Goal: Task Accomplishment & Management: Use online tool/utility

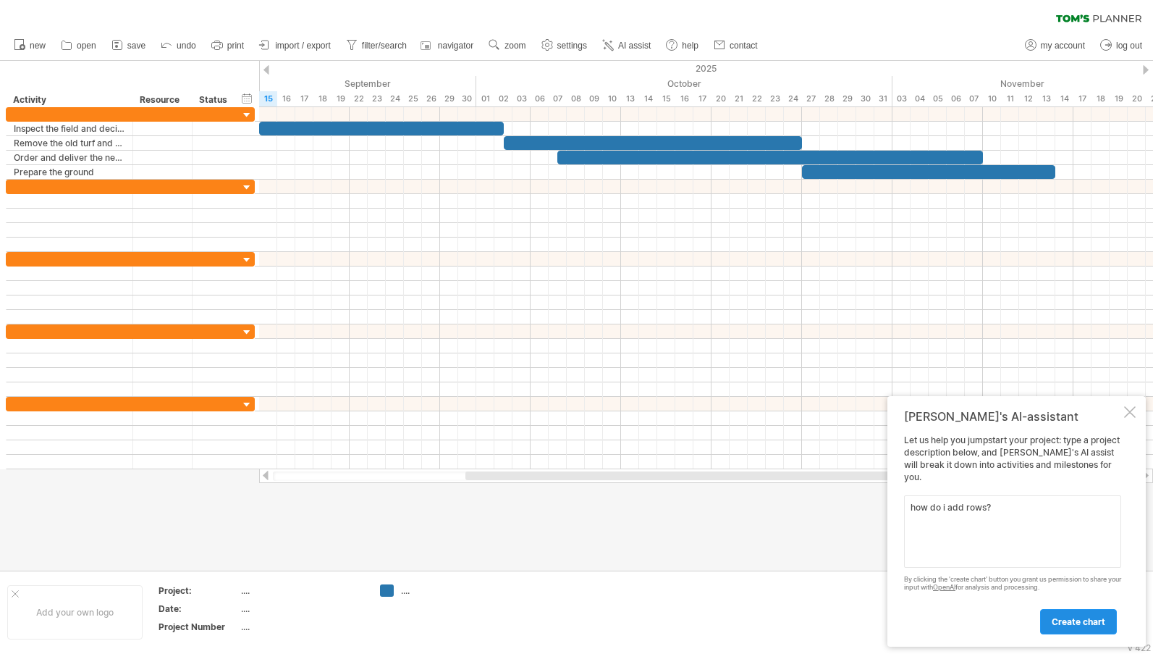
type textarea "how do i add rows?"
click at [1054, 614] on link "create chart" at bounding box center [1078, 621] width 77 height 25
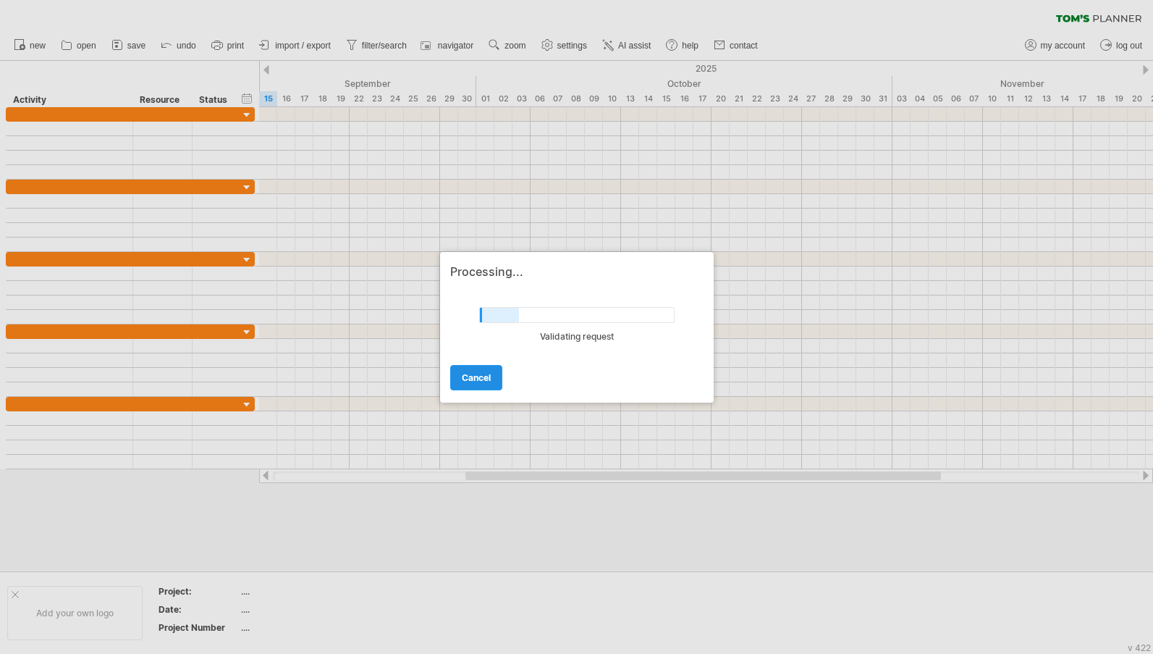
click at [470, 374] on span "cancel" at bounding box center [476, 377] width 29 height 11
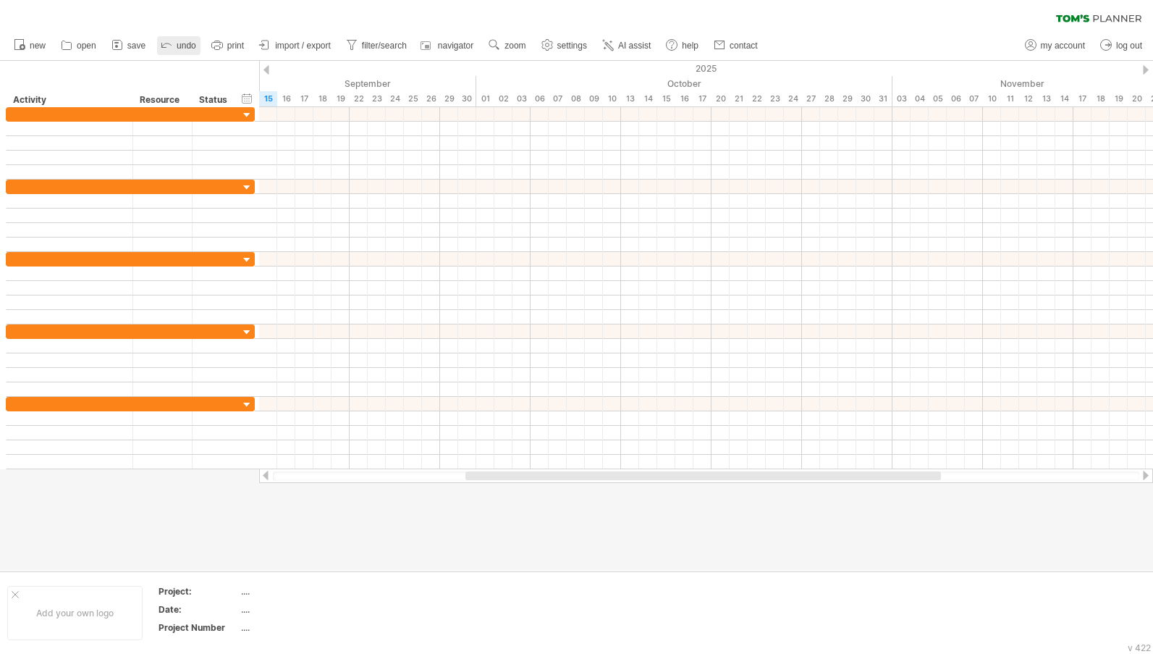
click at [169, 43] on icon at bounding box center [166, 44] width 14 height 14
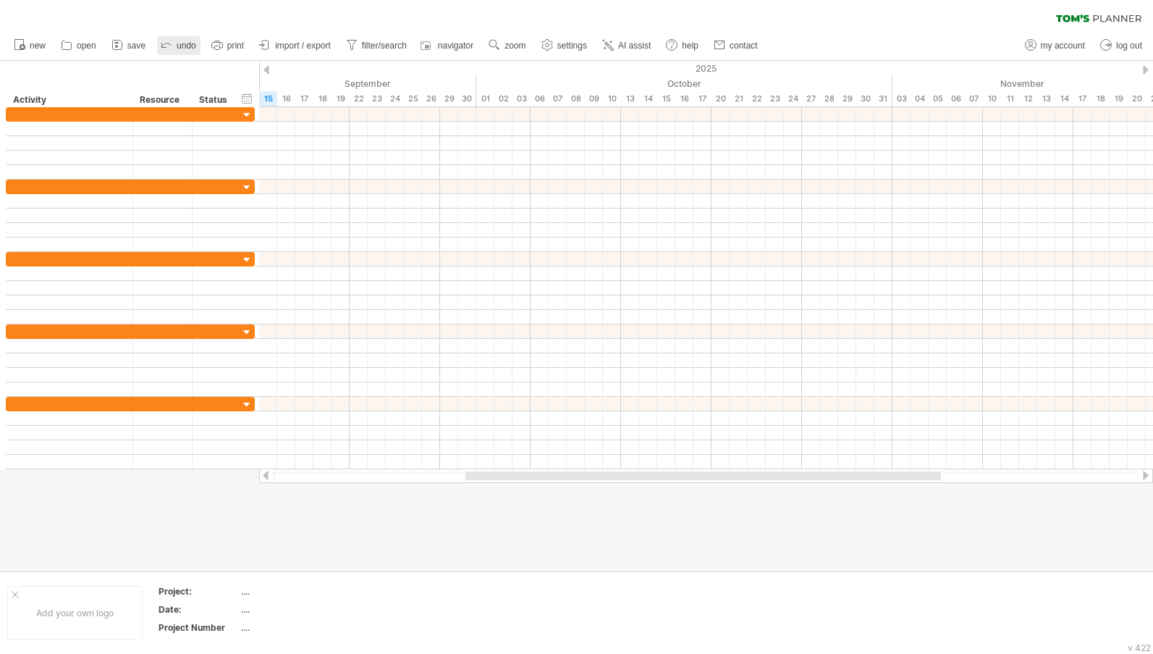
click at [169, 43] on icon at bounding box center [166, 44] width 14 height 14
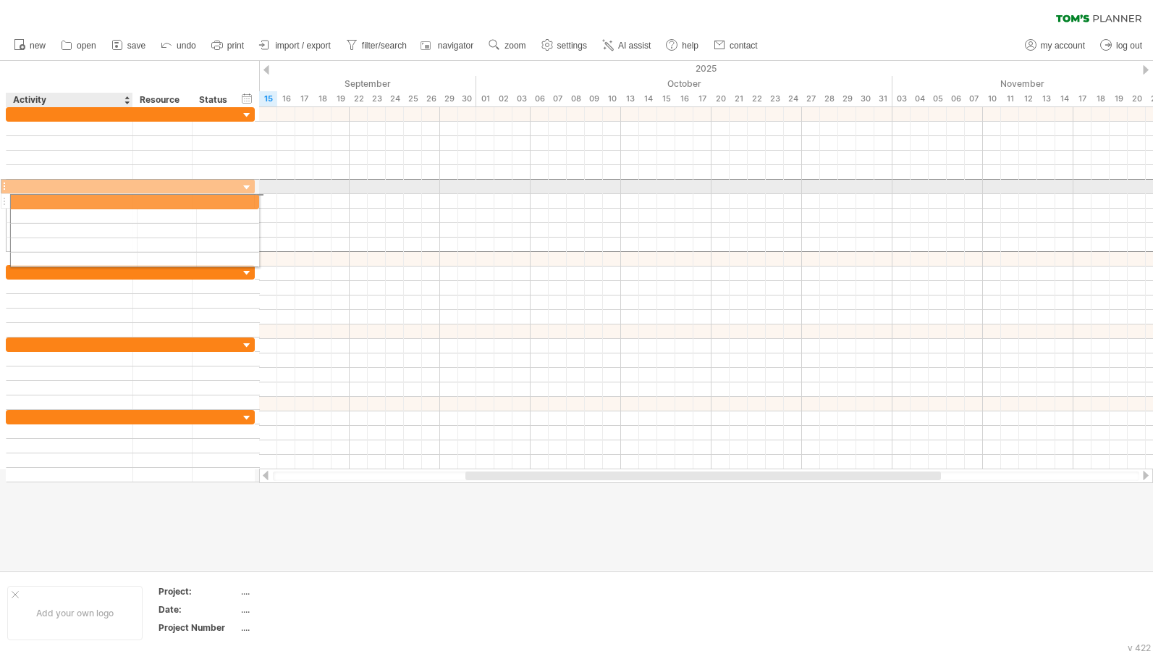
drag, startPoint x: 68, startPoint y: 179, endPoint x: 68, endPoint y: 200, distance: 20.3
click at [68, 200] on div at bounding box center [130, 215] width 249 height 73
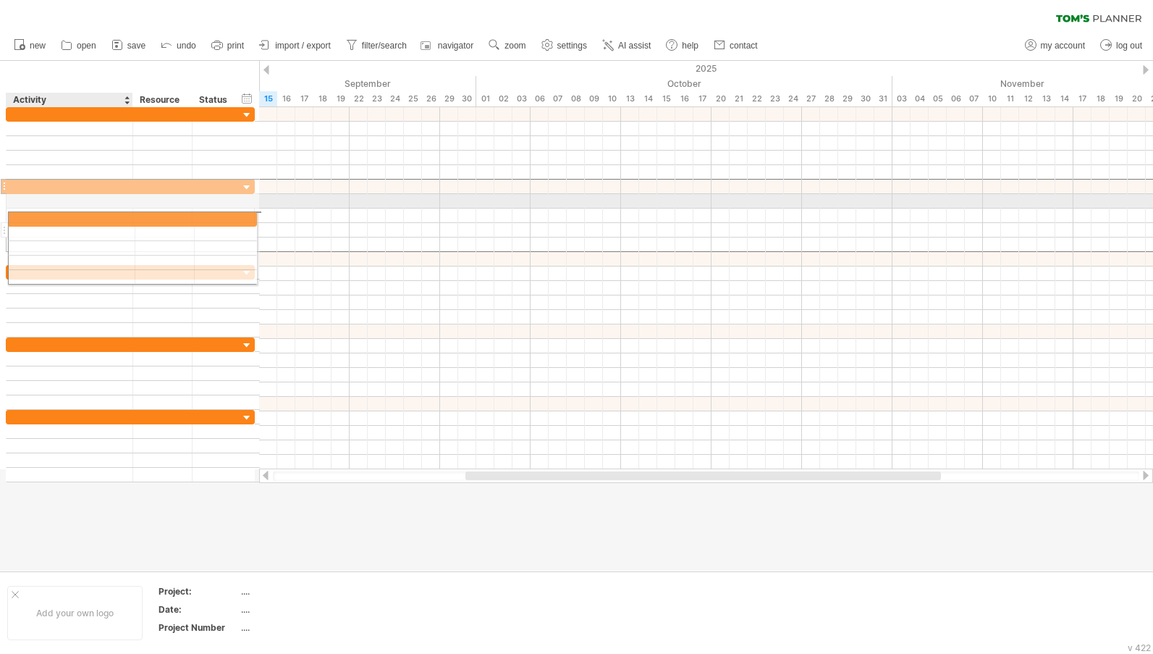
drag, startPoint x: 59, startPoint y: 186, endPoint x: 56, endPoint y: 236, distance: 50.0
click at [56, 236] on div at bounding box center [130, 215] width 249 height 73
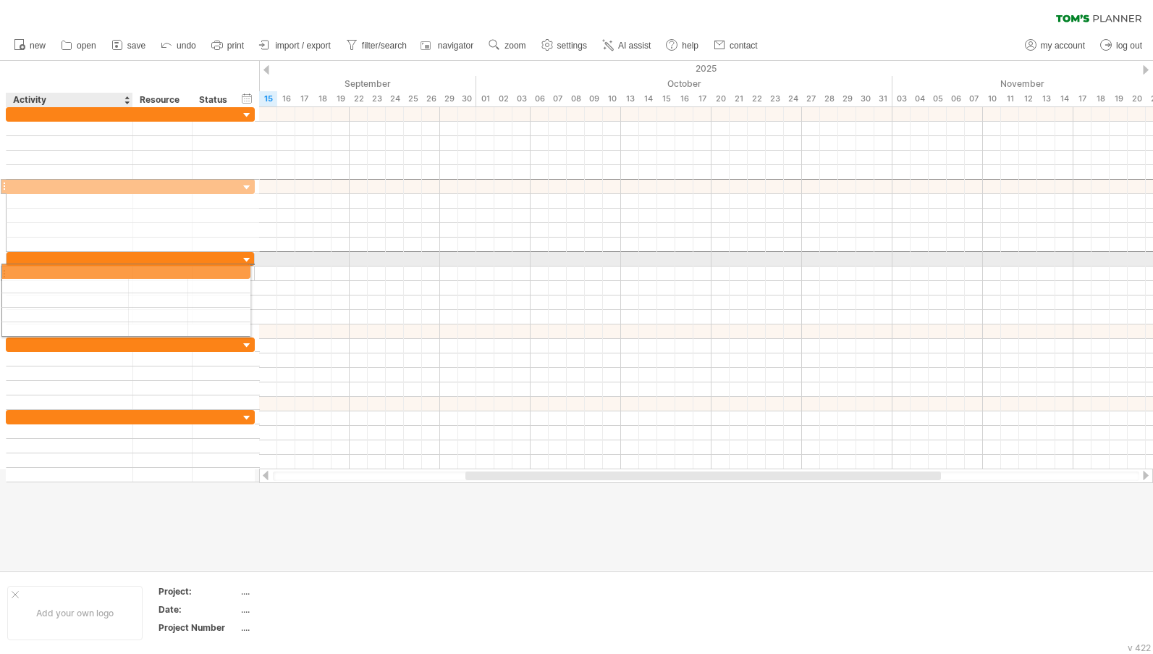
drag, startPoint x: 56, startPoint y: 182, endPoint x: 48, endPoint y: 270, distance: 88.7
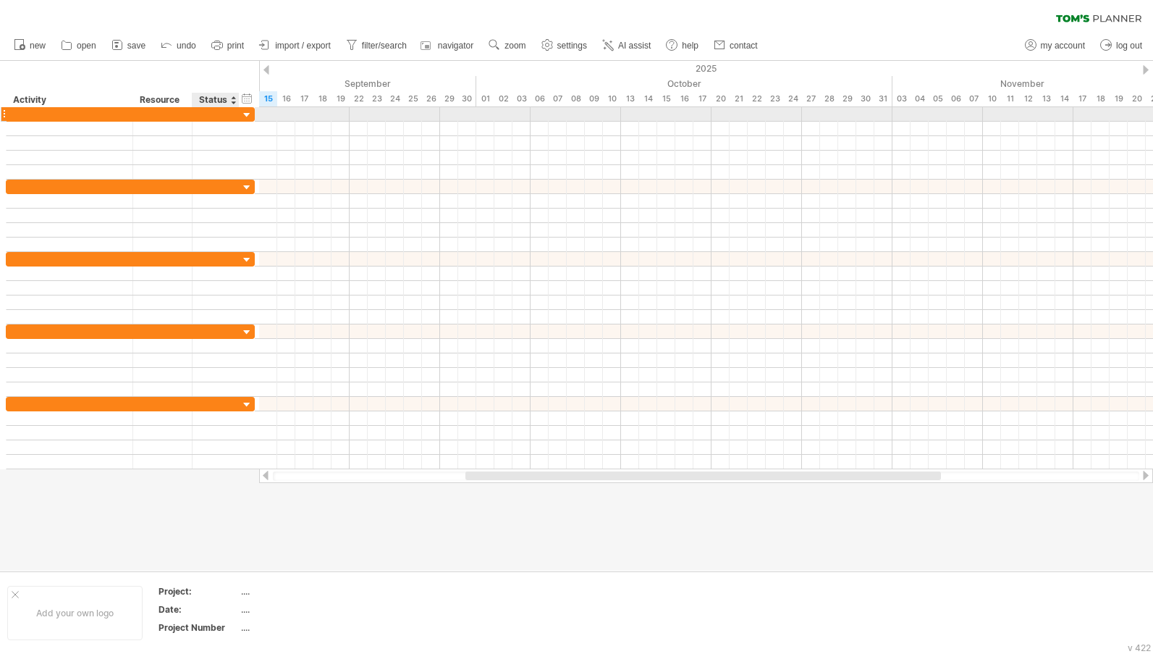
click at [245, 110] on div at bounding box center [247, 116] width 14 height 14
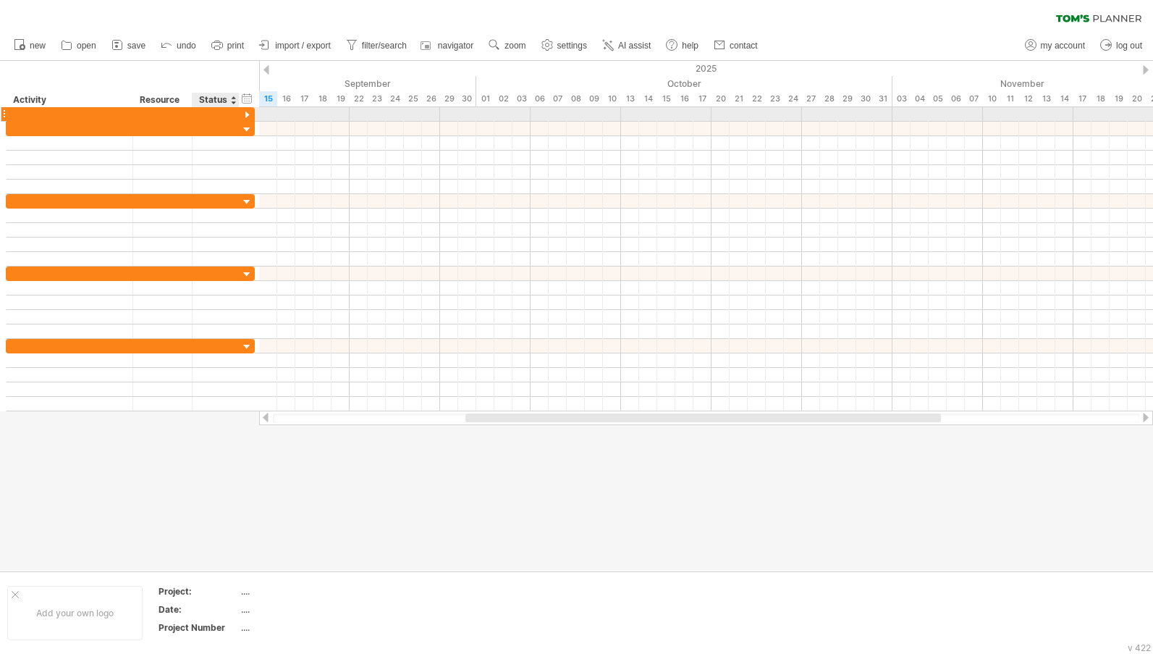
click at [245, 114] on div at bounding box center [247, 116] width 14 height 14
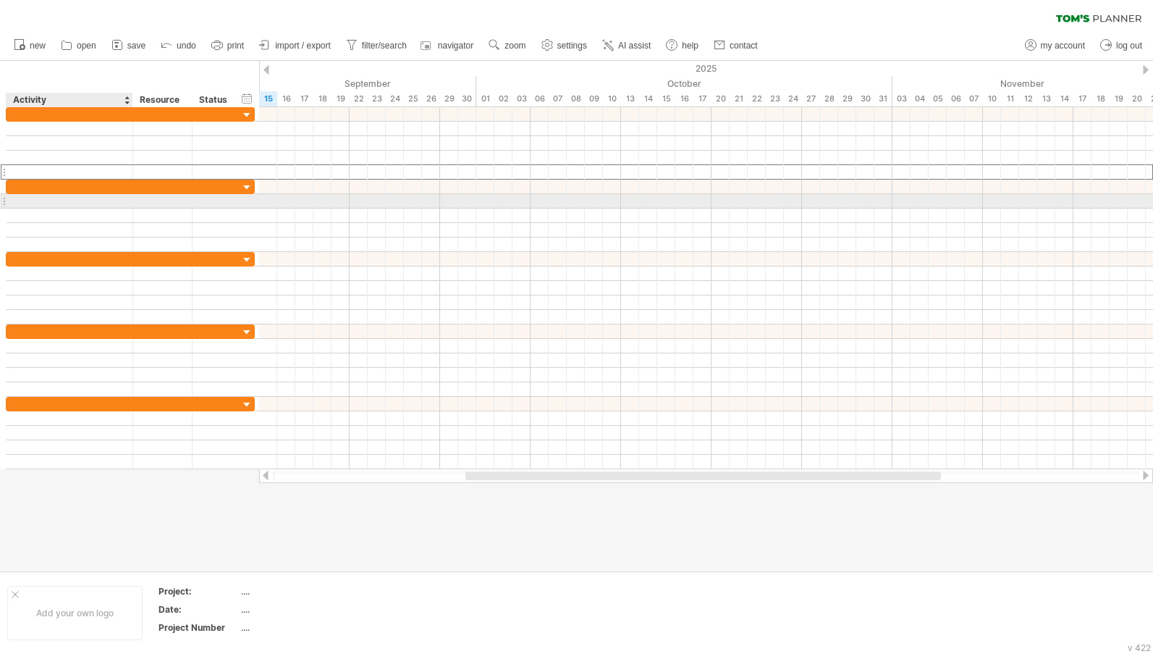
drag, startPoint x: 39, startPoint y: 179, endPoint x: 38, endPoint y: 196, distance: 16.7
click at [38, 196] on div at bounding box center [131, 288] width 250 height 362
drag, startPoint x: 35, startPoint y: 179, endPoint x: 26, endPoint y: 207, distance: 29.5
click at [26, 207] on div at bounding box center [131, 288] width 250 height 362
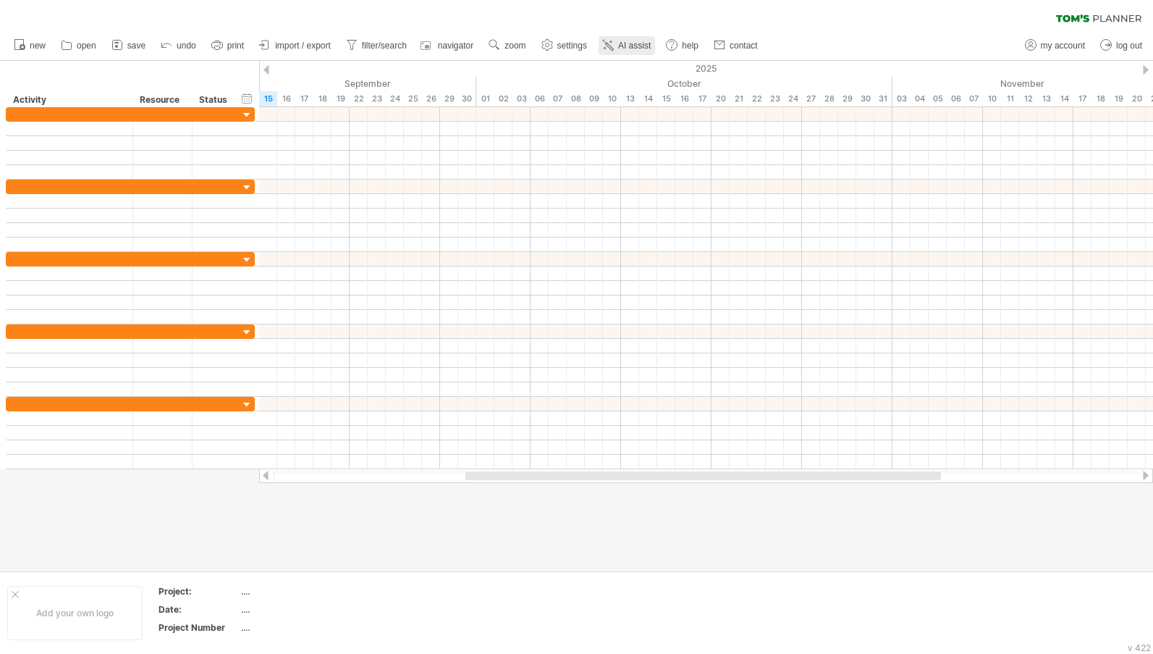
click at [636, 44] on span "AI assist" at bounding box center [634, 46] width 33 height 10
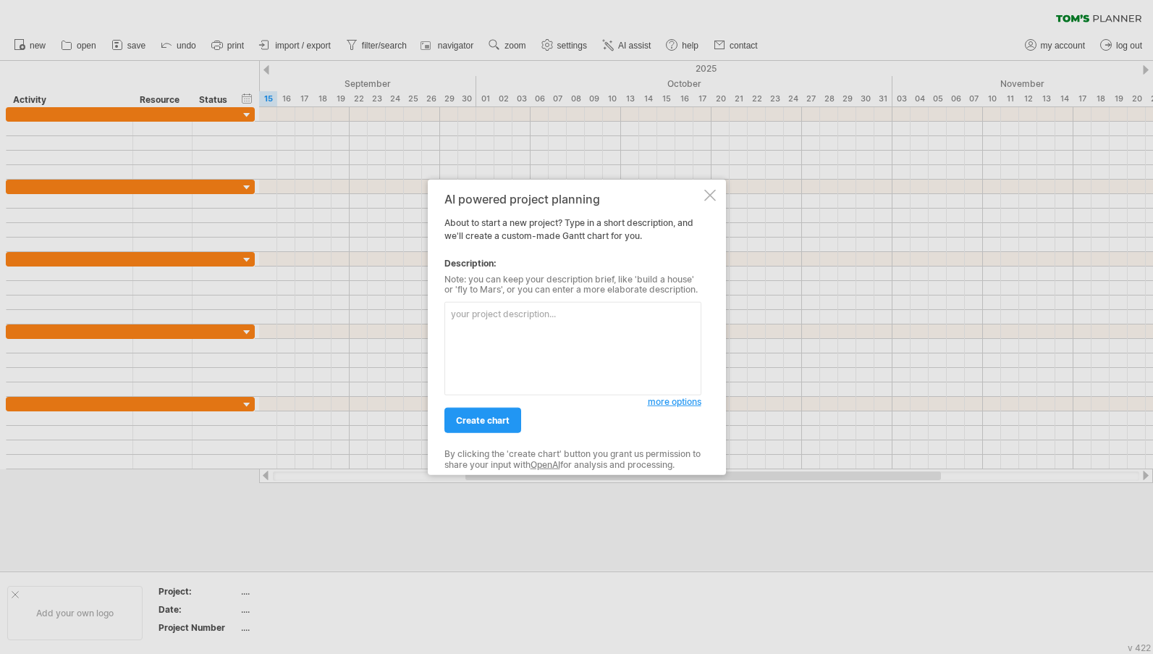
click at [710, 199] on div at bounding box center [710, 195] width 12 height 12
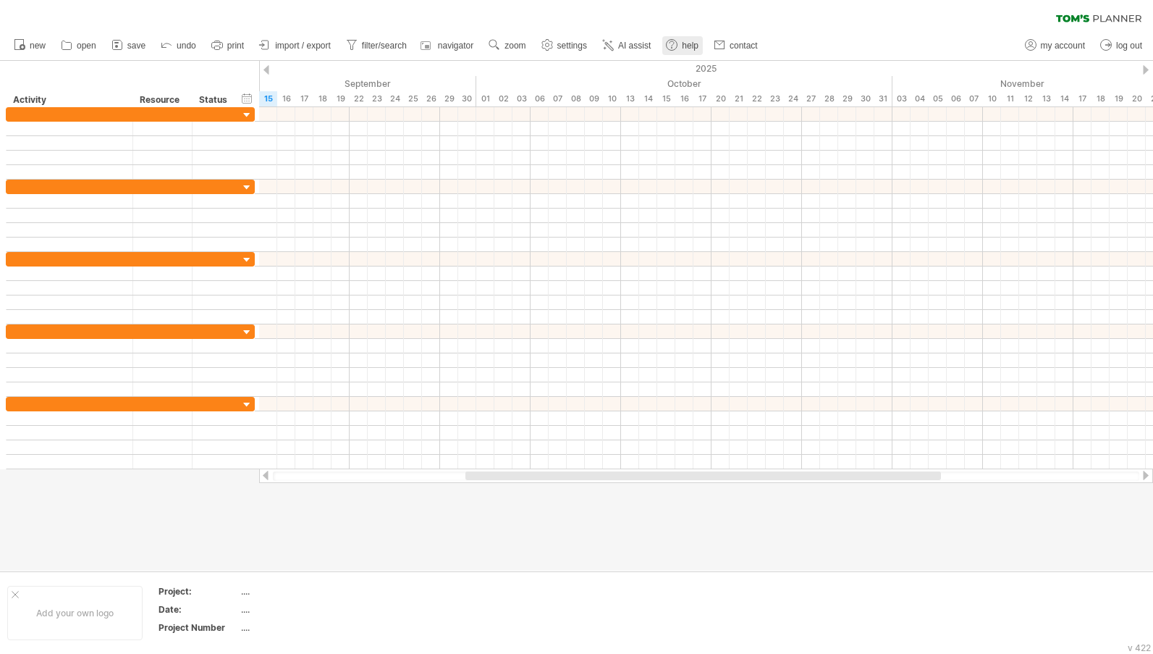
click at [677, 50] on use at bounding box center [671, 45] width 14 height 14
click at [561, 46] on span "settings" at bounding box center [572, 46] width 30 height 10
select select "*"
select select "**"
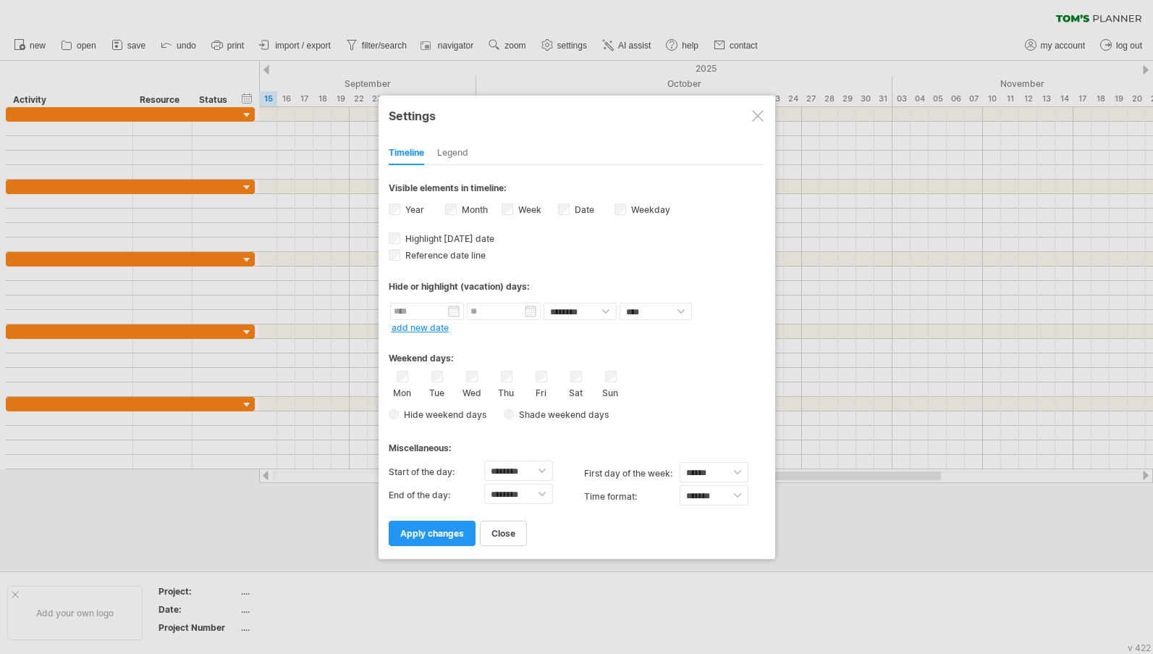
click at [450, 151] on div "Legend" at bounding box center [452, 153] width 31 height 23
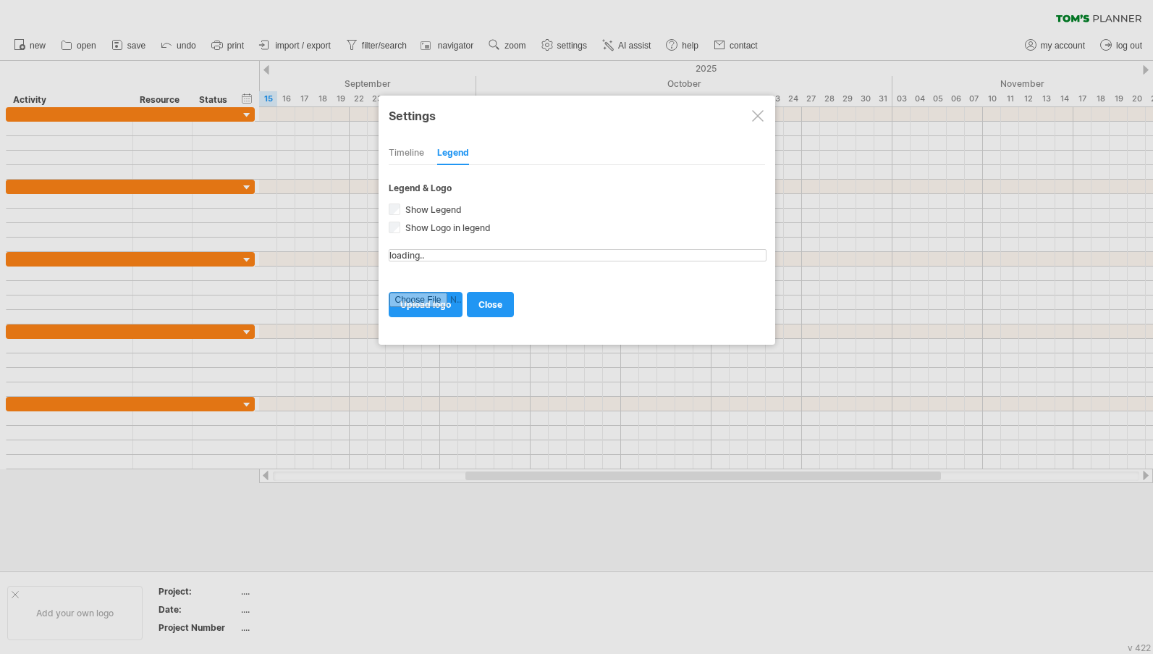
click at [410, 158] on div "Timeline" at bounding box center [406, 153] width 35 height 23
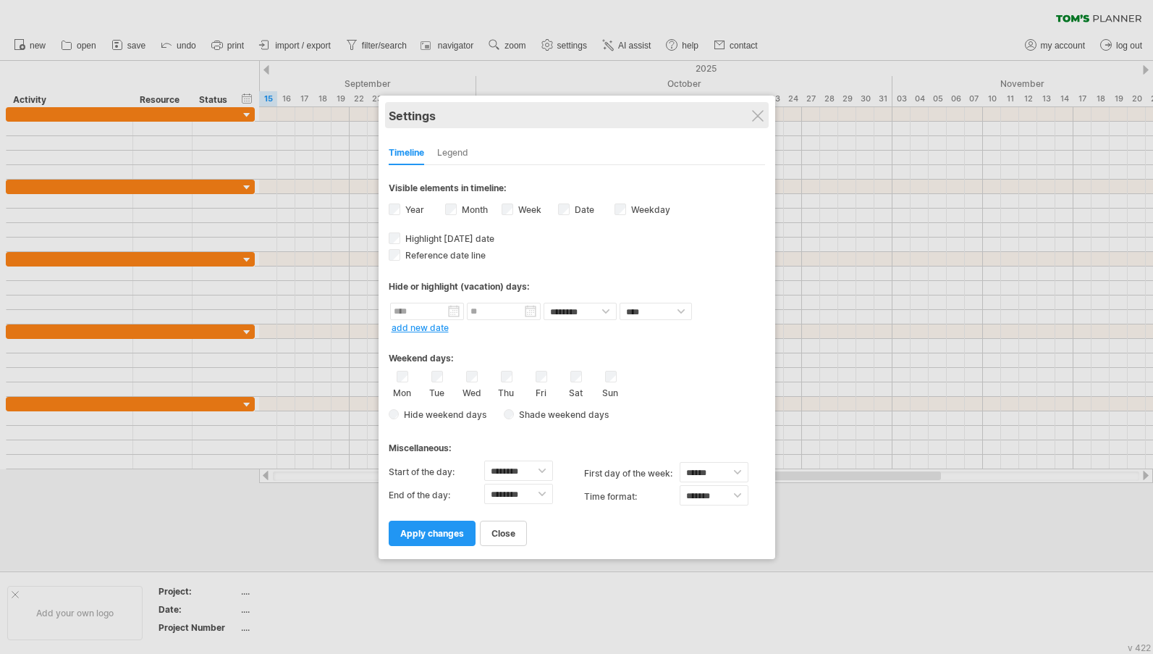
click at [754, 103] on div "Settings" at bounding box center [577, 115] width 376 height 26
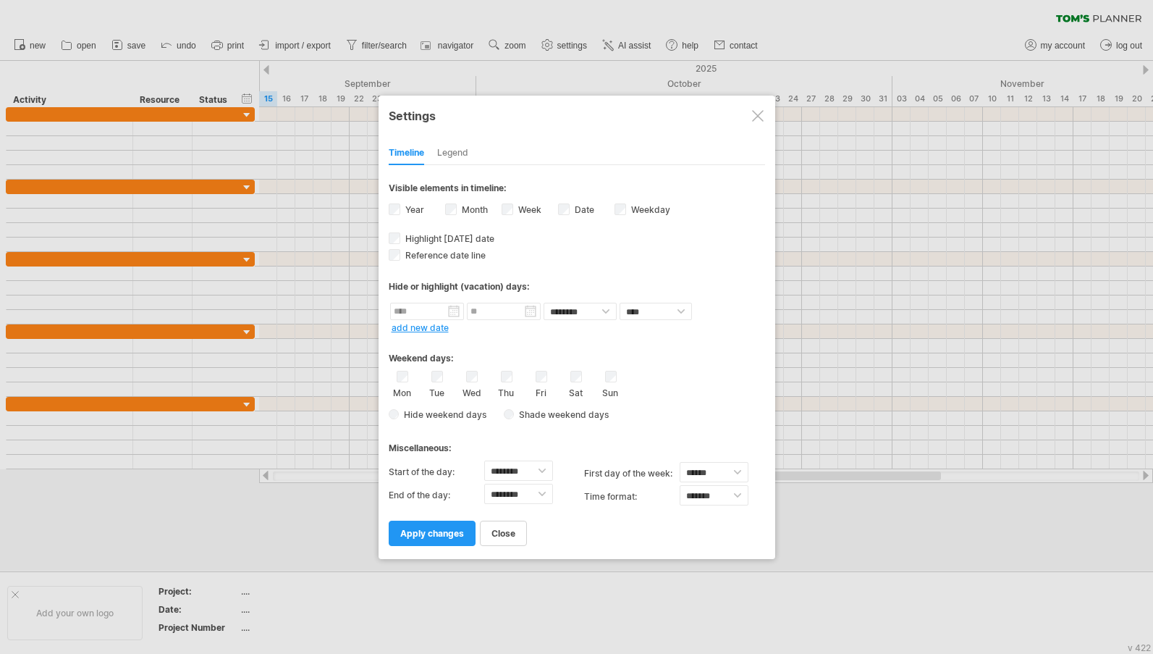
click at [761, 118] on div at bounding box center [758, 116] width 12 height 12
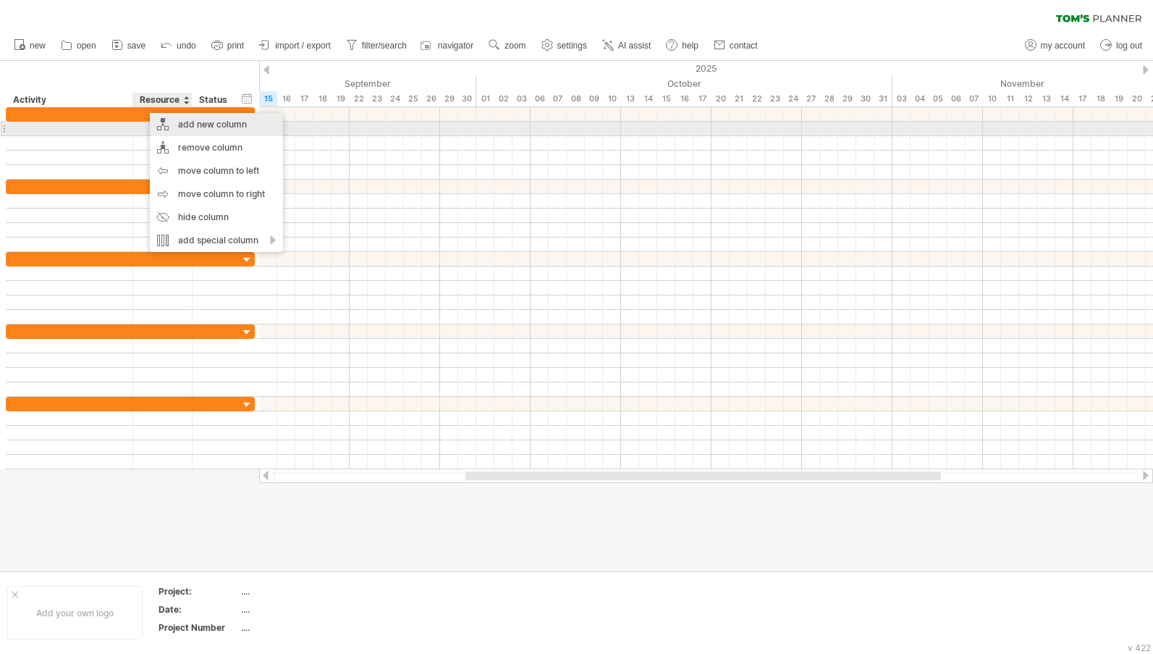
click at [177, 126] on div "add new column" at bounding box center [216, 124] width 133 height 23
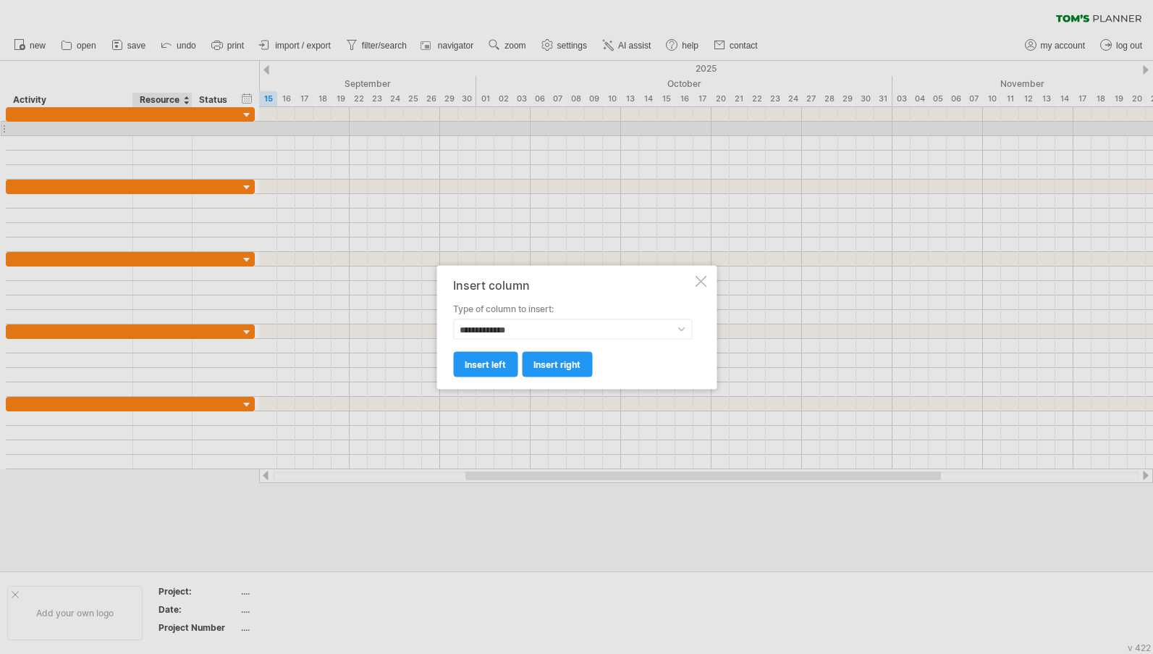
click at [706, 285] on div at bounding box center [701, 281] width 12 height 12
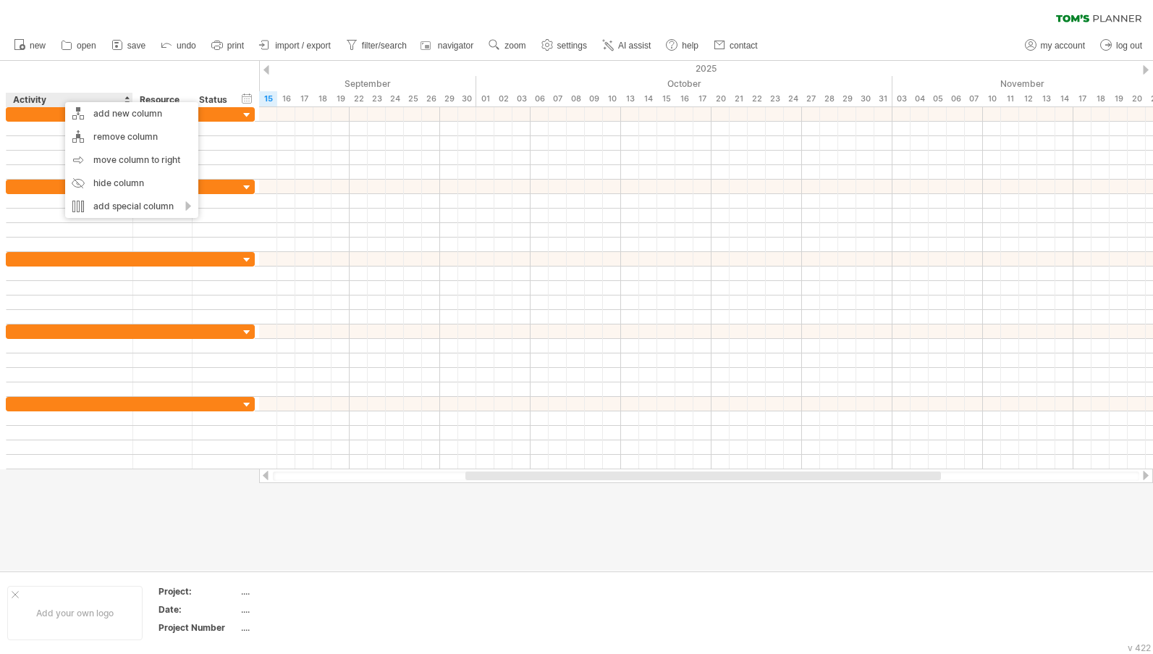
click at [45, 67] on div "hide start/end/duration show start/end/duration ******** Activity ******** Reso…" at bounding box center [129, 84] width 259 height 46
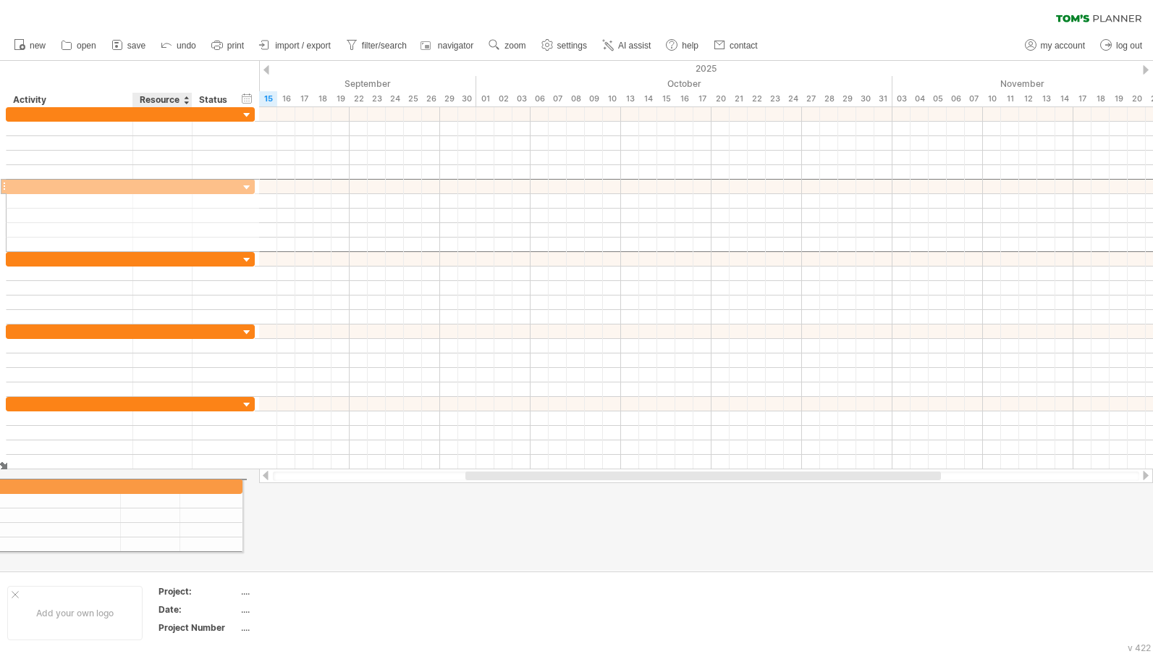
drag, startPoint x: 194, startPoint y: 185, endPoint x: 179, endPoint y: 483, distance: 299.3
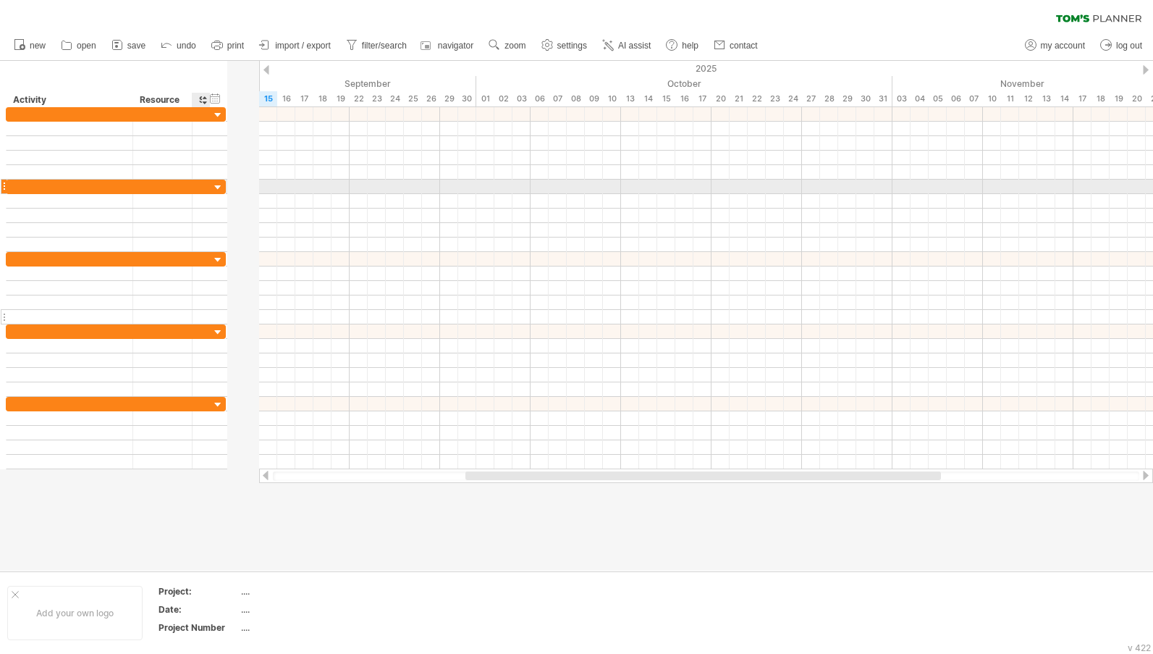
drag, startPoint x: 234, startPoint y: 187, endPoint x: 201, endPoint y: 321, distance: 137.8
click at [201, 321] on div at bounding box center [116, 288] width 221 height 362
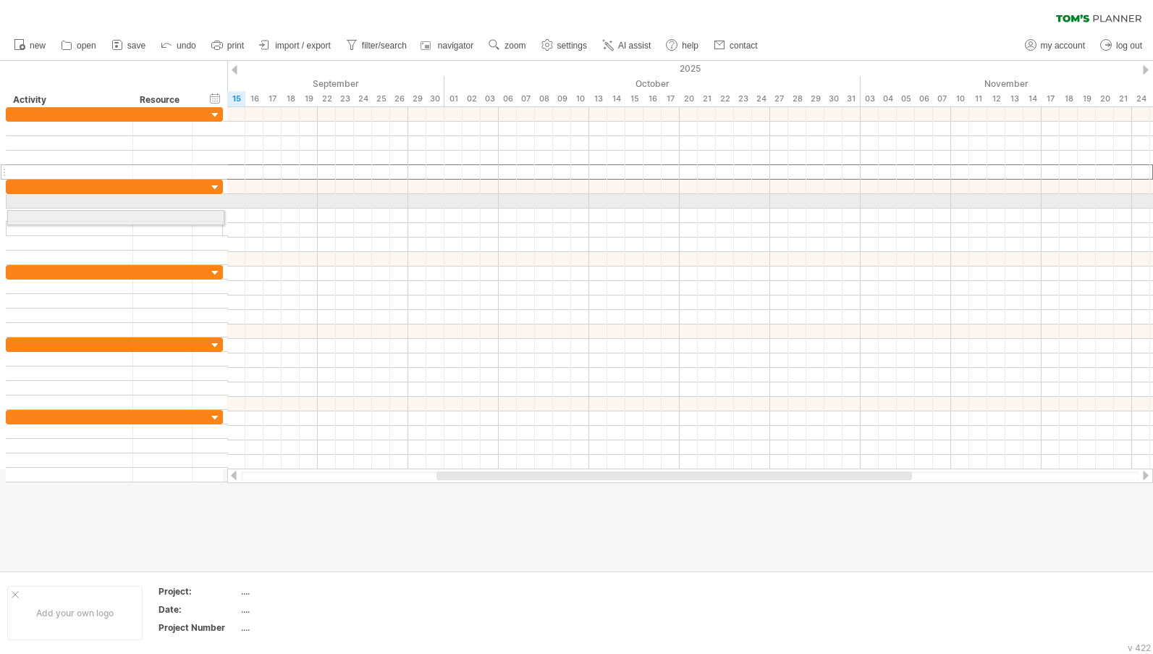
drag, startPoint x: 4, startPoint y: 166, endPoint x: 0, endPoint y: 215, distance: 49.3
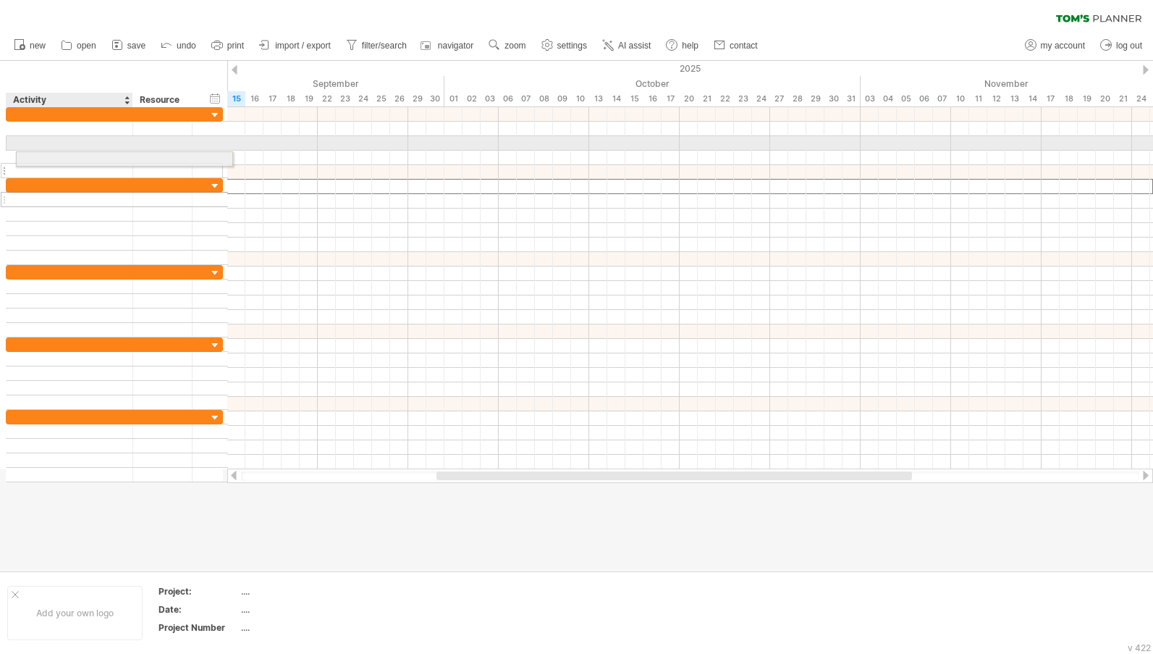
drag, startPoint x: 5, startPoint y: 185, endPoint x: 11, endPoint y: 156, distance: 29.5
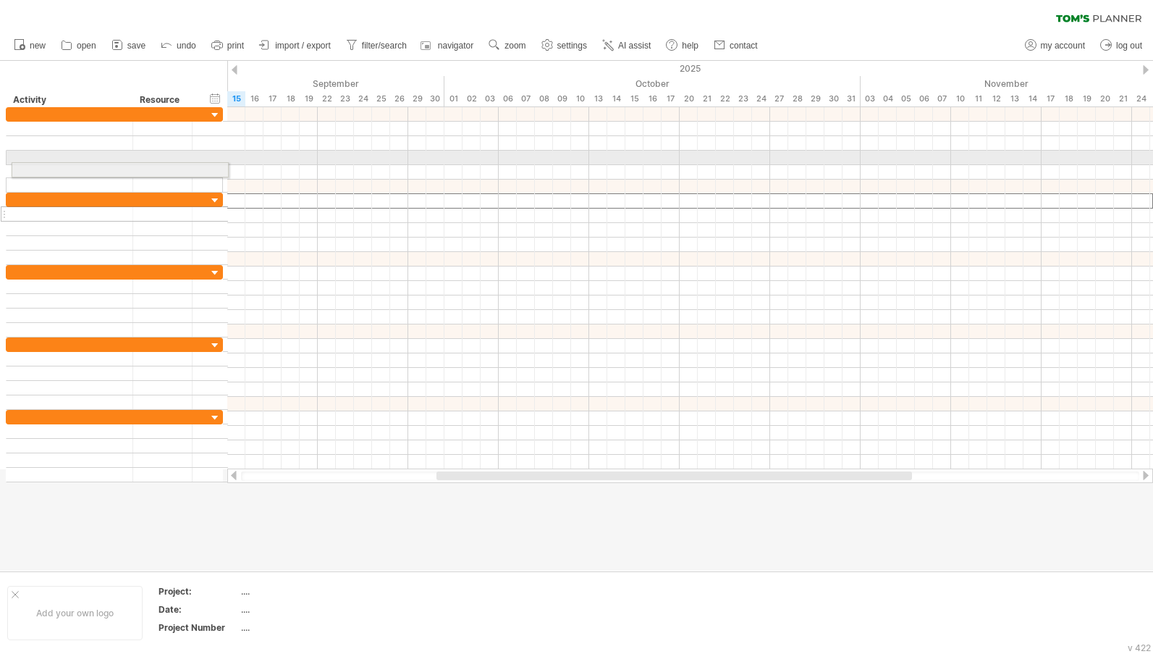
drag, startPoint x: 5, startPoint y: 202, endPoint x: 7, endPoint y: 172, distance: 30.4
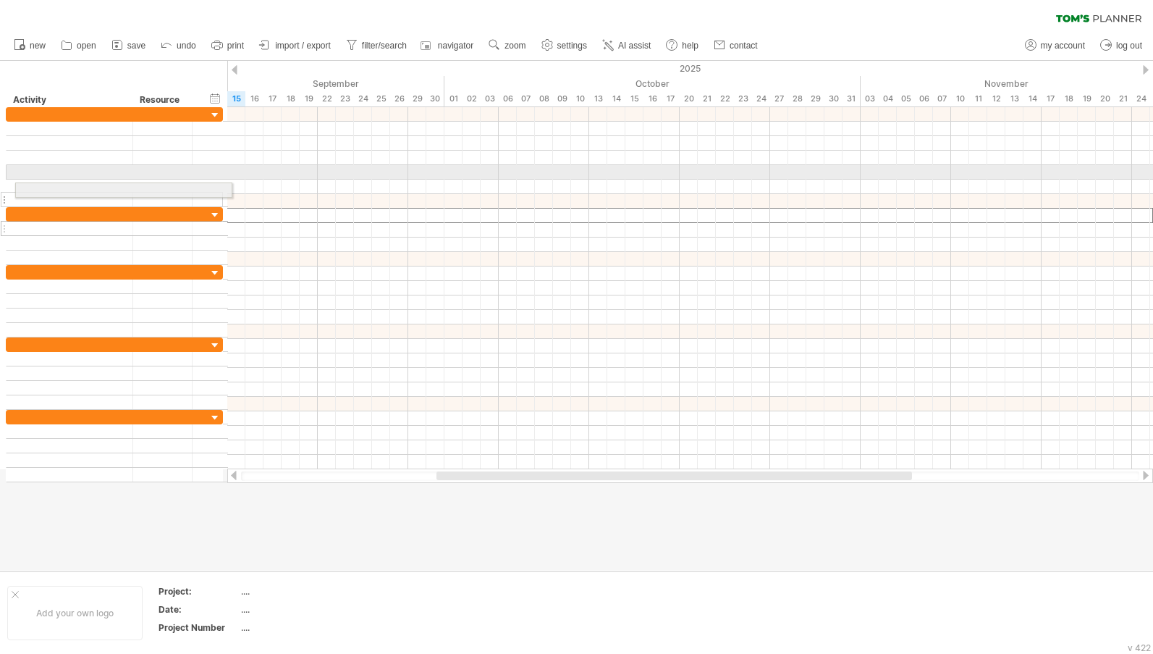
drag, startPoint x: 2, startPoint y: 216, endPoint x: 7, endPoint y: 187, distance: 30.1
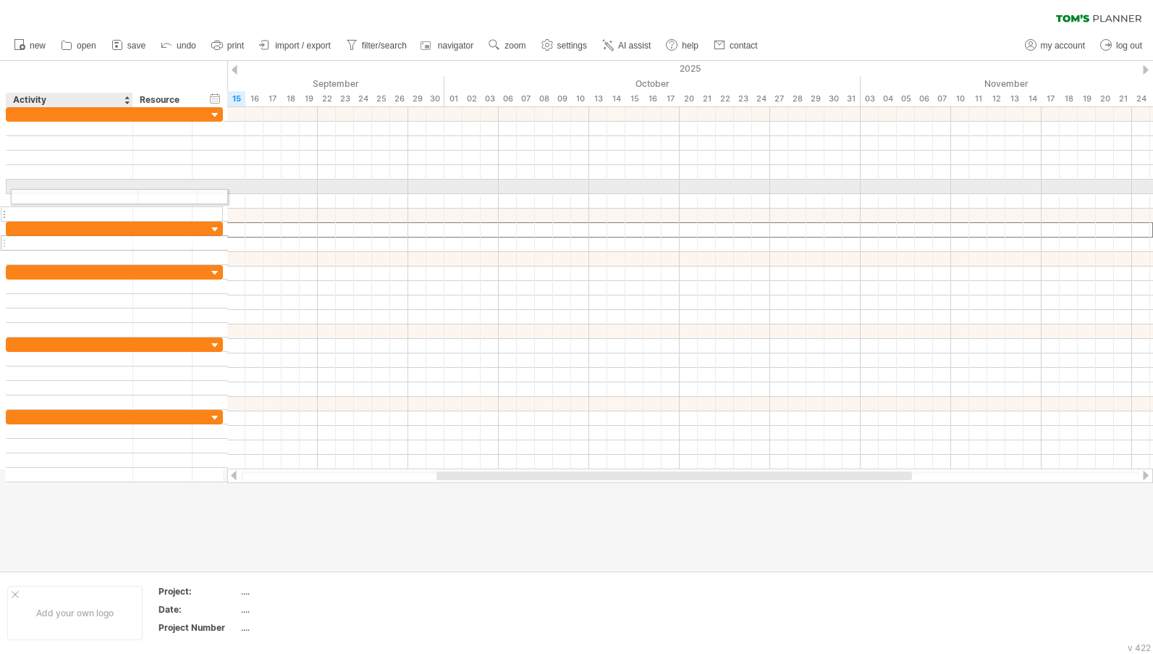
drag, startPoint x: 10, startPoint y: 228, endPoint x: 10, endPoint y: 194, distance: 34.0
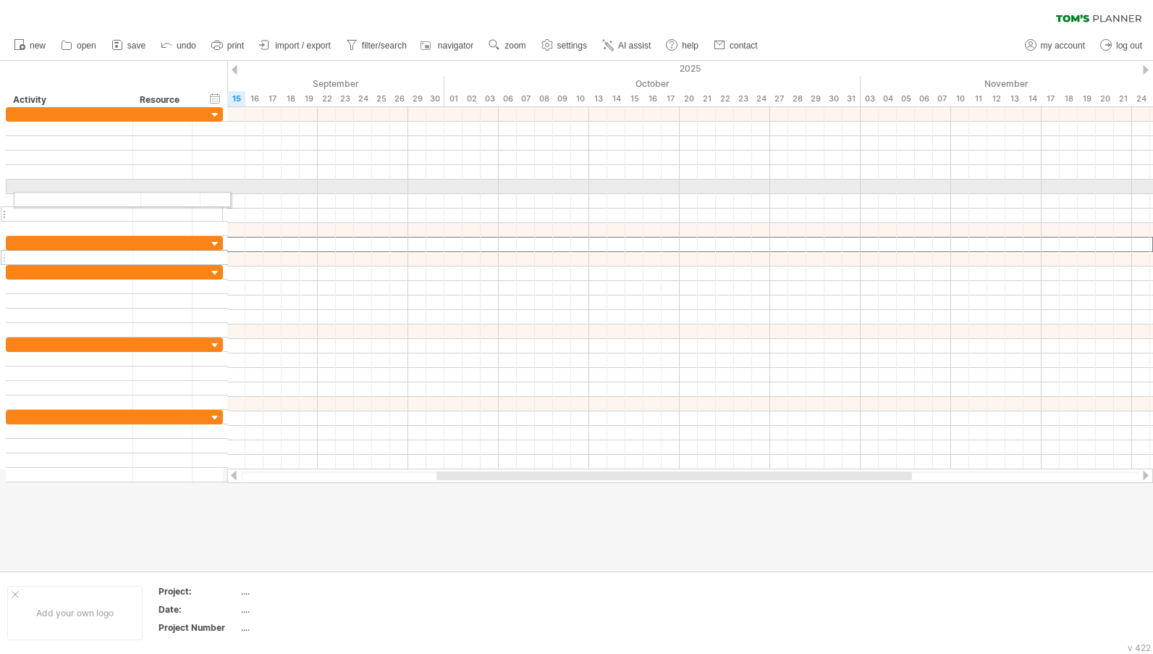
drag, startPoint x: 4, startPoint y: 241, endPoint x: 8, endPoint y: 197, distance: 44.3
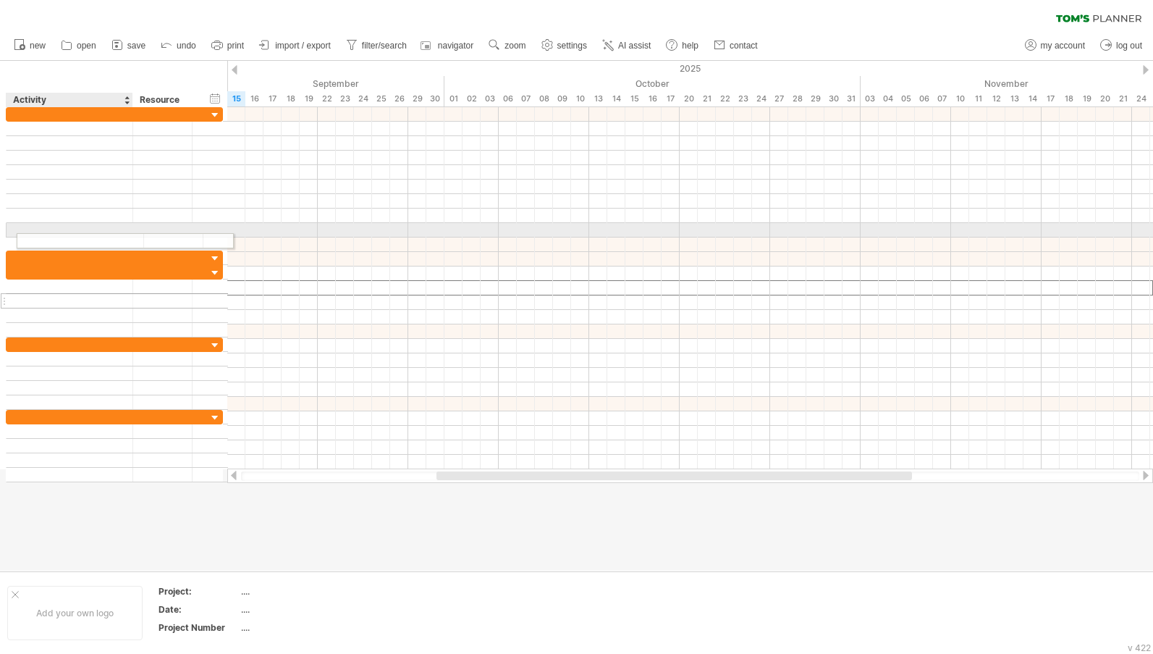
drag, startPoint x: 7, startPoint y: 284, endPoint x: 14, endPoint y: 236, distance: 48.2
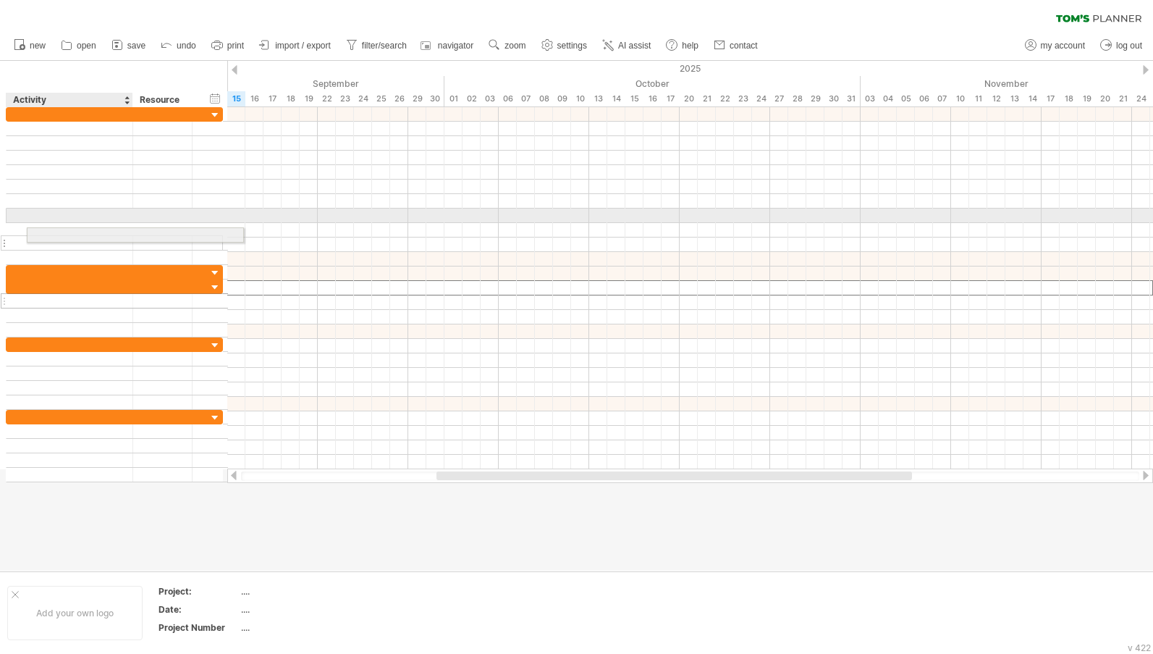
drag, startPoint x: 11, startPoint y: 289, endPoint x: 25, endPoint y: 236, distance: 54.8
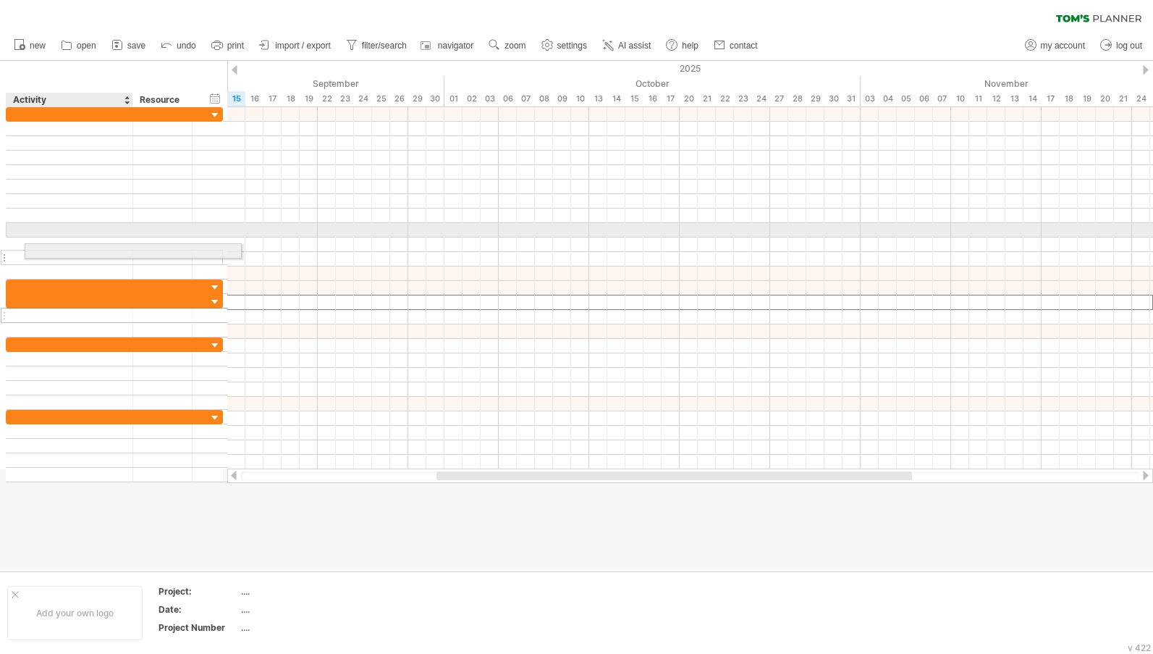
drag, startPoint x: 1, startPoint y: 303, endPoint x: 20, endPoint y: 248, distance: 57.4
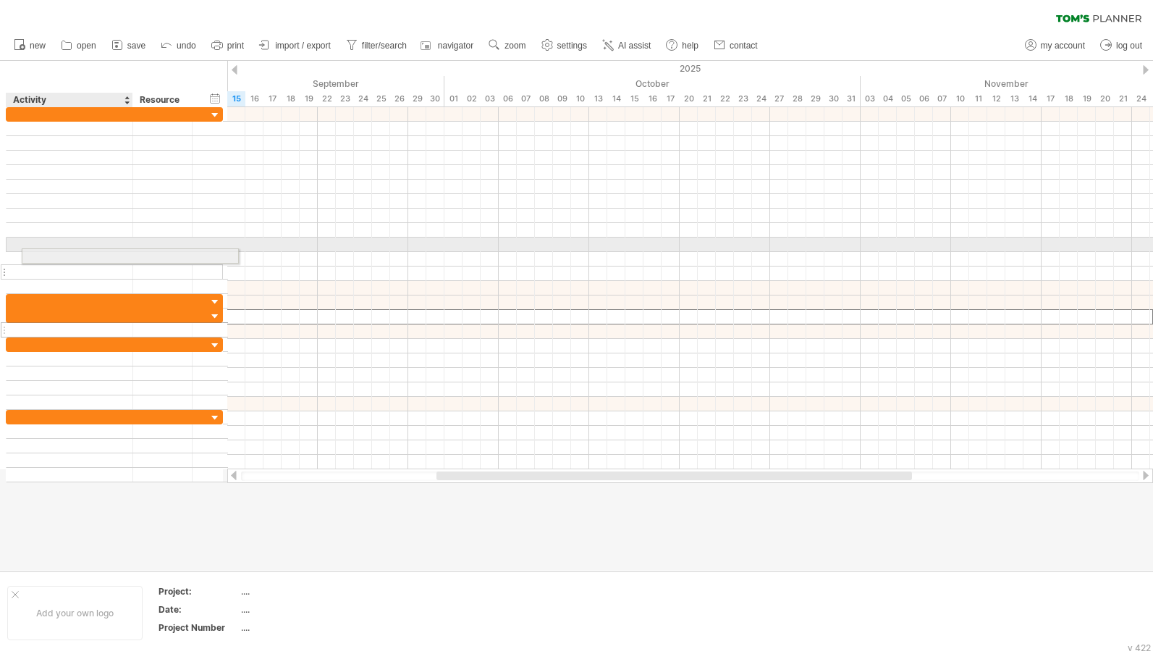
drag, startPoint x: 9, startPoint y: 315, endPoint x: 21, endPoint y: 253, distance: 62.6
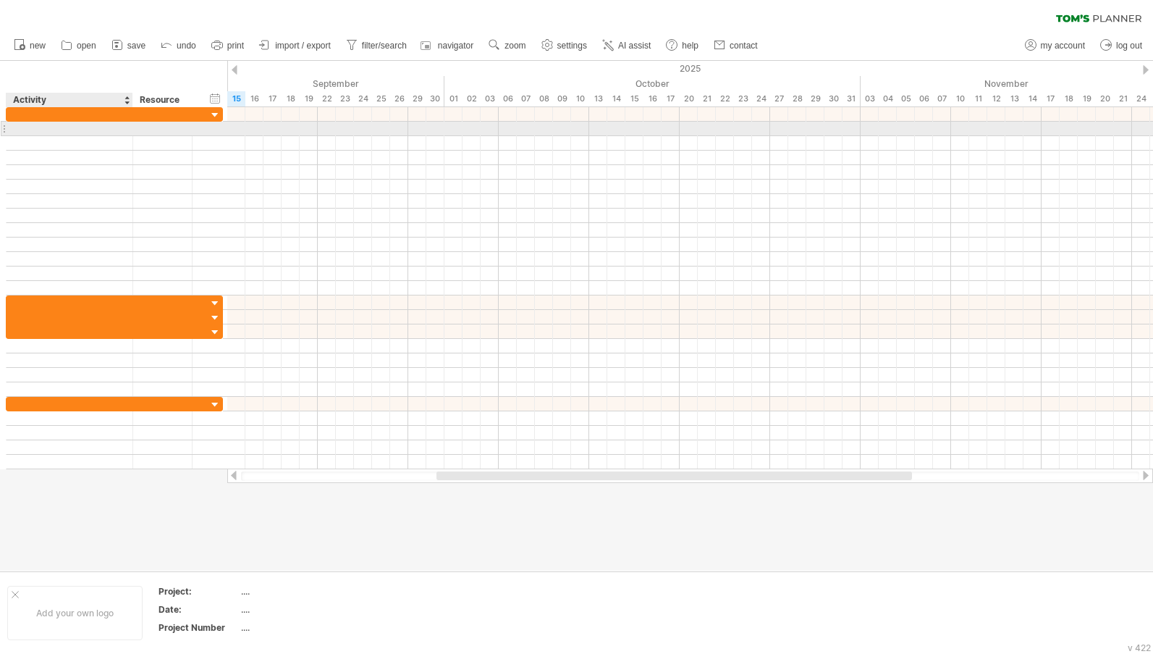
click at [112, 128] on div at bounding box center [69, 129] width 111 height 14
paste input "**********"
type input "**********"
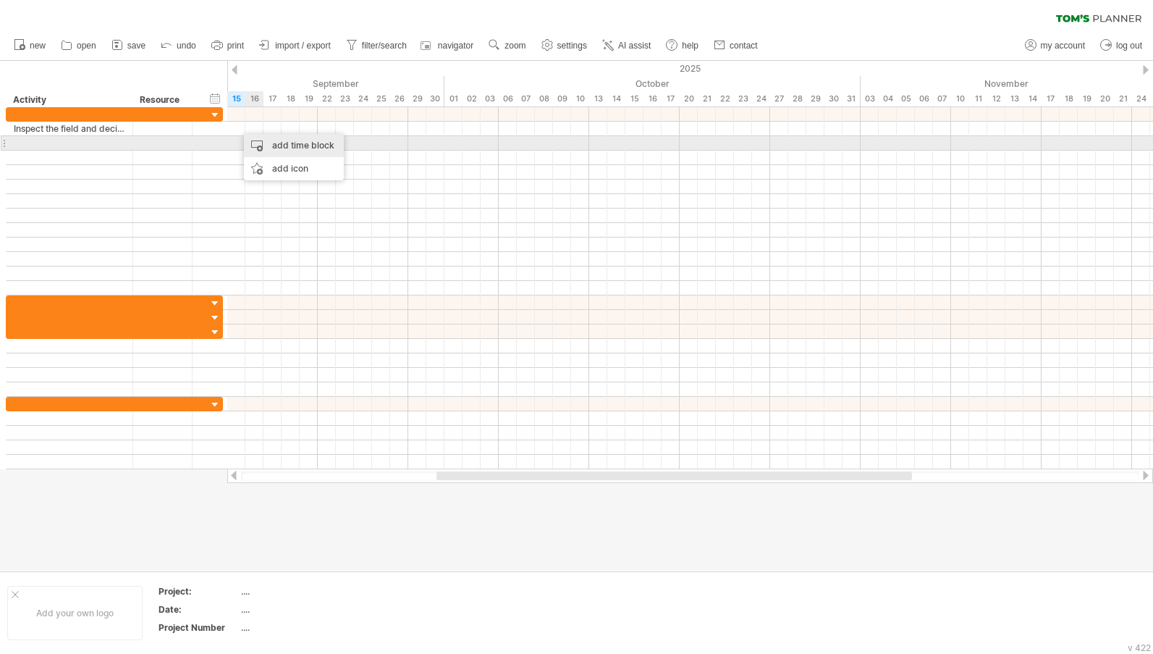
click at [260, 138] on div "add time block" at bounding box center [294, 145] width 100 height 23
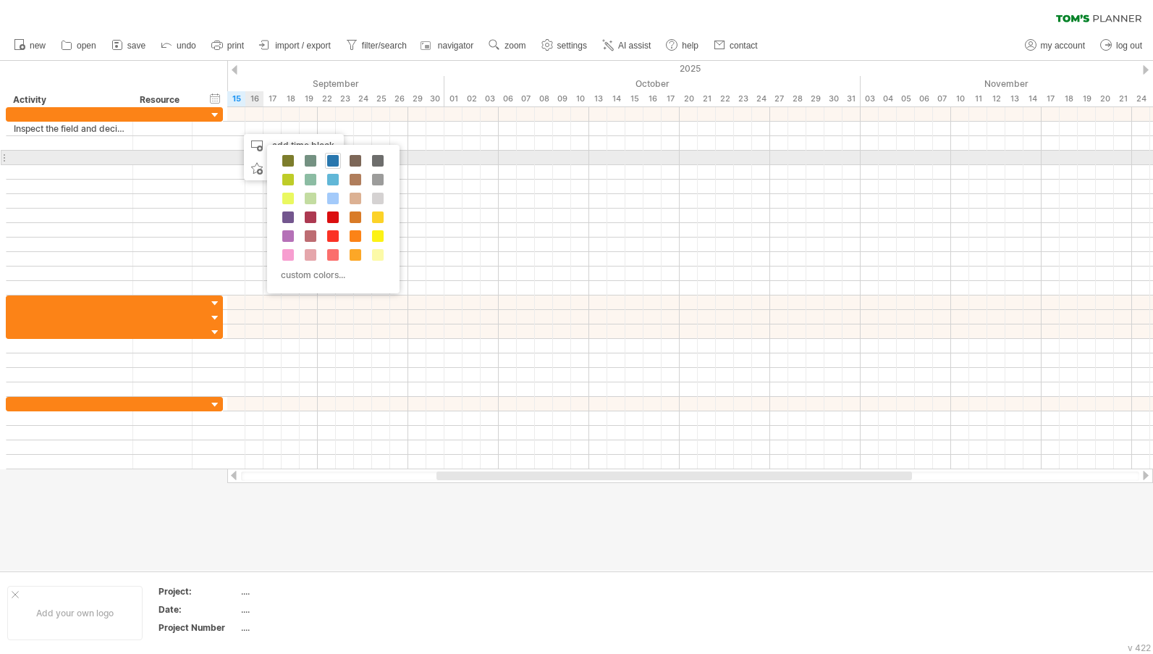
click at [334, 164] on span at bounding box center [333, 161] width 12 height 12
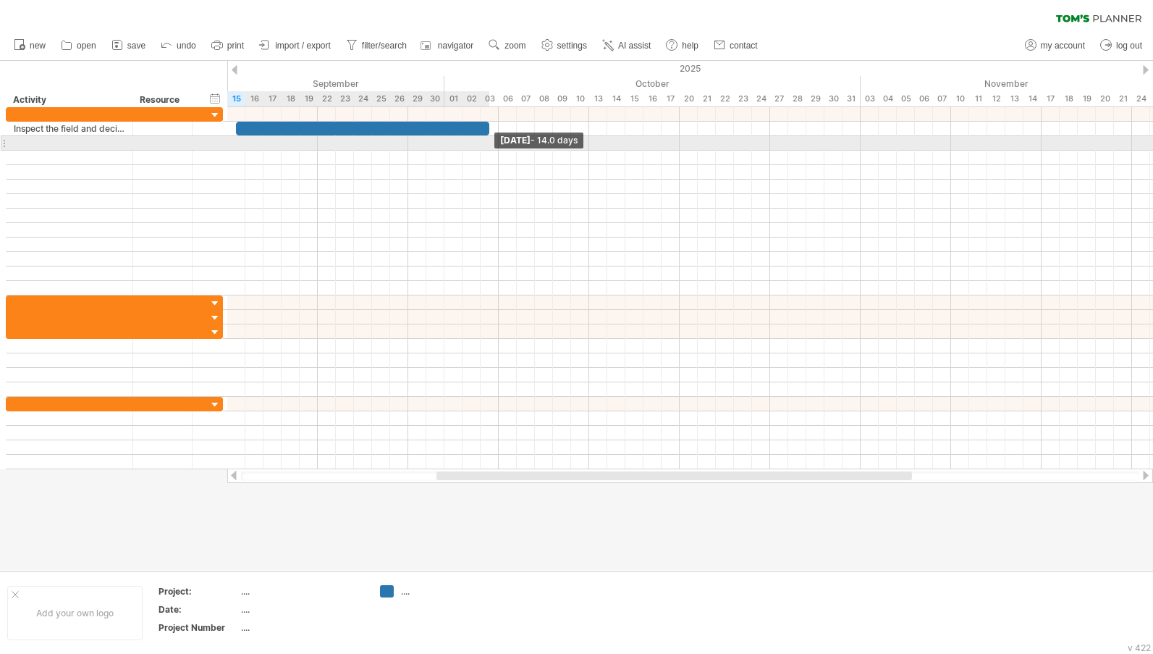
drag, startPoint x: 251, startPoint y: 127, endPoint x: 489, endPoint y: 139, distance: 237.7
click at [489, 139] on div "[DATE] - 14.0 days [DATE] - 6.0 days" at bounding box center [690, 288] width 926 height 362
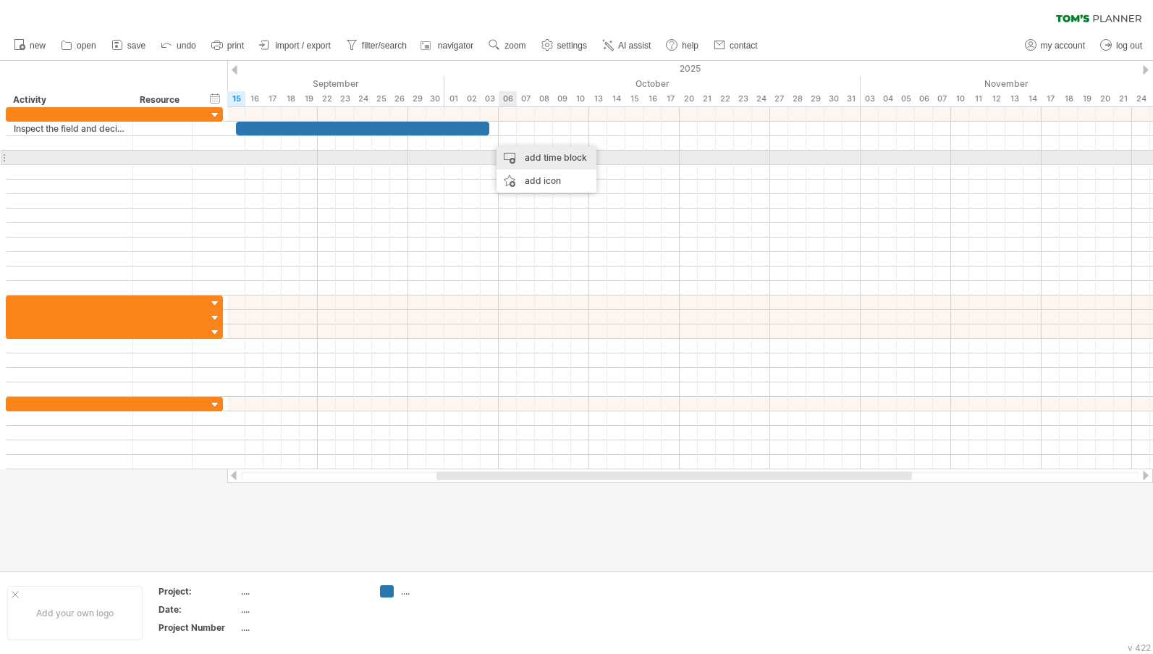
click at [506, 152] on div "add time block" at bounding box center [546, 157] width 100 height 23
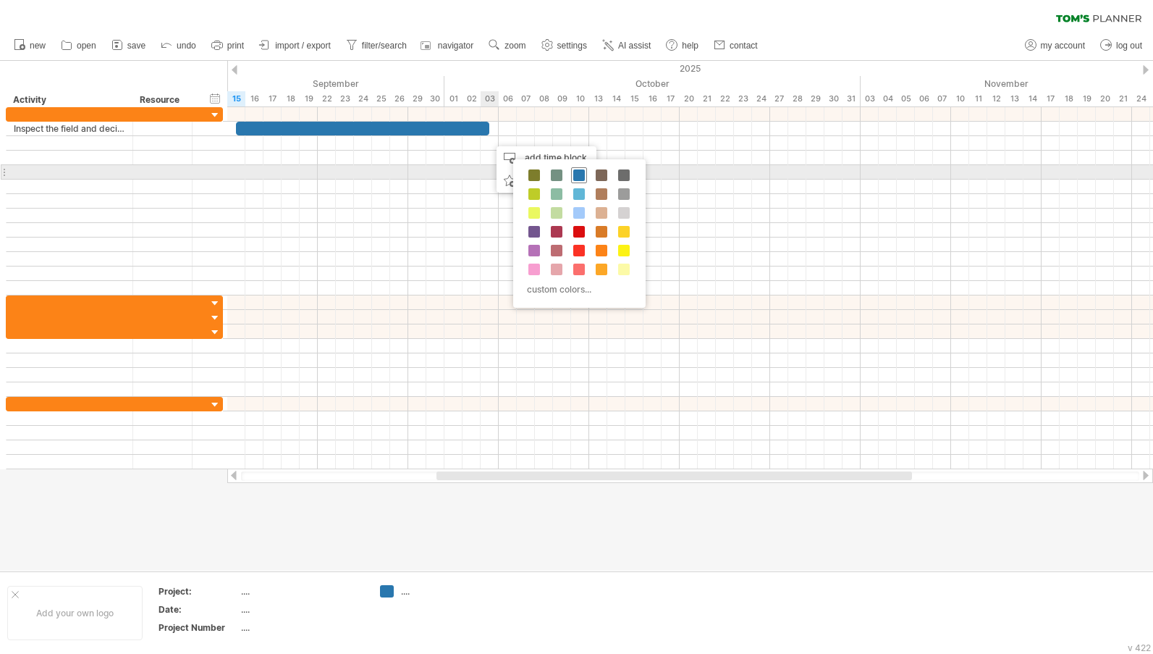
click at [579, 174] on span at bounding box center [579, 175] width 12 height 12
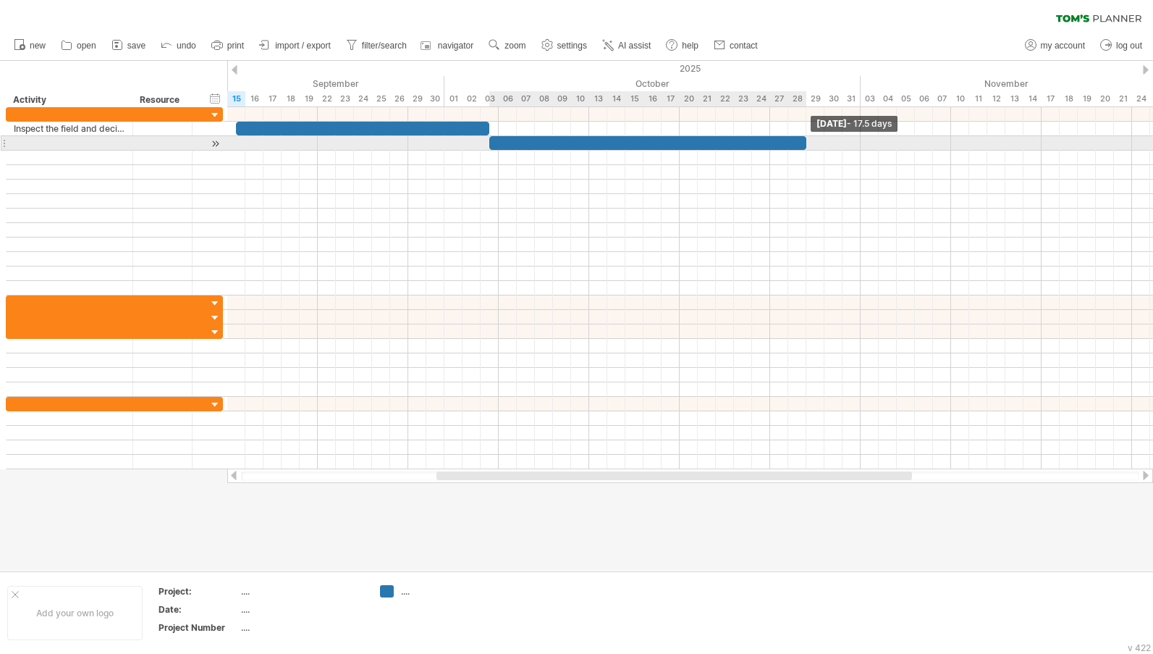
drag, startPoint x: 504, startPoint y: 142, endPoint x: 800, endPoint y: 148, distance: 295.3
click at [800, 148] on div at bounding box center [647, 143] width 317 height 14
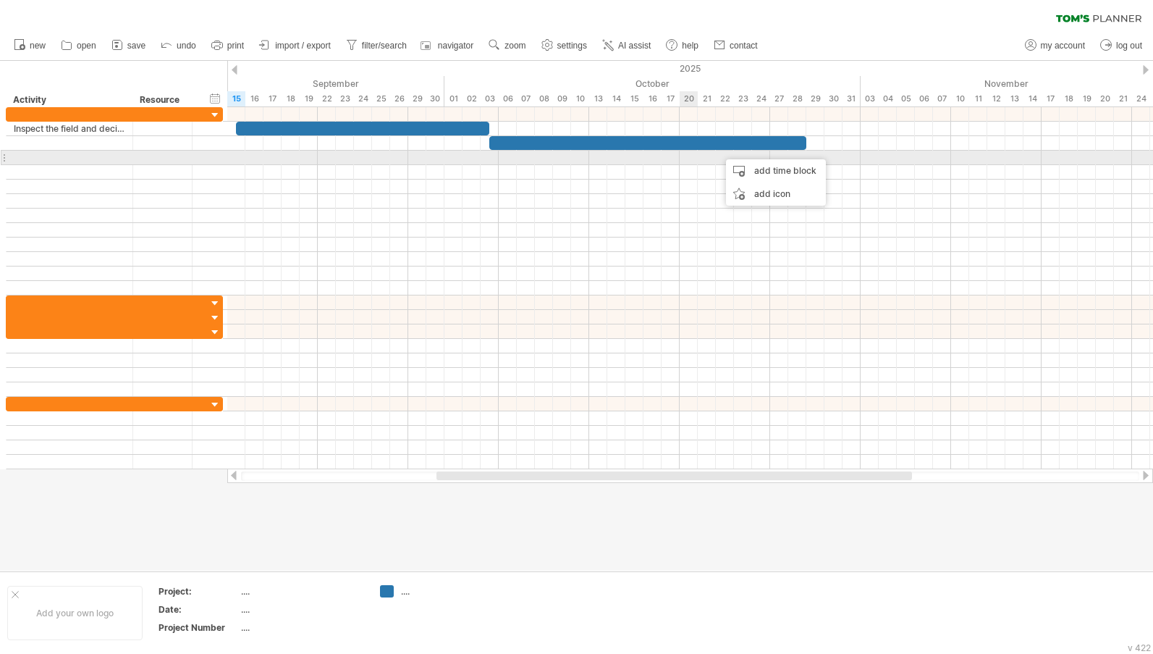
click at [679, 153] on div at bounding box center [690, 158] width 926 height 14
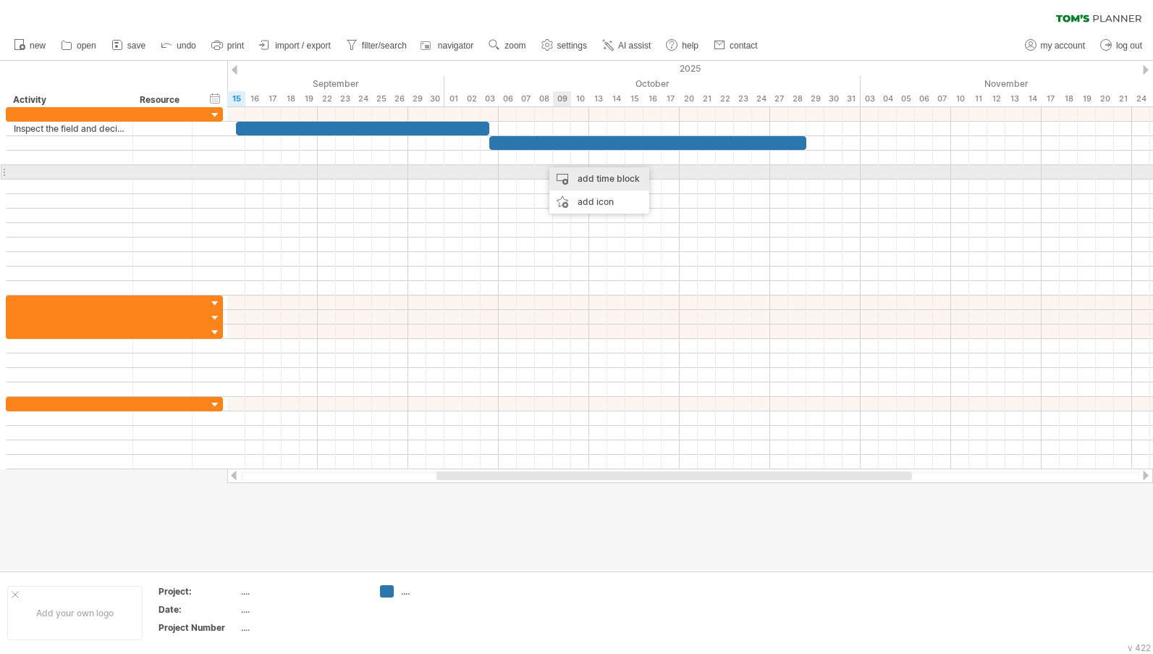
click at [567, 171] on div "add time block" at bounding box center [599, 178] width 100 height 23
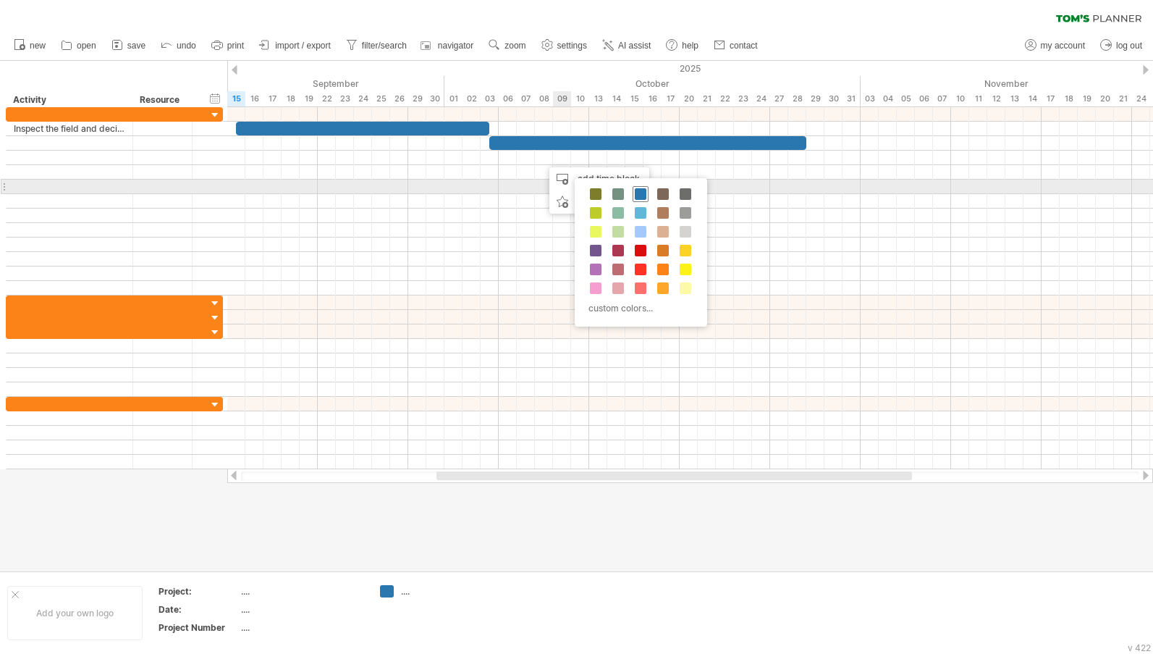
click at [634, 190] on div at bounding box center [641, 194] width 16 height 16
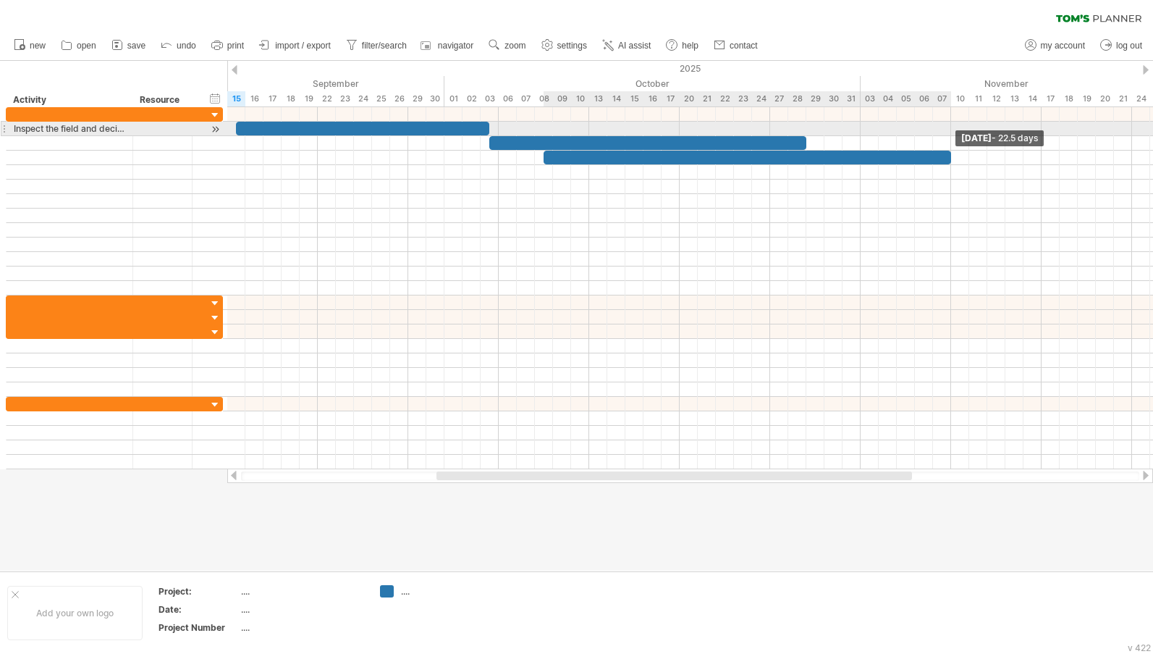
drag, startPoint x: 561, startPoint y: 158, endPoint x: 948, endPoint y: 134, distance: 388.0
click at [948, 134] on div "[DATE] - 22.5 days [DATE] - 6.0 days" at bounding box center [690, 288] width 926 height 362
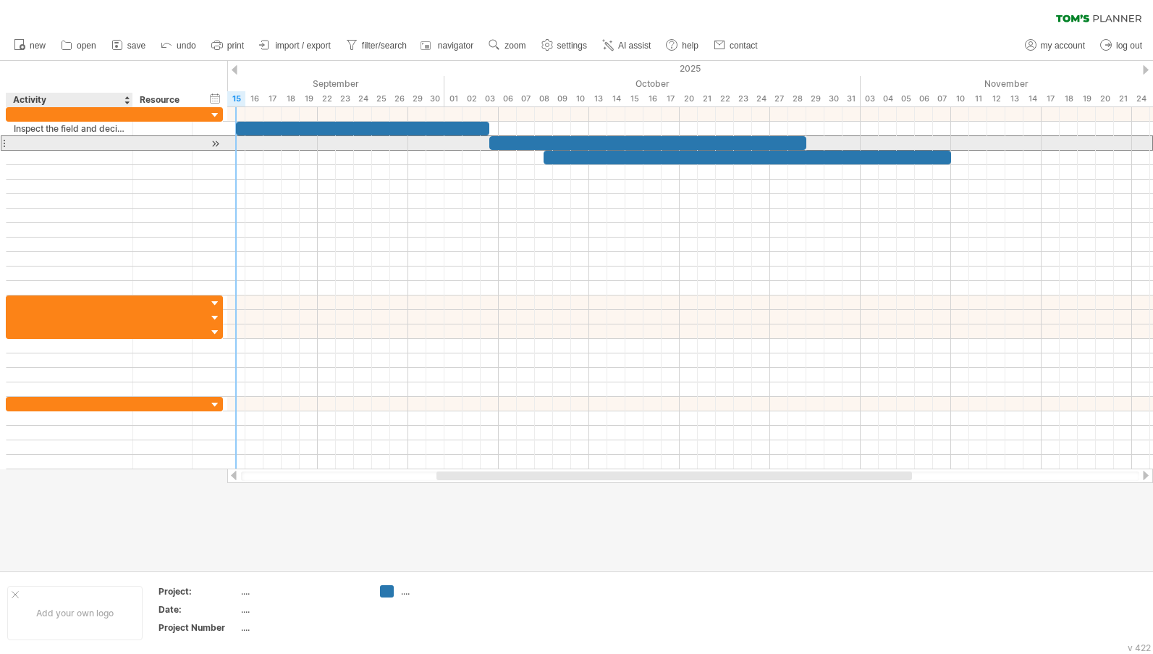
click at [107, 140] on div at bounding box center [69, 143] width 111 height 14
paste input "**********"
type input "**********"
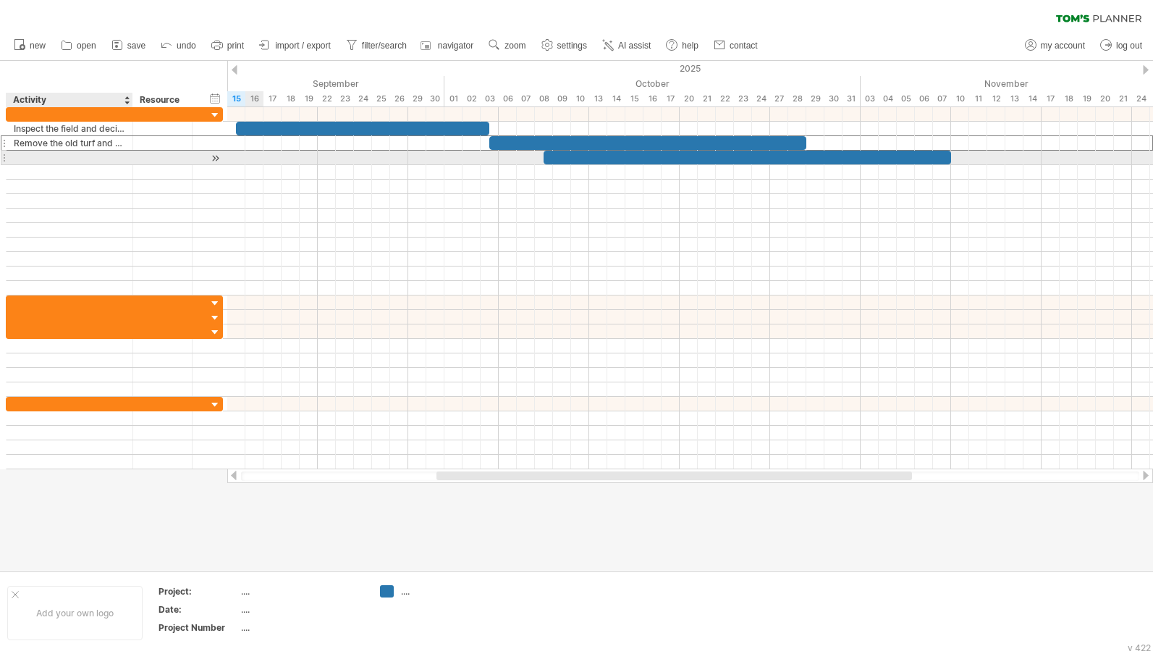
click at [86, 154] on div at bounding box center [69, 158] width 111 height 14
paste input "**********"
type input "**********"
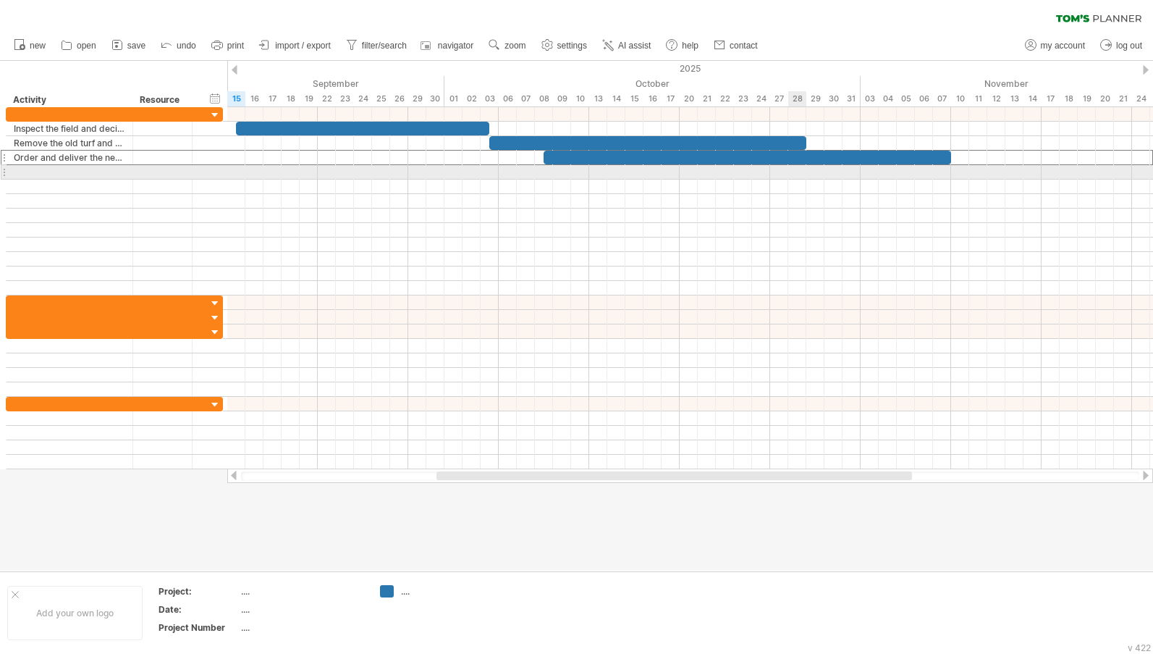
click at [796, 168] on div at bounding box center [690, 172] width 926 height 14
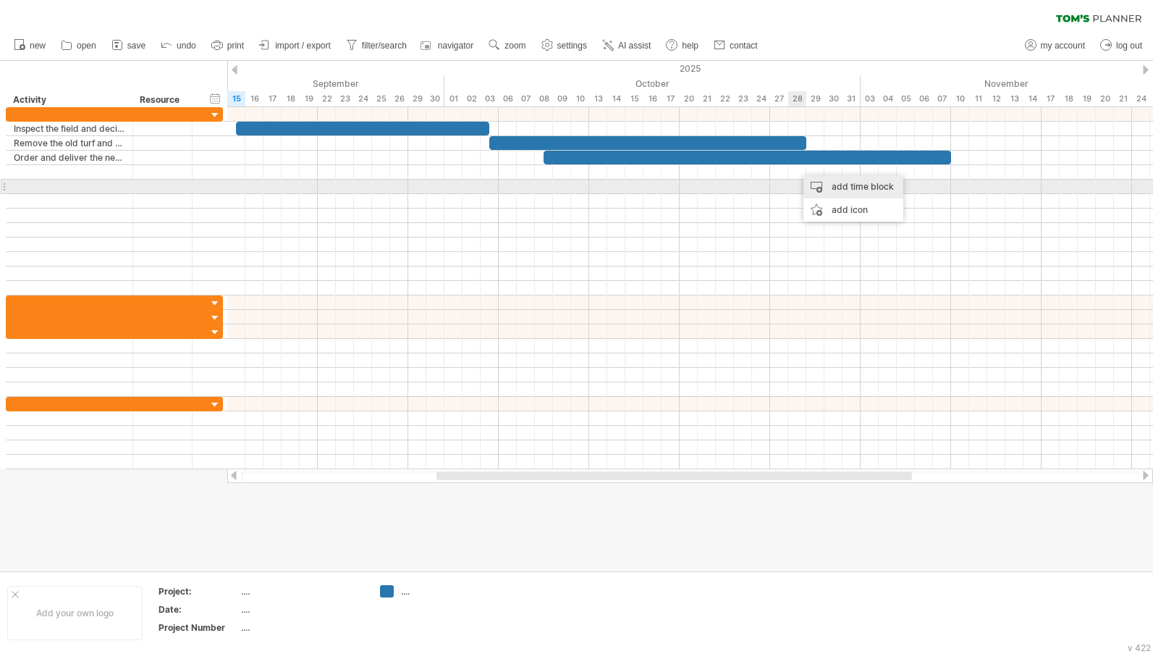
click at [827, 178] on div "add time block" at bounding box center [853, 186] width 100 height 23
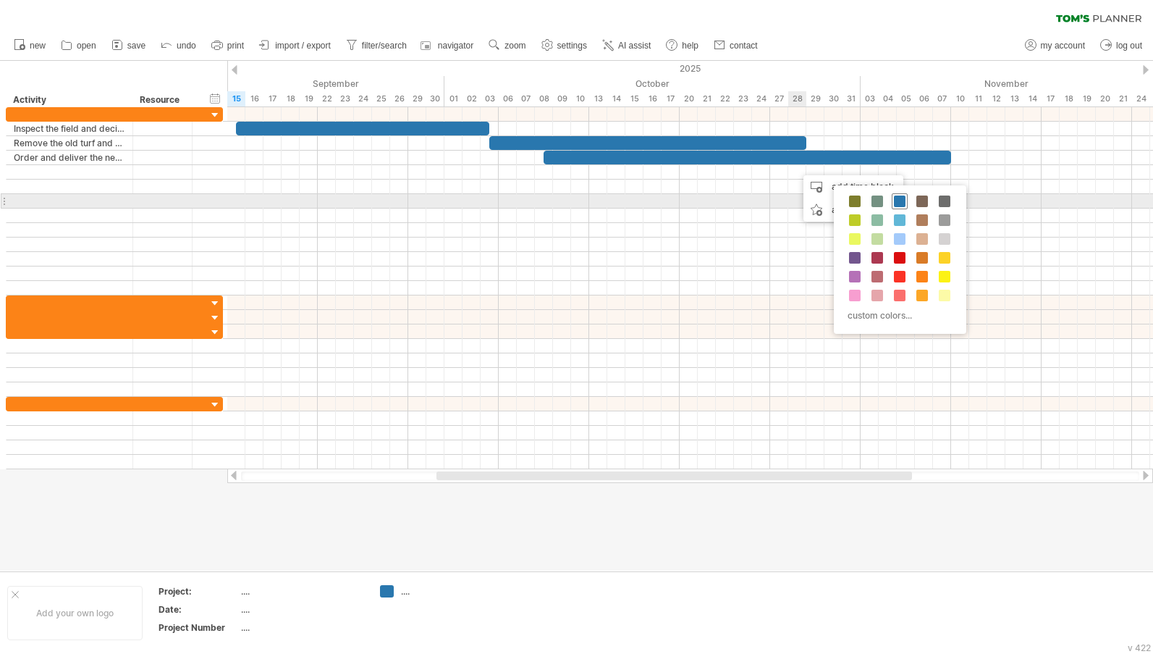
click at [905, 203] on div at bounding box center [900, 201] width 16 height 16
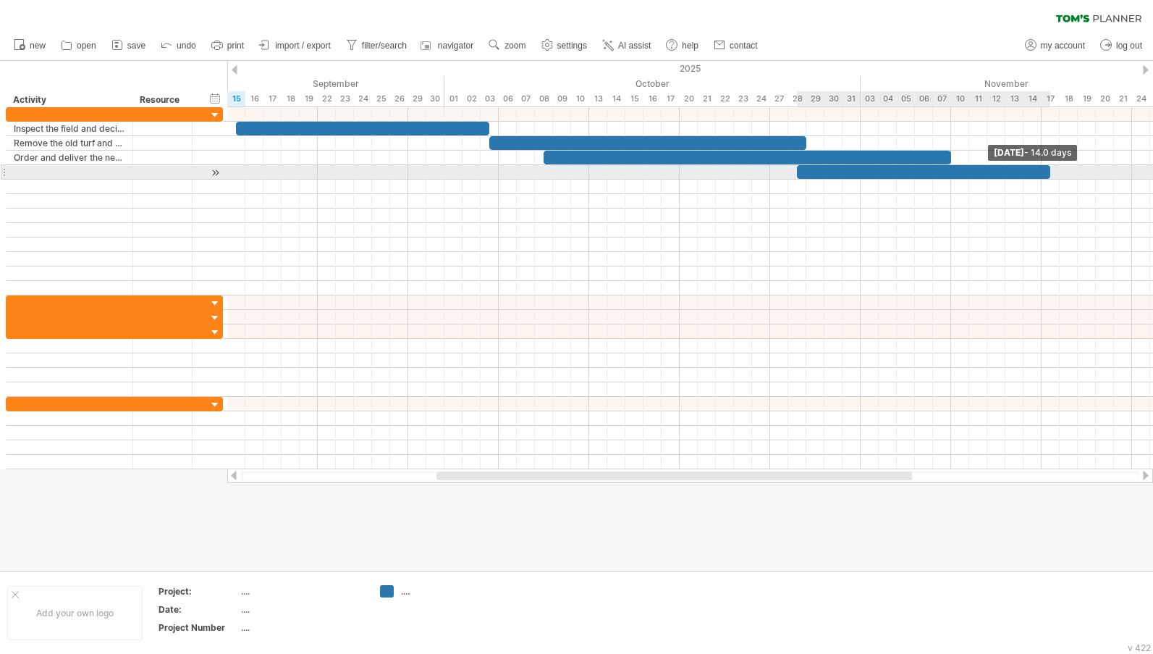
drag, startPoint x: 816, startPoint y: 173, endPoint x: 1051, endPoint y: 170, distance: 235.2
click at [1051, 170] on span at bounding box center [1050, 172] width 6 height 14
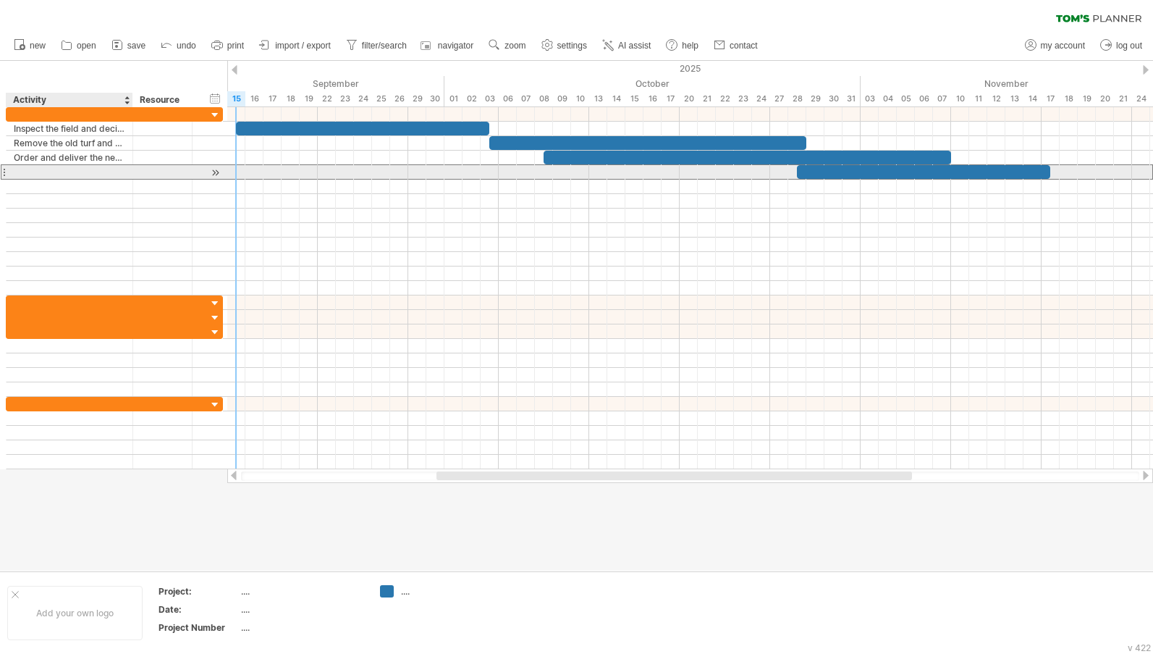
click at [104, 169] on div at bounding box center [69, 172] width 111 height 14
paste input "**********"
type input "**********"
click at [67, 177] on div "Prepare the ground" at bounding box center [69, 172] width 111 height 14
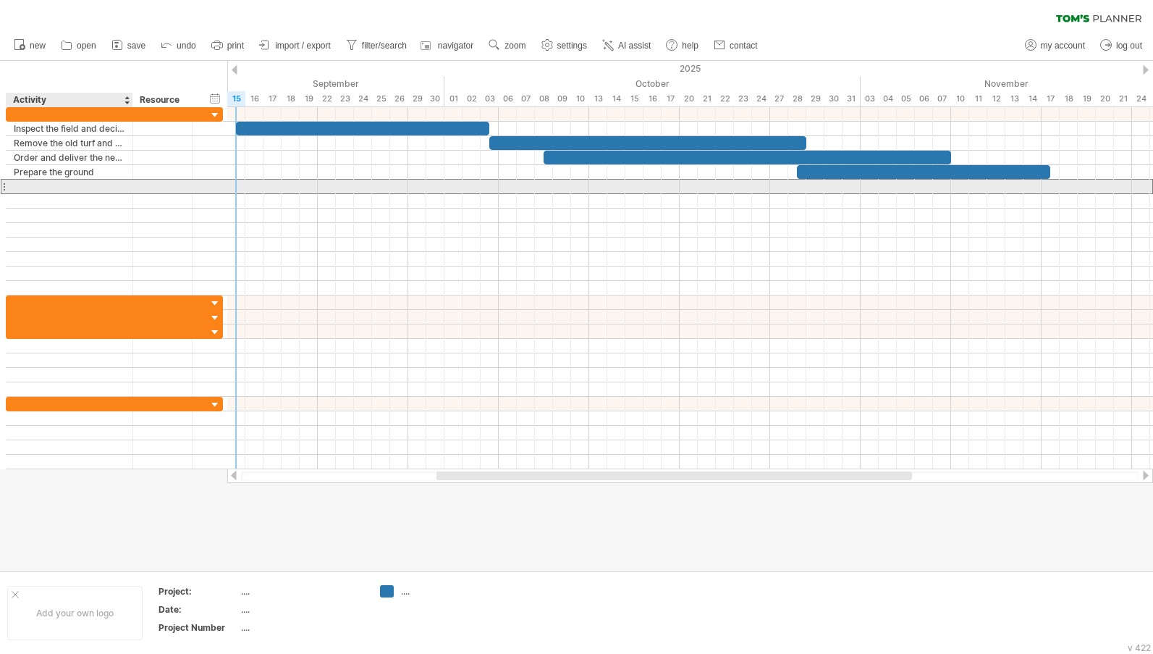
click at [67, 182] on div at bounding box center [69, 186] width 111 height 14
paste input "**********"
type input "**********"
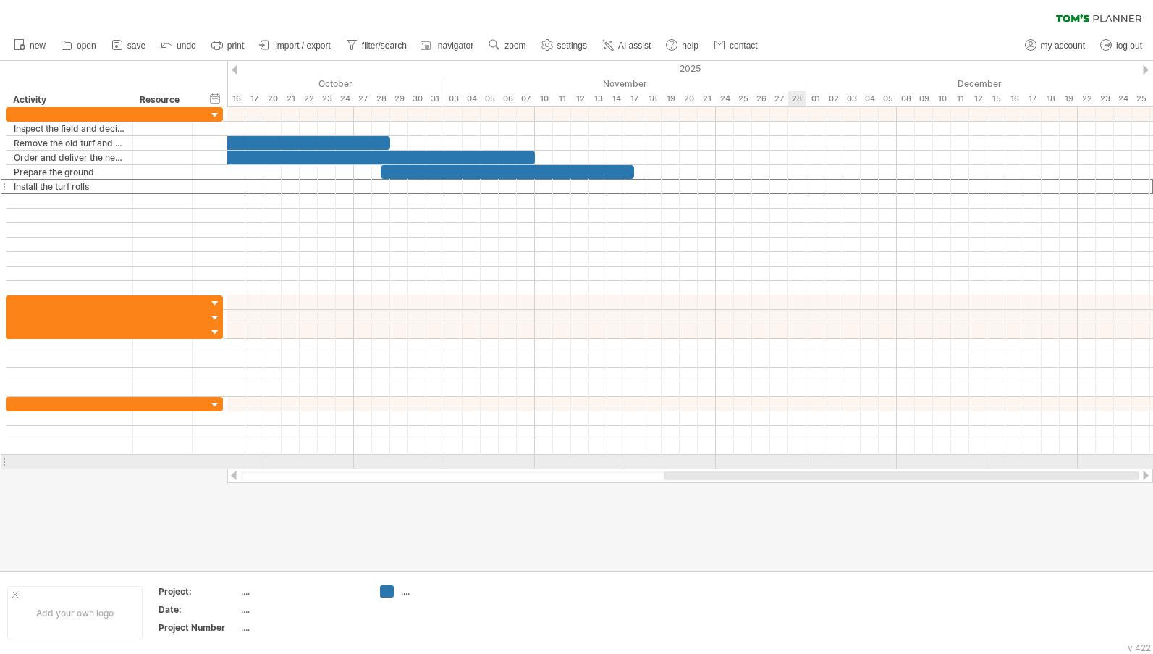
drag, startPoint x: 559, startPoint y: 474, endPoint x: 803, endPoint y: 467, distance: 244.0
click at [803, 467] on div "Trying to reach [DOMAIN_NAME] Connected again... 0% clear filter new" at bounding box center [576, 327] width 1153 height 654
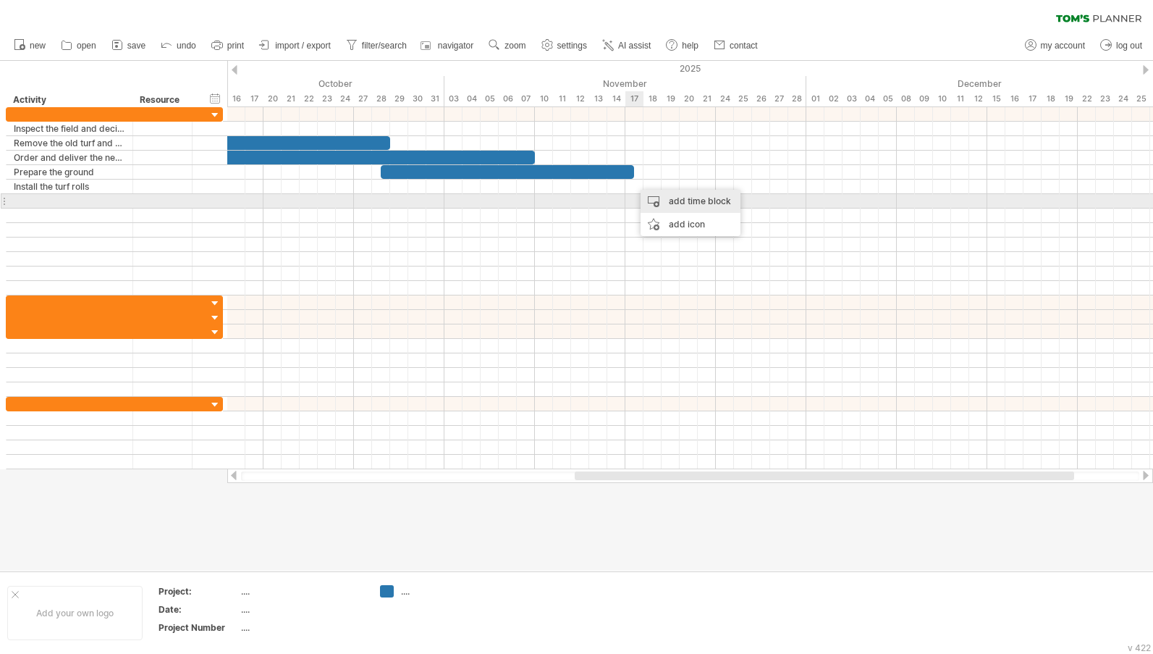
click at [655, 203] on div "add time block" at bounding box center [691, 201] width 100 height 23
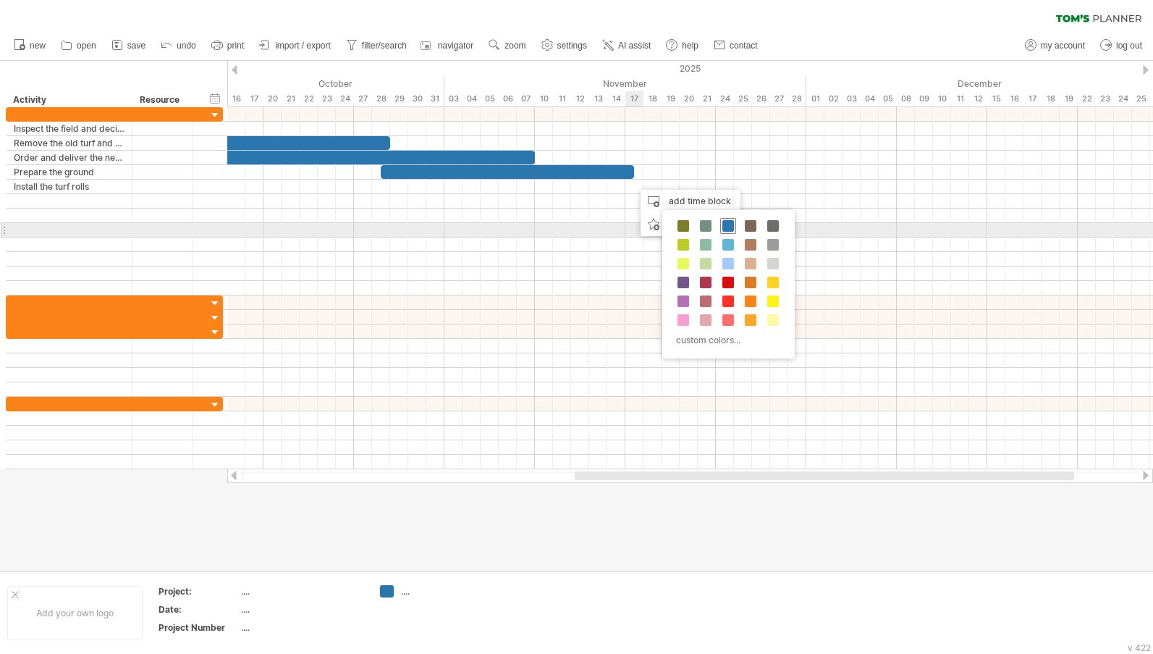
click at [722, 224] on div at bounding box center [728, 226] width 16 height 16
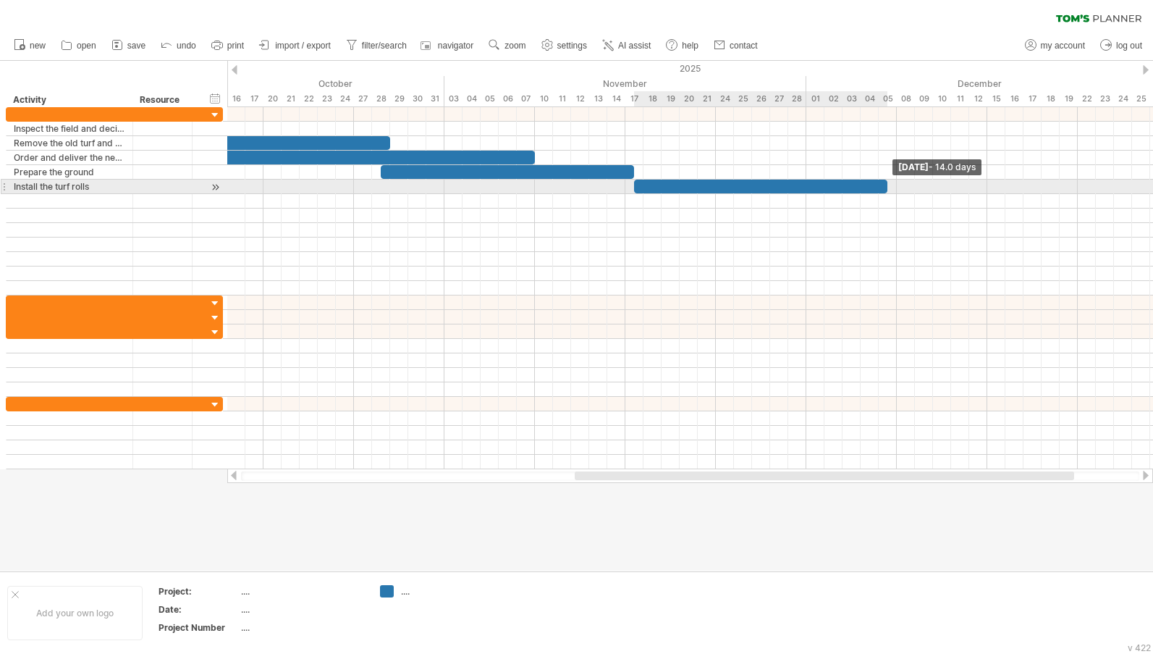
drag, startPoint x: 652, startPoint y: 186, endPoint x: 891, endPoint y: 190, distance: 238.9
click at [891, 190] on div "[DATE] - 14.0 days [DATE] - 6.0 days" at bounding box center [690, 288] width 926 height 362
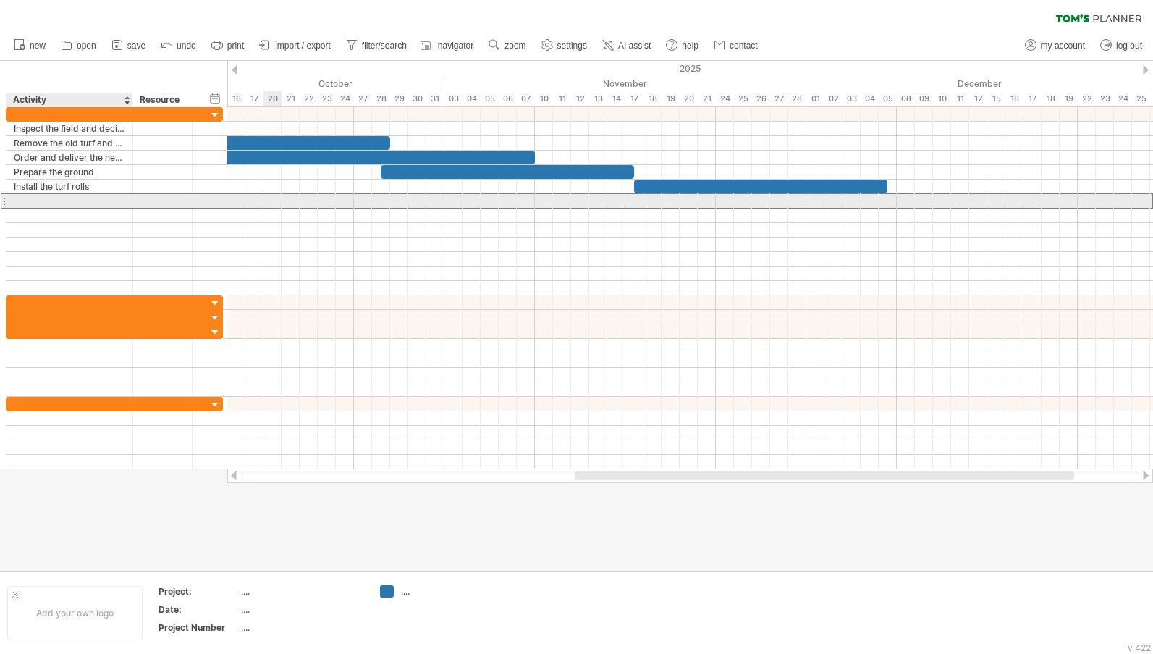
click at [61, 195] on div at bounding box center [69, 201] width 111 height 14
paste input "**********"
type input "**********"
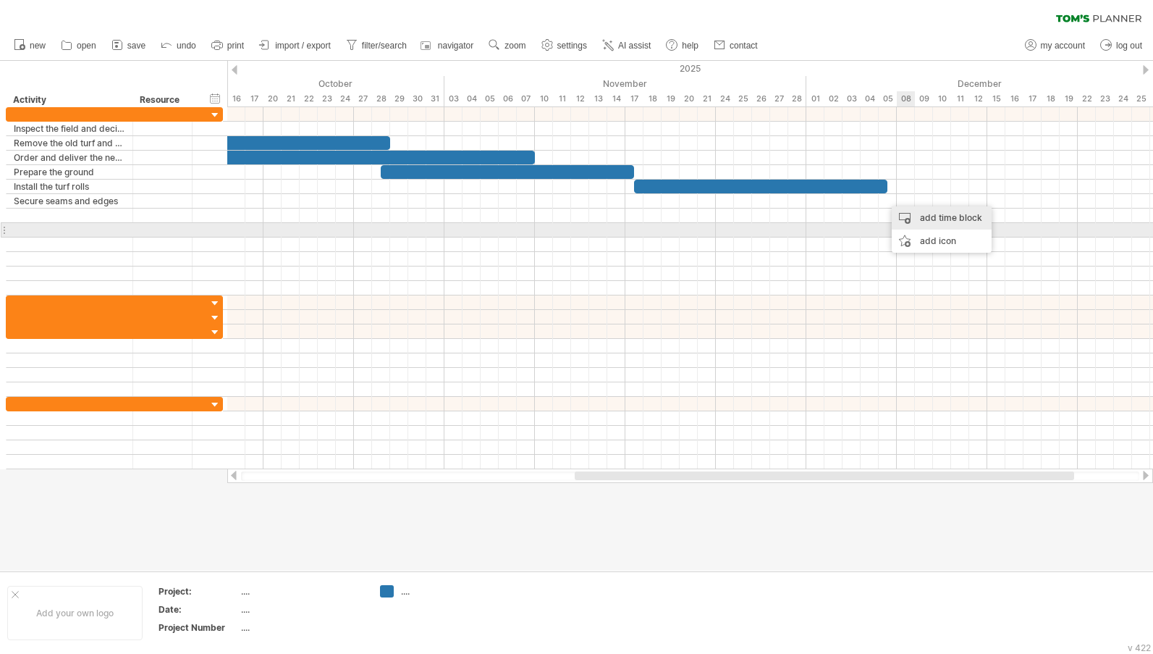
click at [929, 224] on div "add time block" at bounding box center [942, 217] width 100 height 23
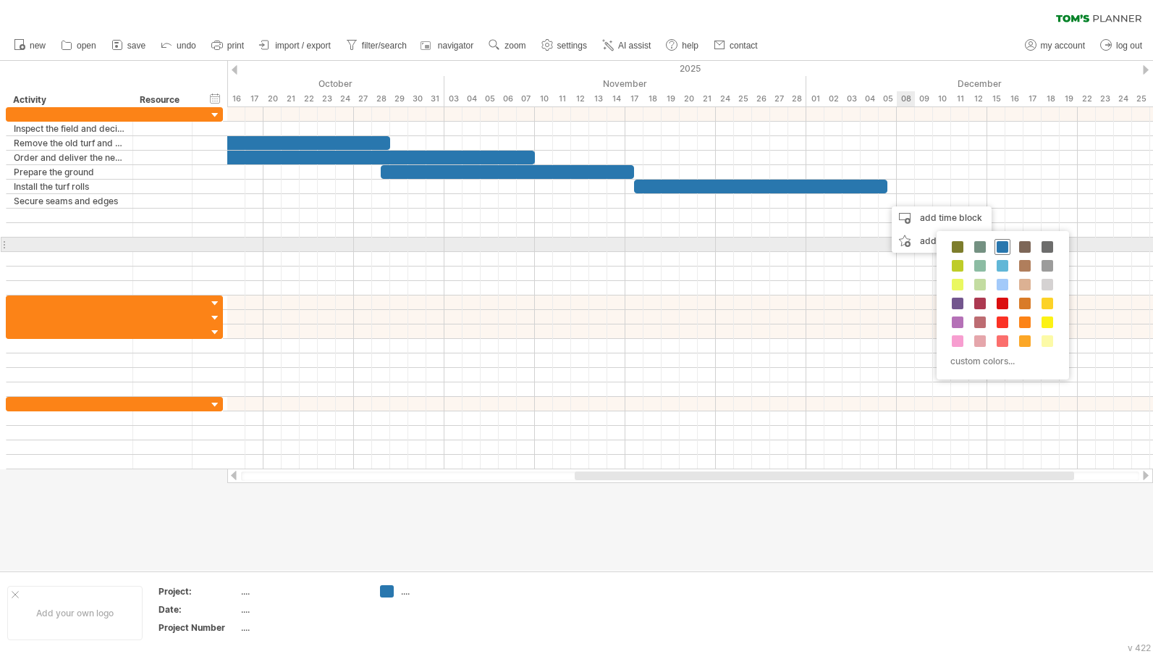
drag, startPoint x: 1000, startPoint y: 242, endPoint x: 979, endPoint y: 231, distance: 23.6
click at [1000, 240] on div at bounding box center [1002, 247] width 16 height 16
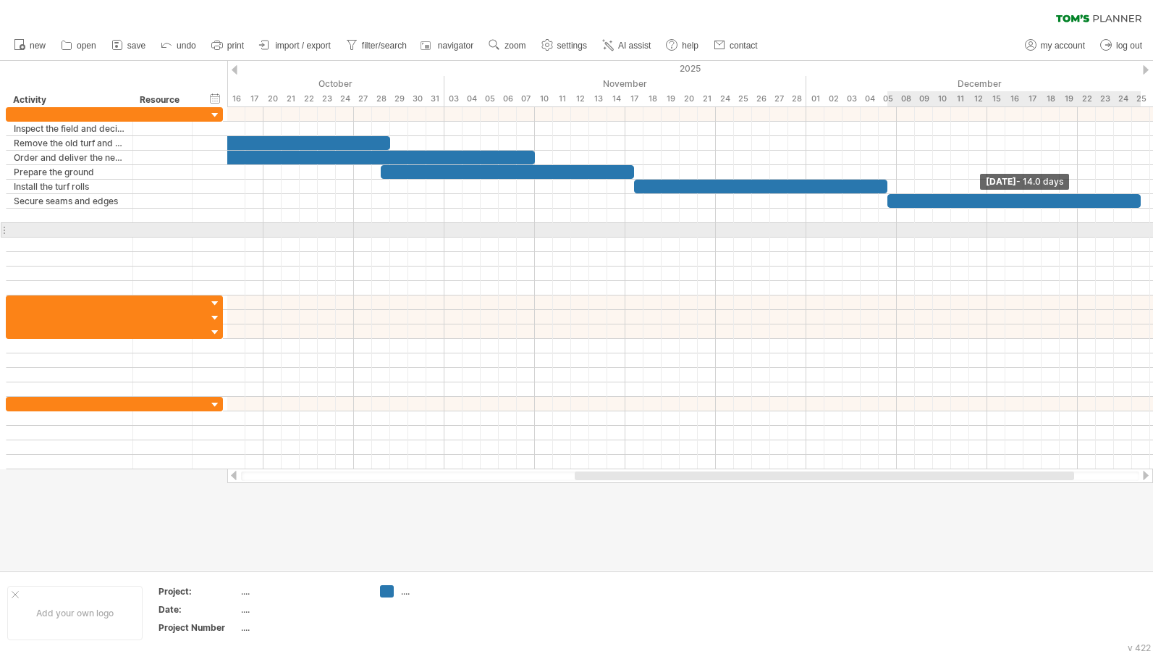
drag, startPoint x: 903, startPoint y: 202, endPoint x: 1138, endPoint y: 225, distance: 236.3
click at [1138, 225] on div "[DATE] - 14.0 days [DATE] - 6.0 days" at bounding box center [690, 288] width 926 height 362
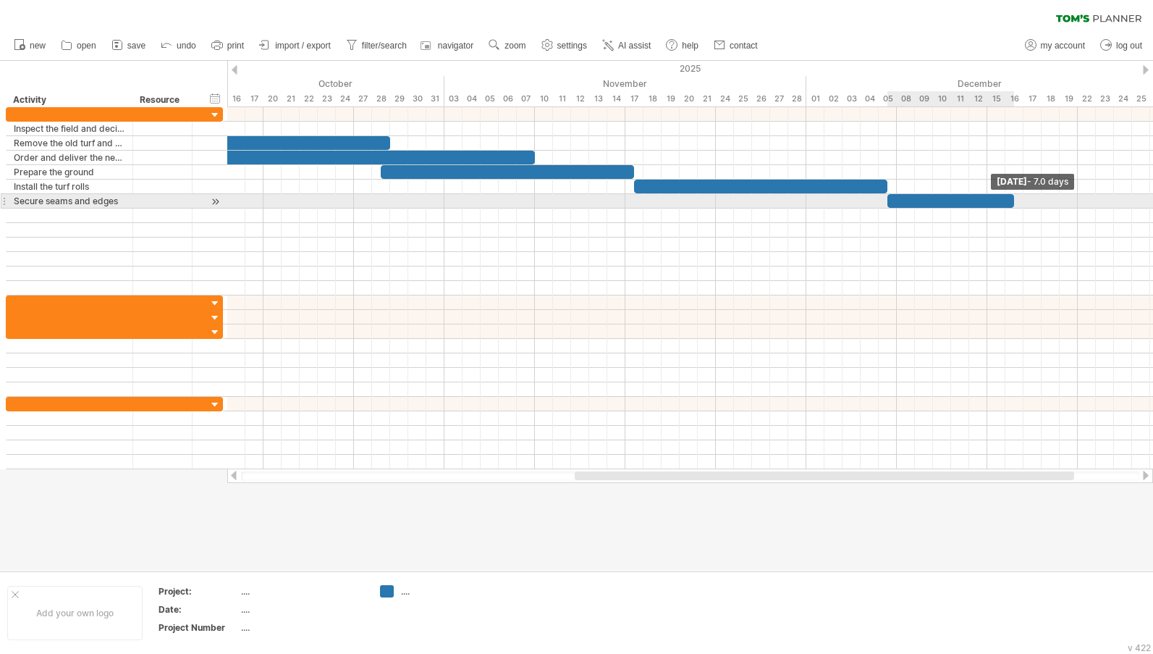
drag, startPoint x: 1138, startPoint y: 203, endPoint x: 1010, endPoint y: 206, distance: 128.8
click at [1010, 206] on div at bounding box center [950, 201] width 127 height 14
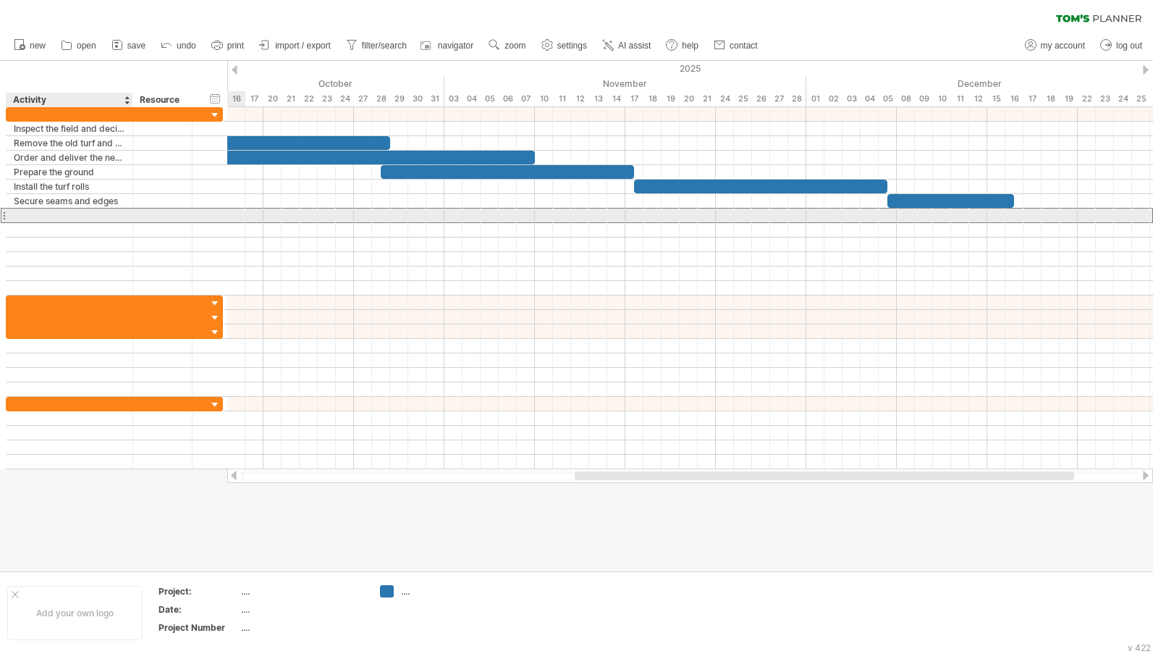
click at [106, 216] on div at bounding box center [69, 215] width 111 height 14
paste input "**********"
type input "**********"
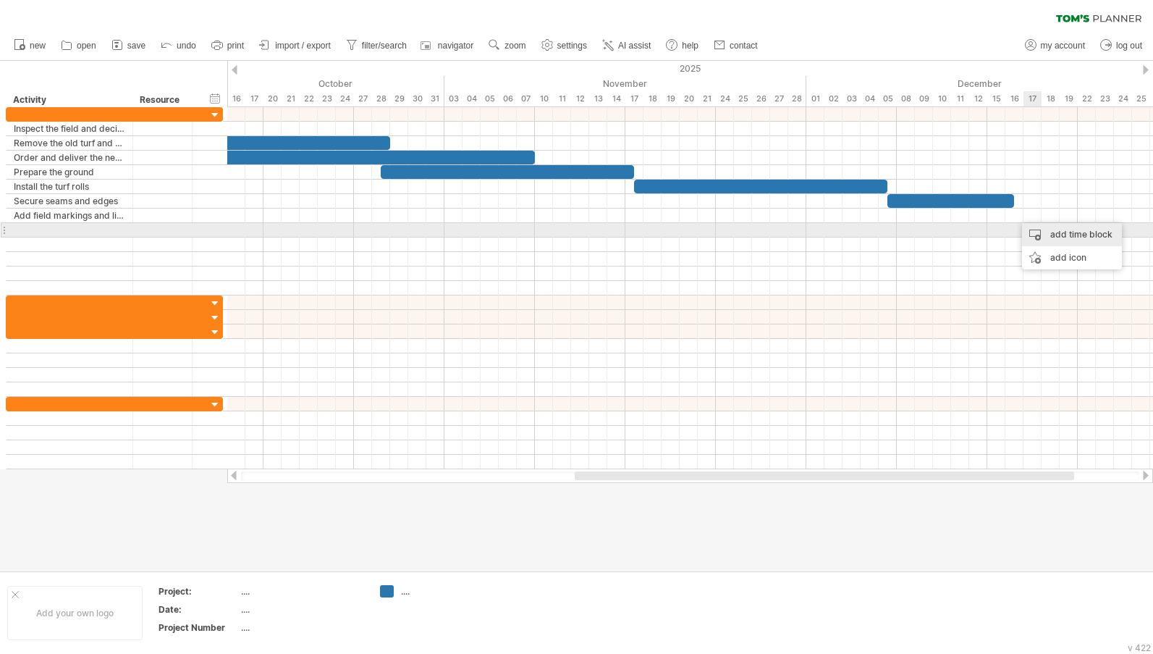
click at [1028, 225] on div "add time block" at bounding box center [1072, 234] width 100 height 23
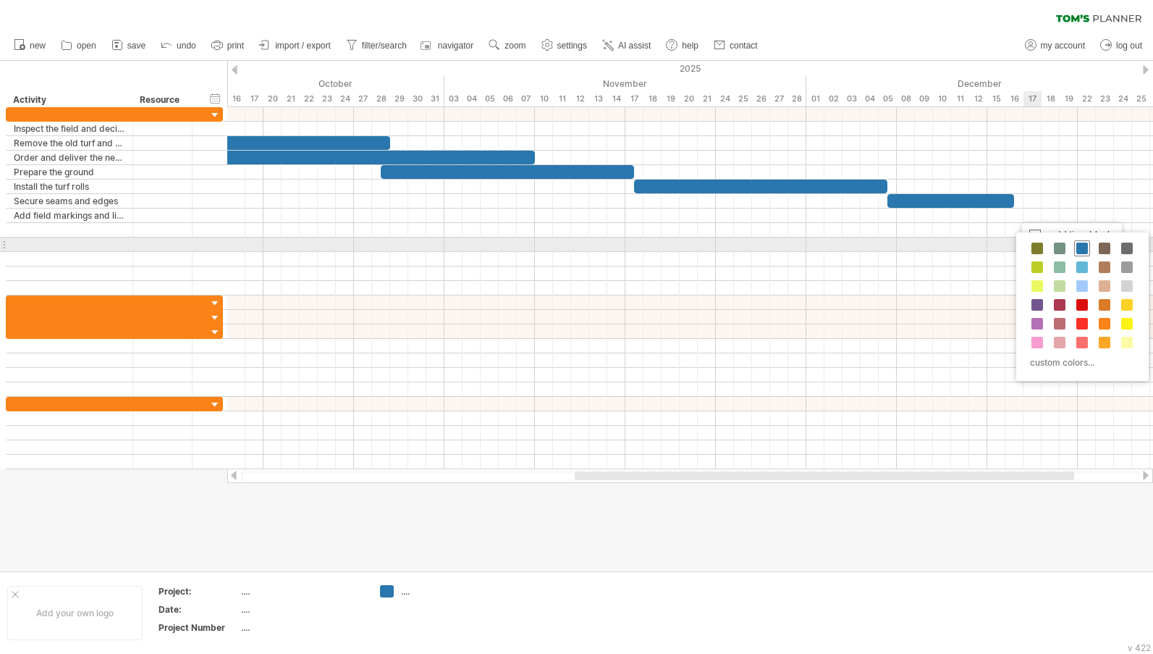
click at [1080, 247] on span at bounding box center [1082, 248] width 12 height 12
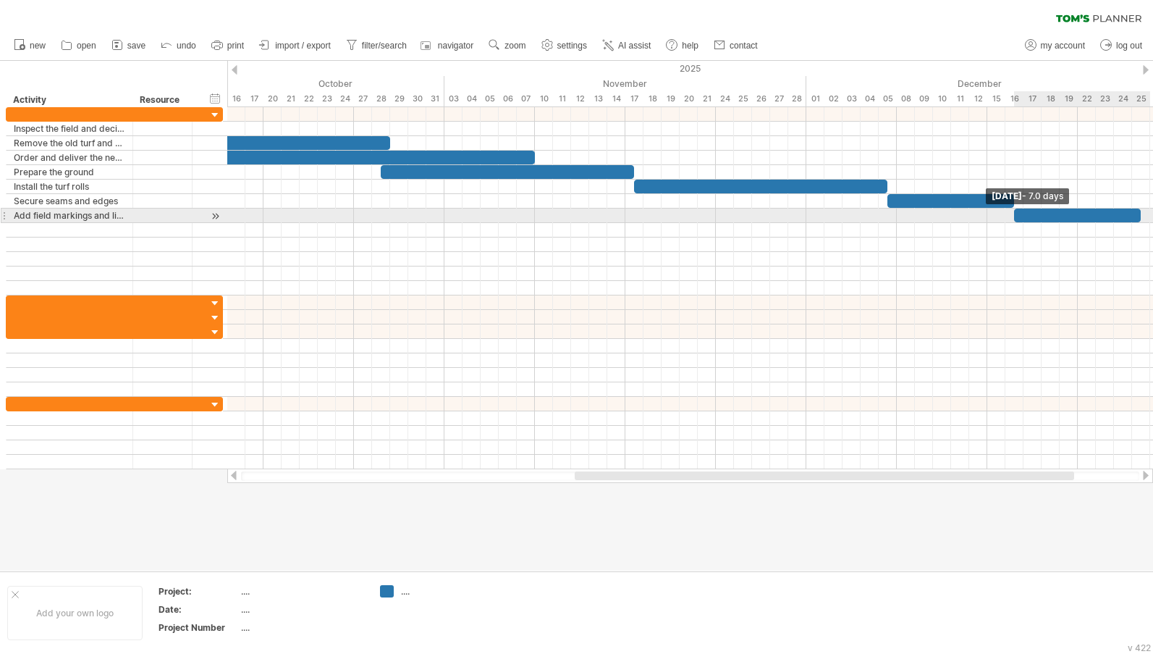
drag, startPoint x: 1029, startPoint y: 216, endPoint x: 1142, endPoint y: 219, distance: 112.9
click at [1142, 219] on span at bounding box center [1141, 215] width 6 height 14
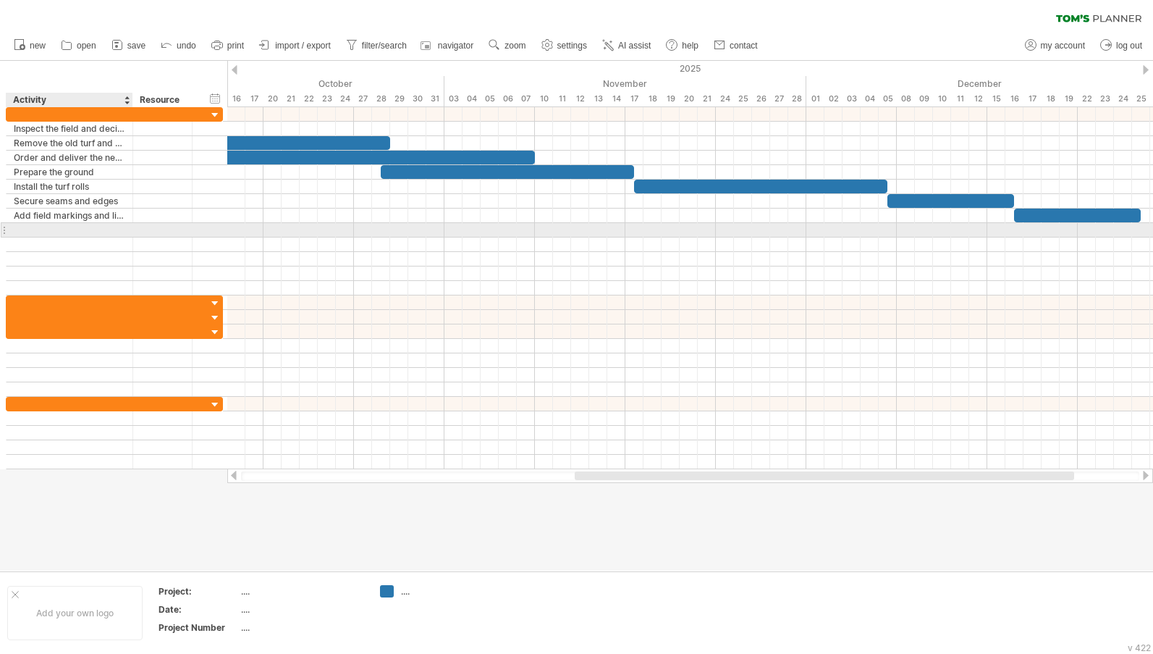
click at [35, 229] on div at bounding box center [69, 230] width 111 height 14
paste input "**********"
type input "**********"
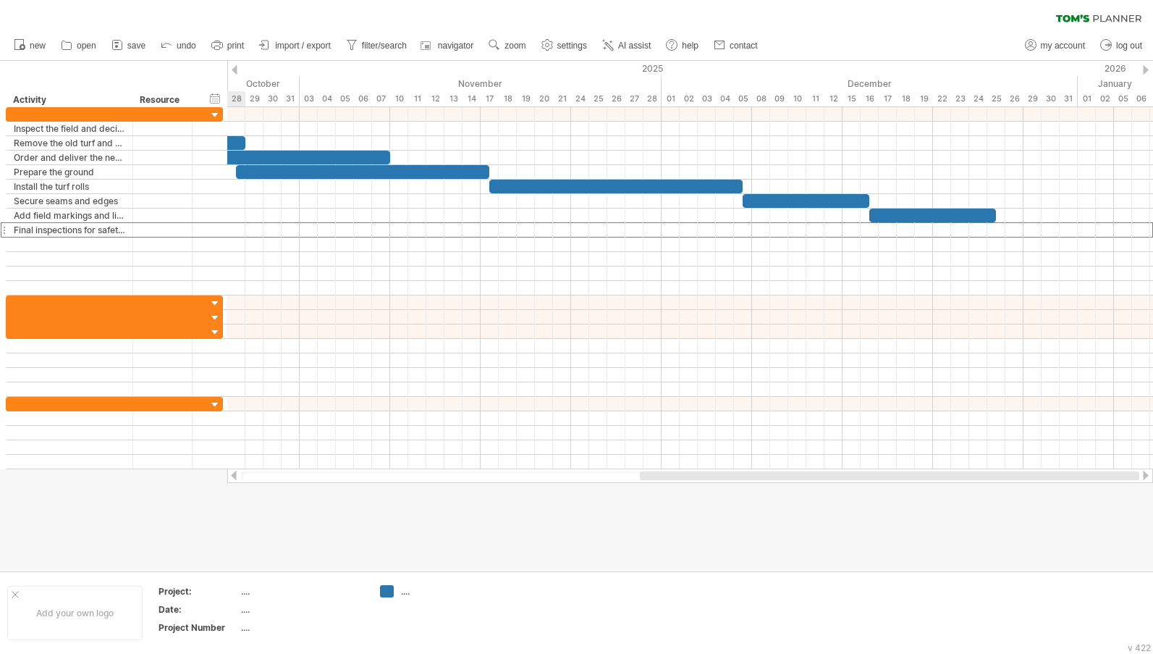
drag, startPoint x: 613, startPoint y: 478, endPoint x: 761, endPoint y: 483, distance: 148.5
click at [754, 483] on div "Trying to reach [DOMAIN_NAME] Connected again... 0% clear filter new" at bounding box center [576, 327] width 1153 height 654
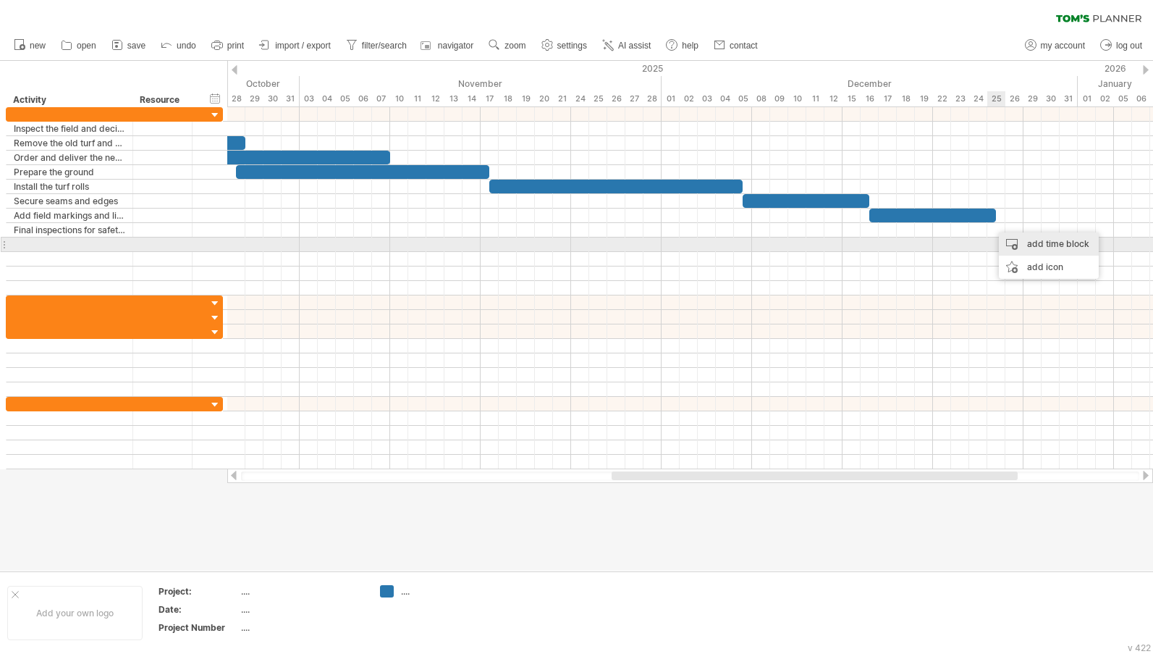
click at [1041, 247] on div "add time block" at bounding box center [1049, 243] width 100 height 23
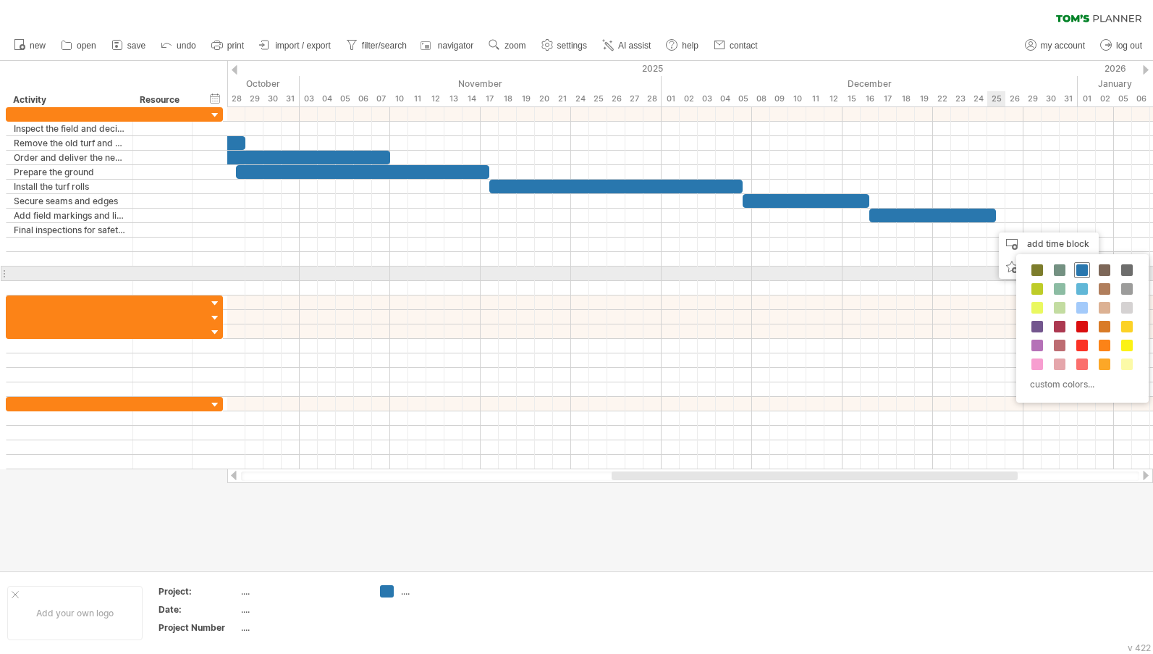
click at [1078, 272] on span at bounding box center [1082, 270] width 12 height 12
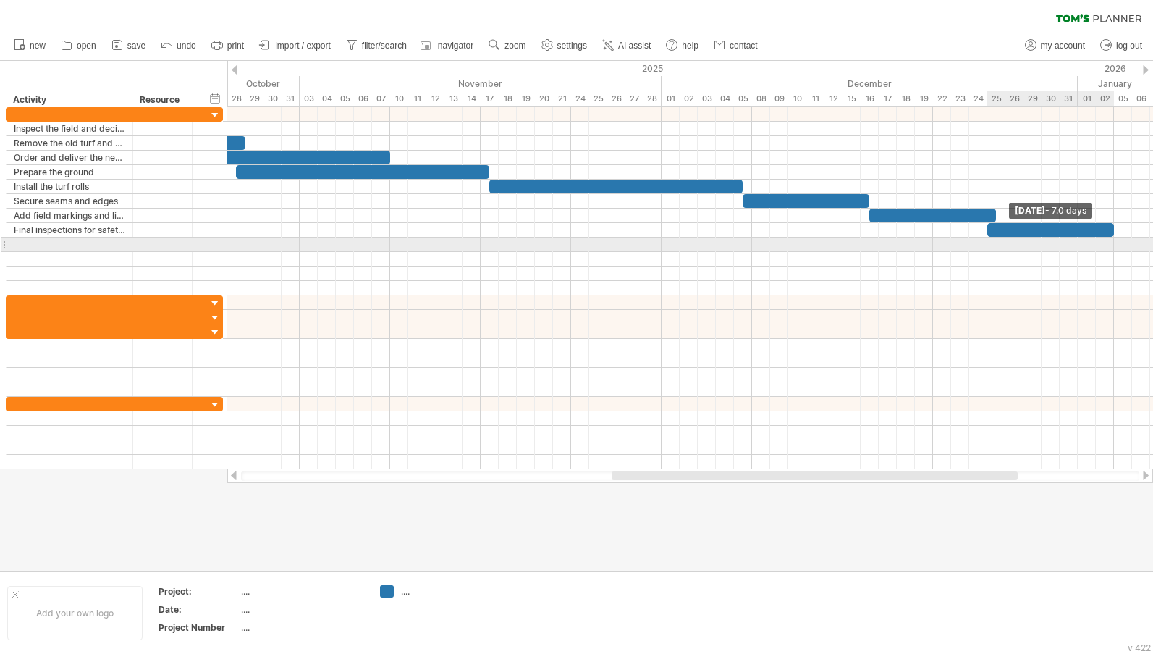
drag, startPoint x: 1002, startPoint y: 228, endPoint x: 1115, endPoint y: 238, distance: 113.4
click at [1115, 238] on div "[DATE] - 7.0 days [DATE] - 6.0 days" at bounding box center [690, 288] width 926 height 362
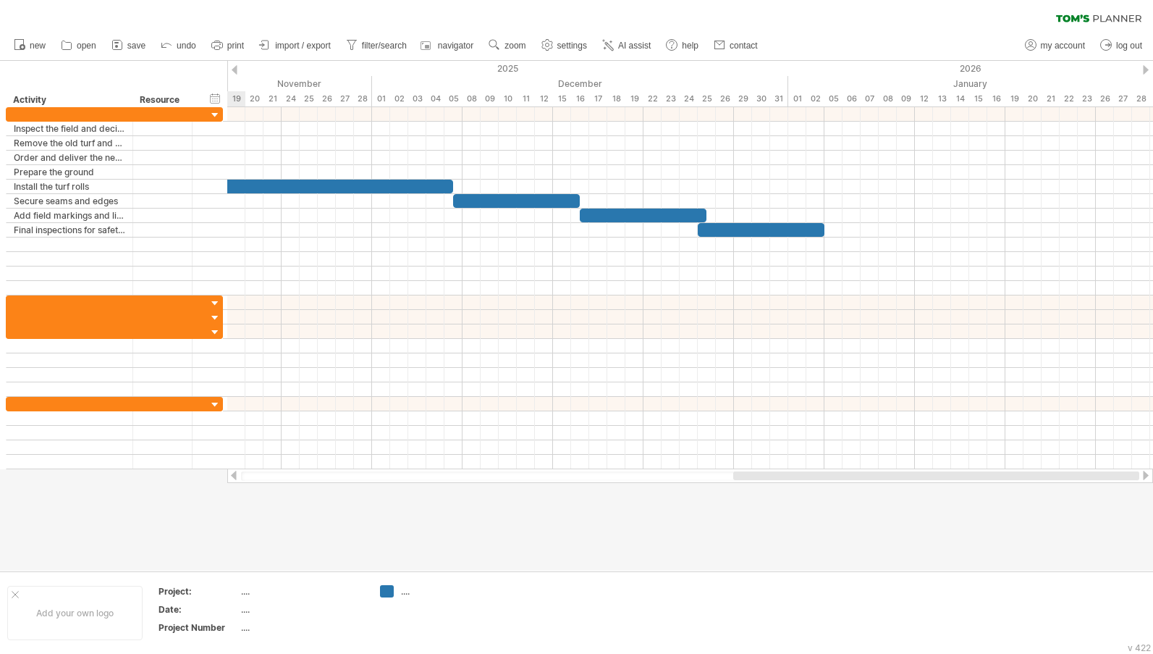
drag, startPoint x: 806, startPoint y: 471, endPoint x: 1002, endPoint y: 520, distance: 202.2
click at [1002, 520] on div "Trying to reach [DOMAIN_NAME] Connected again... 0% clear filter new" at bounding box center [576, 327] width 1153 height 654
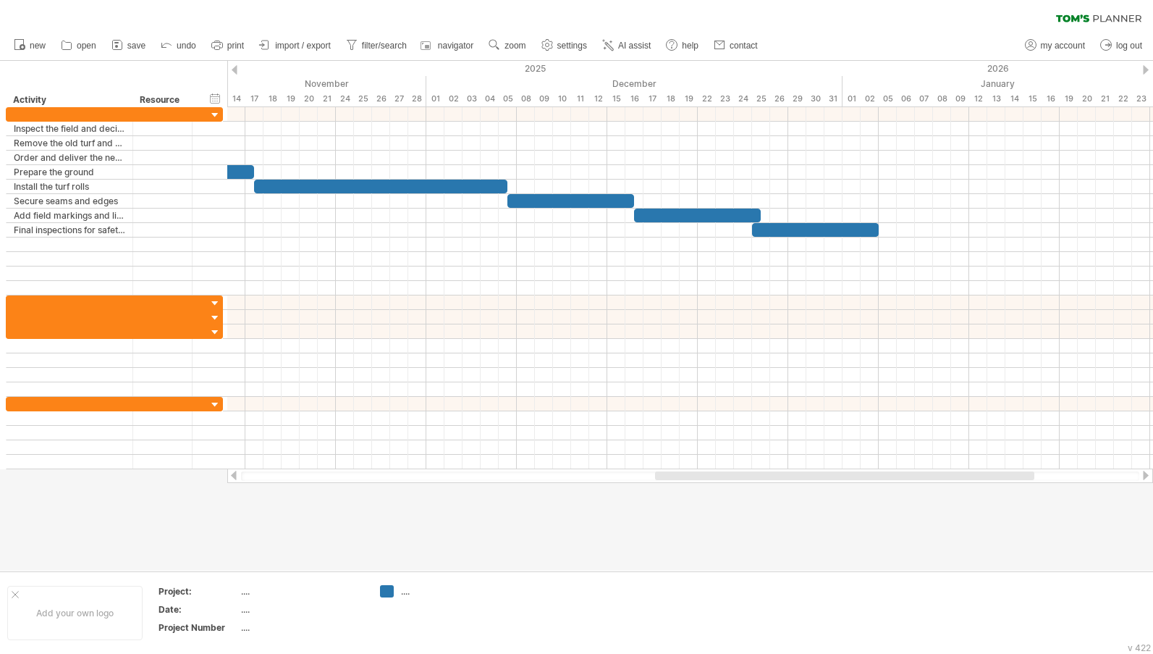
drag, startPoint x: 733, startPoint y: 471, endPoint x: 715, endPoint y: 489, distance: 25.1
click at [715, 489] on div "Trying to reach [DOMAIN_NAME] Connected again... 0% clear filter new" at bounding box center [576, 327] width 1153 height 654
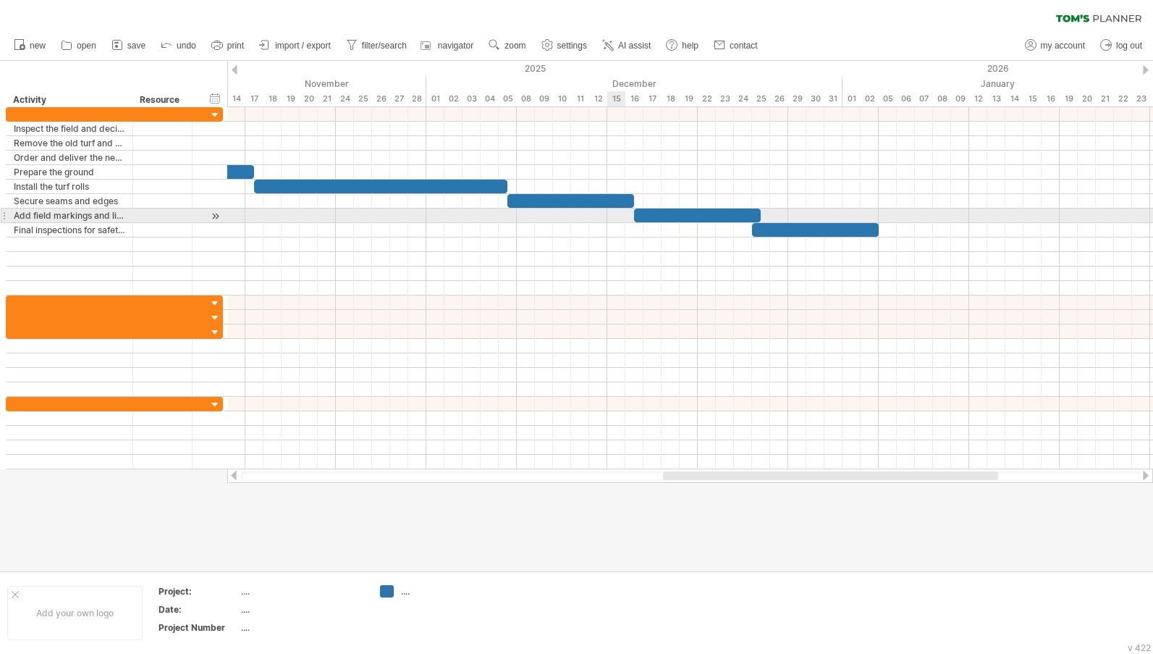
click at [620, 211] on div at bounding box center [690, 215] width 926 height 14
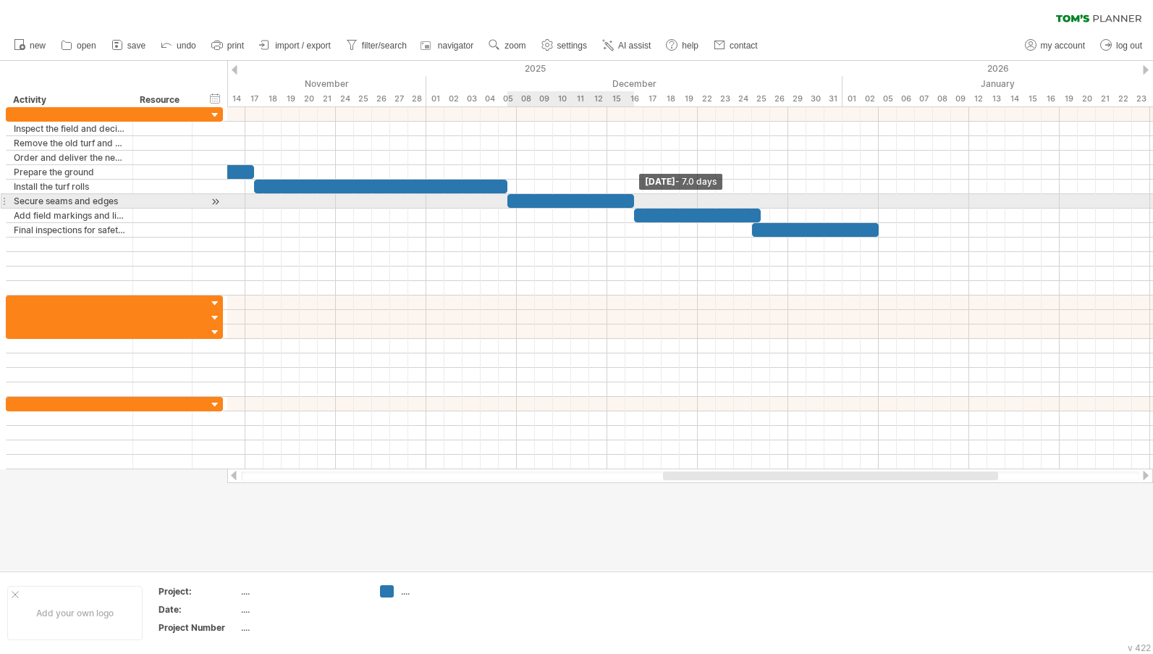
click at [632, 200] on span at bounding box center [634, 201] width 6 height 14
drag, startPoint x: 633, startPoint y: 200, endPoint x: 761, endPoint y: 206, distance: 127.5
click at [761, 206] on span at bounding box center [761, 201] width 6 height 14
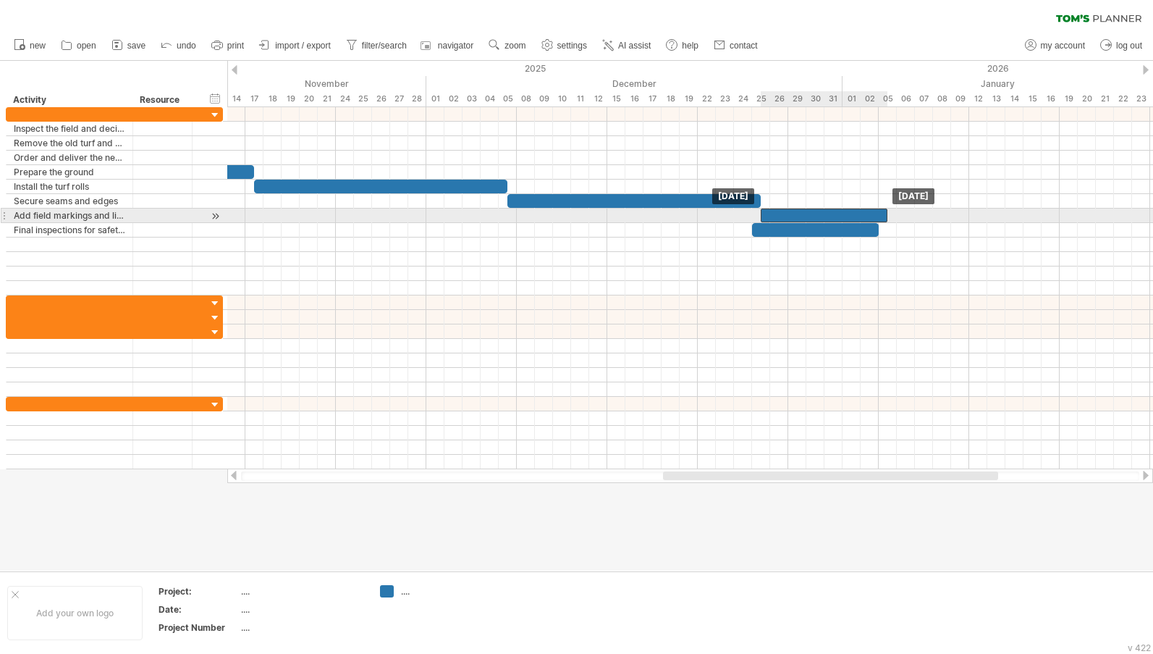
drag, startPoint x: 732, startPoint y: 216, endPoint x: 859, endPoint y: 218, distance: 127.4
click at [859, 218] on div at bounding box center [824, 215] width 127 height 14
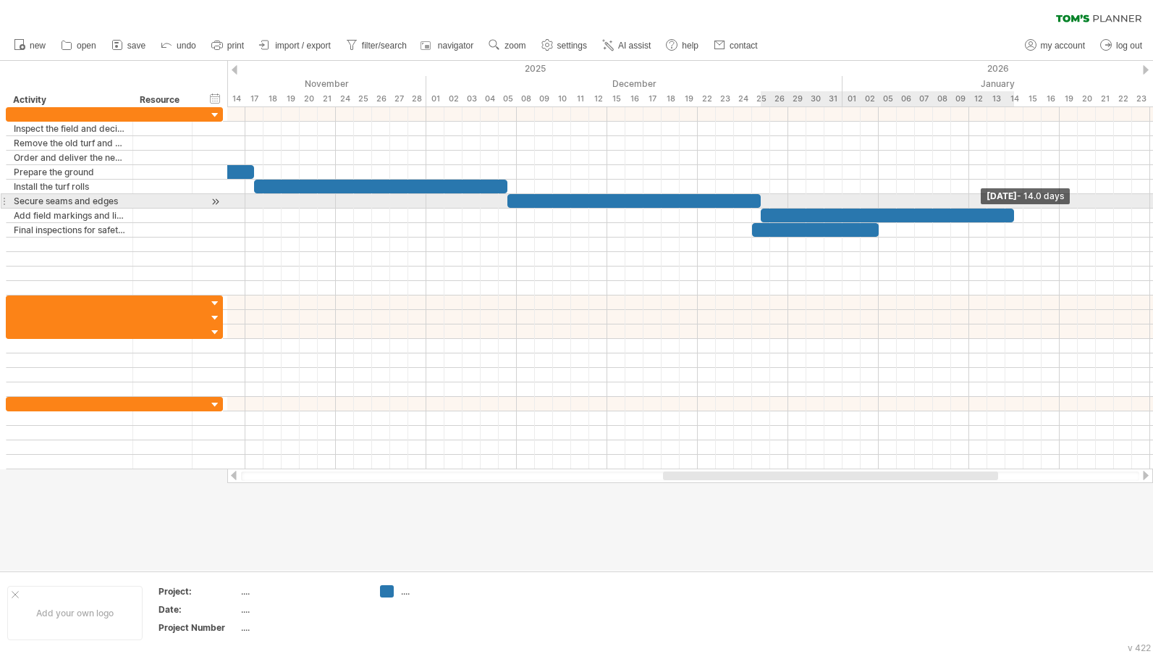
drag, startPoint x: 885, startPoint y: 219, endPoint x: 1010, endPoint y: 208, distance: 125.7
click at [1010, 208] on div "[DATE] - 14.0 days [DATE]" at bounding box center [690, 288] width 926 height 362
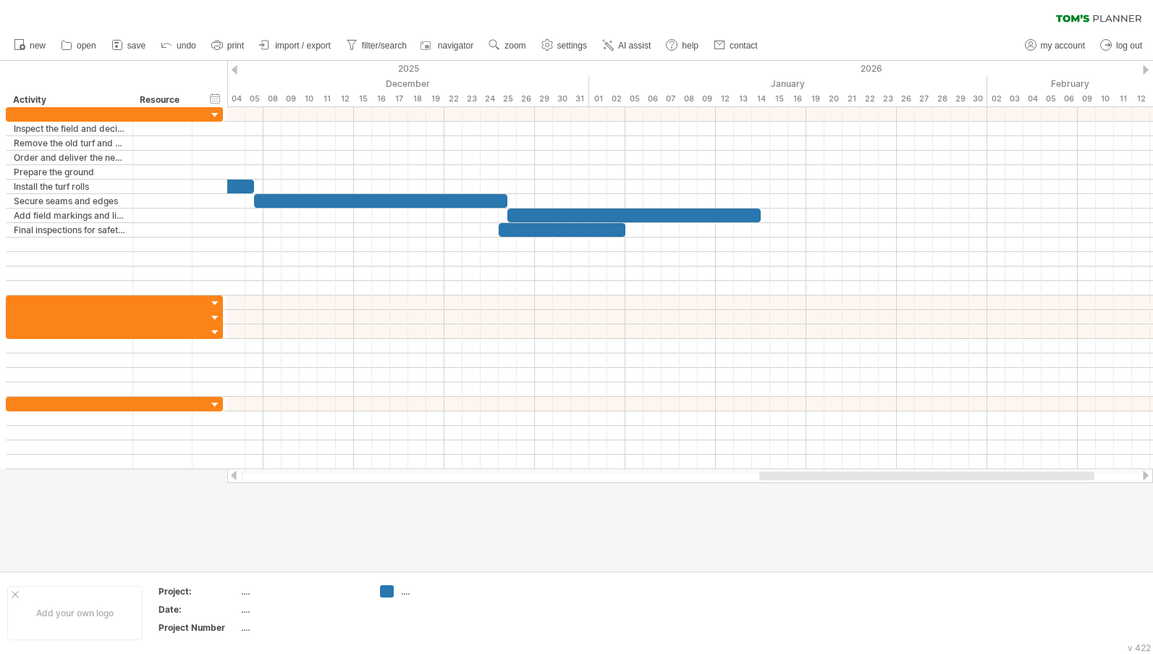
drag, startPoint x: 823, startPoint y: 475, endPoint x: 926, endPoint y: 473, distance: 103.5
click at [926, 473] on div at bounding box center [926, 475] width 335 height 9
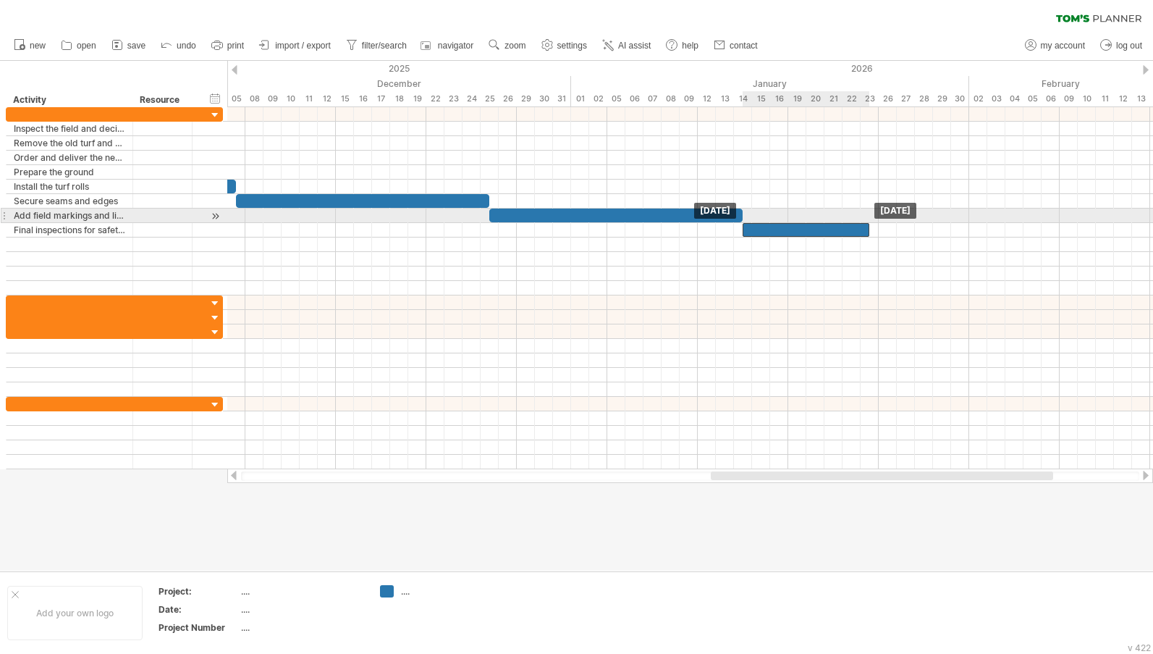
drag, startPoint x: 575, startPoint y: 226, endPoint x: 837, endPoint y: 221, distance: 262.0
click at [837, 221] on div "[DATE] [DATE]" at bounding box center [690, 288] width 926 height 362
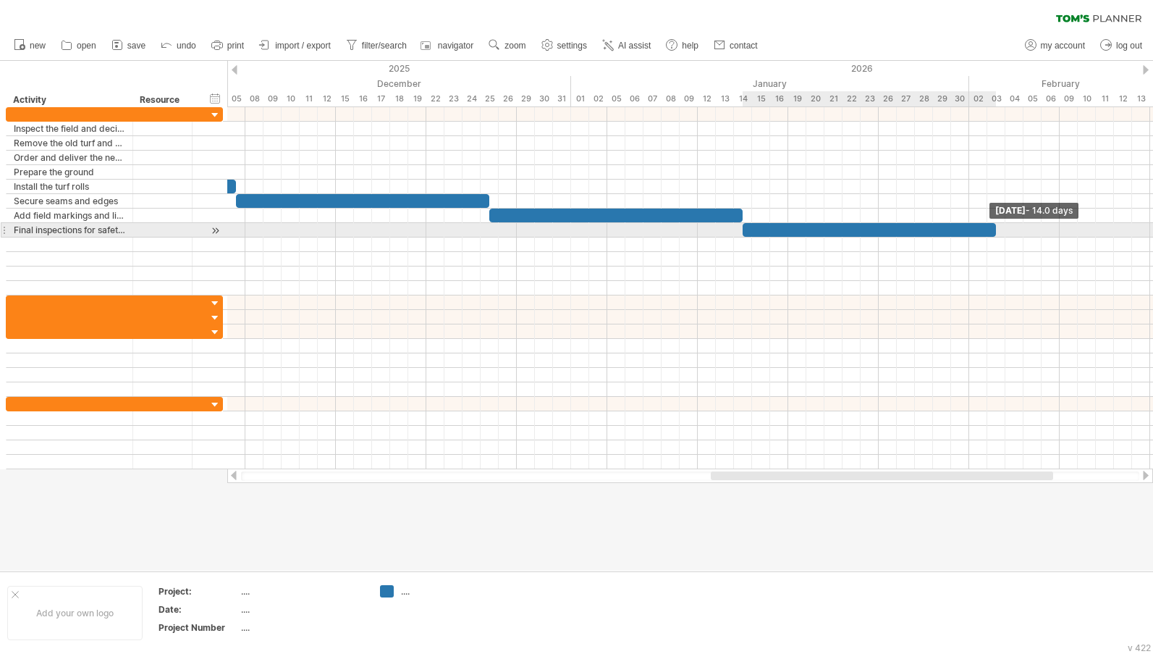
drag, startPoint x: 871, startPoint y: 229, endPoint x: 997, endPoint y: 232, distance: 126.0
click at [997, 232] on span at bounding box center [996, 230] width 6 height 14
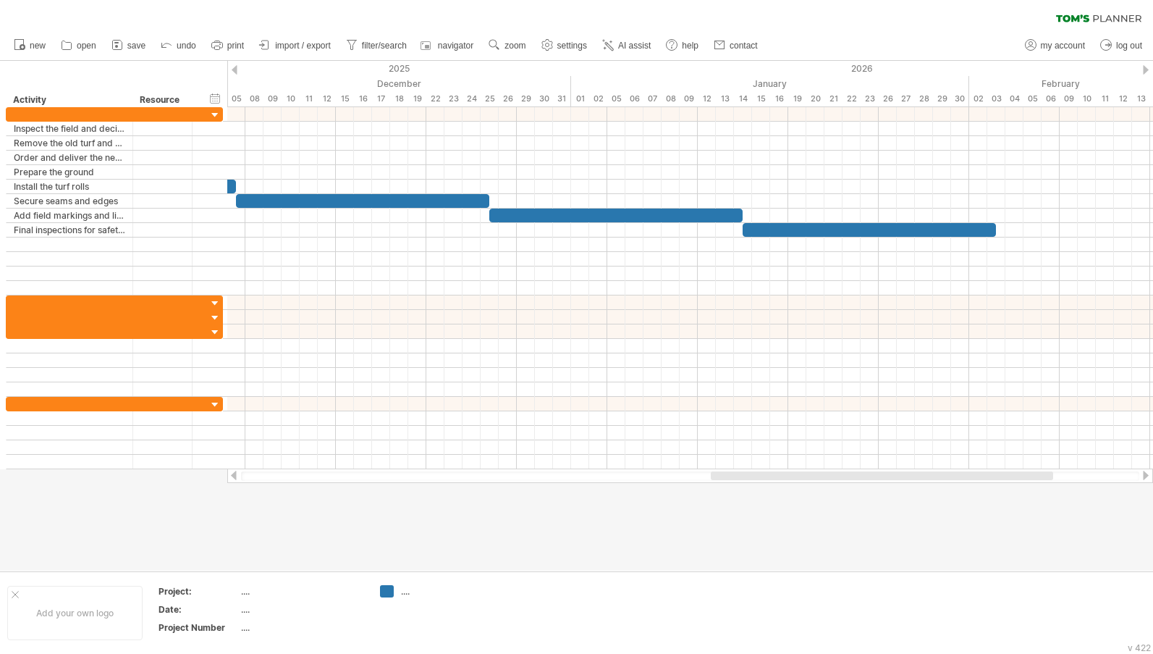
drag, startPoint x: 927, startPoint y: 470, endPoint x: 826, endPoint y: 475, distance: 101.4
click at [826, 475] on div at bounding box center [690, 475] width 926 height 14
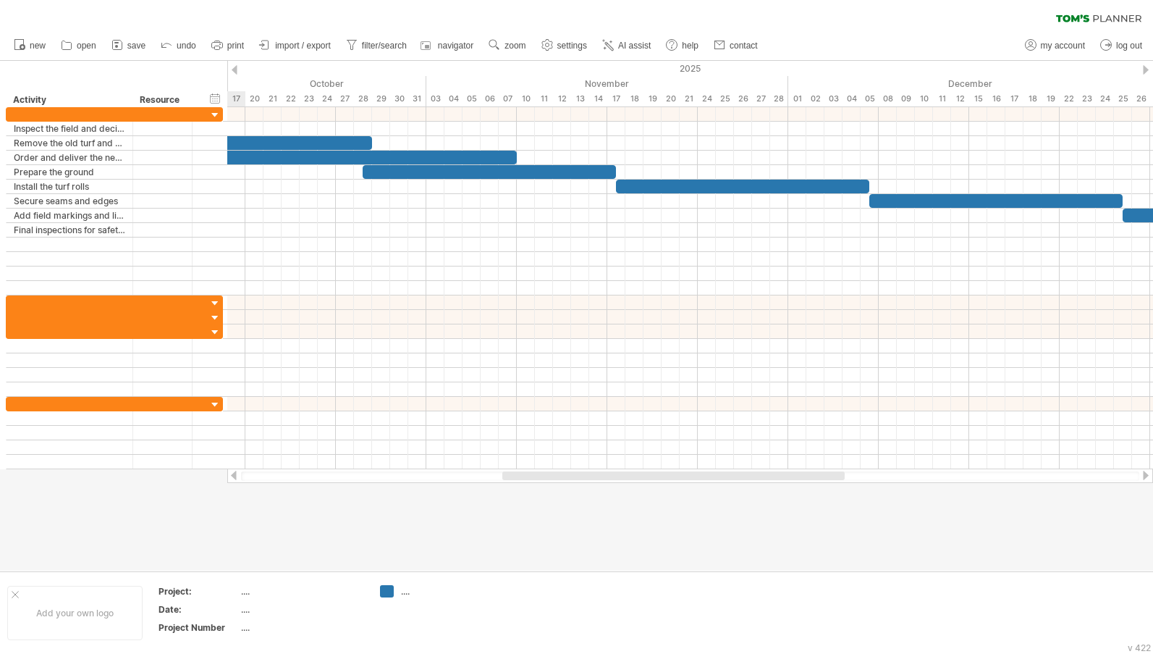
drag, startPoint x: 797, startPoint y: 477, endPoint x: 588, endPoint y: 504, distance: 210.2
click at [588, 504] on div "Trying to reach [DOMAIN_NAME] Connected again... 0% clear filter new" at bounding box center [576, 327] width 1153 height 654
click at [567, 51] on link "settings" at bounding box center [565, 45] width 54 height 19
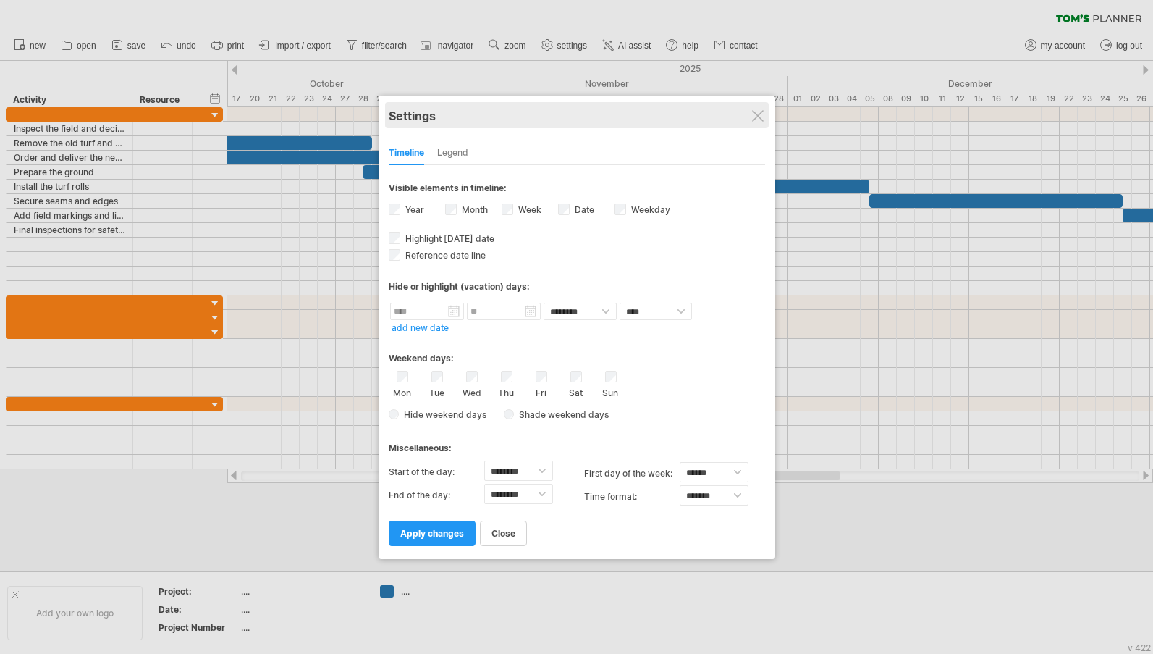
click at [744, 103] on div "Settings" at bounding box center [577, 115] width 376 height 26
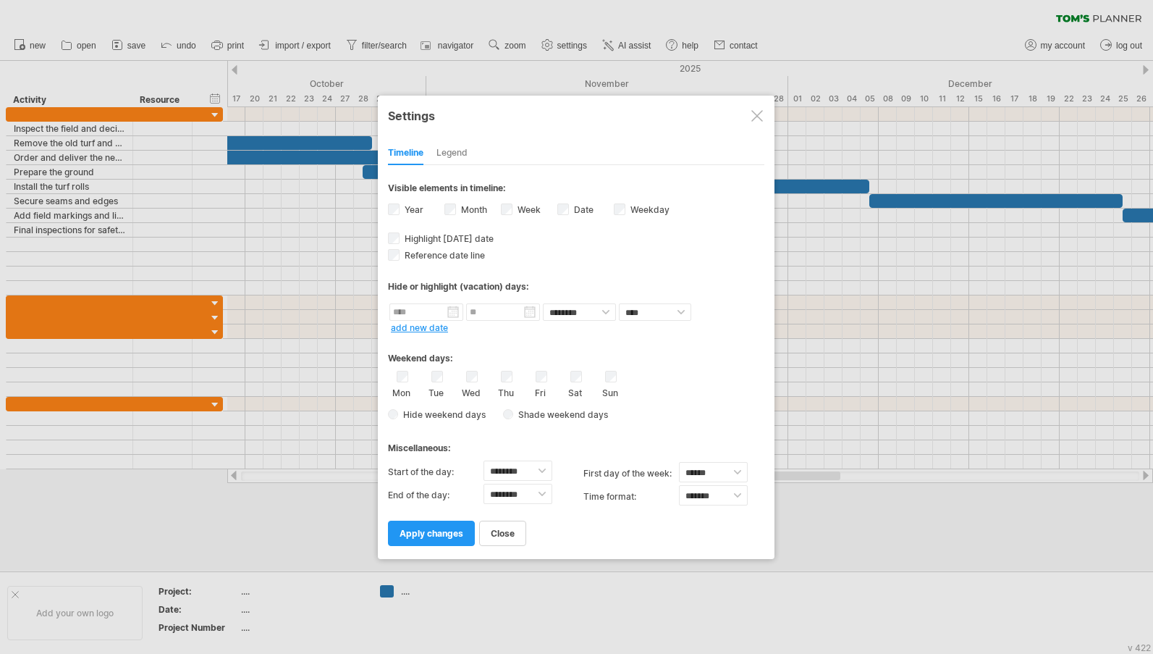
click at [757, 115] on div at bounding box center [757, 116] width 12 height 12
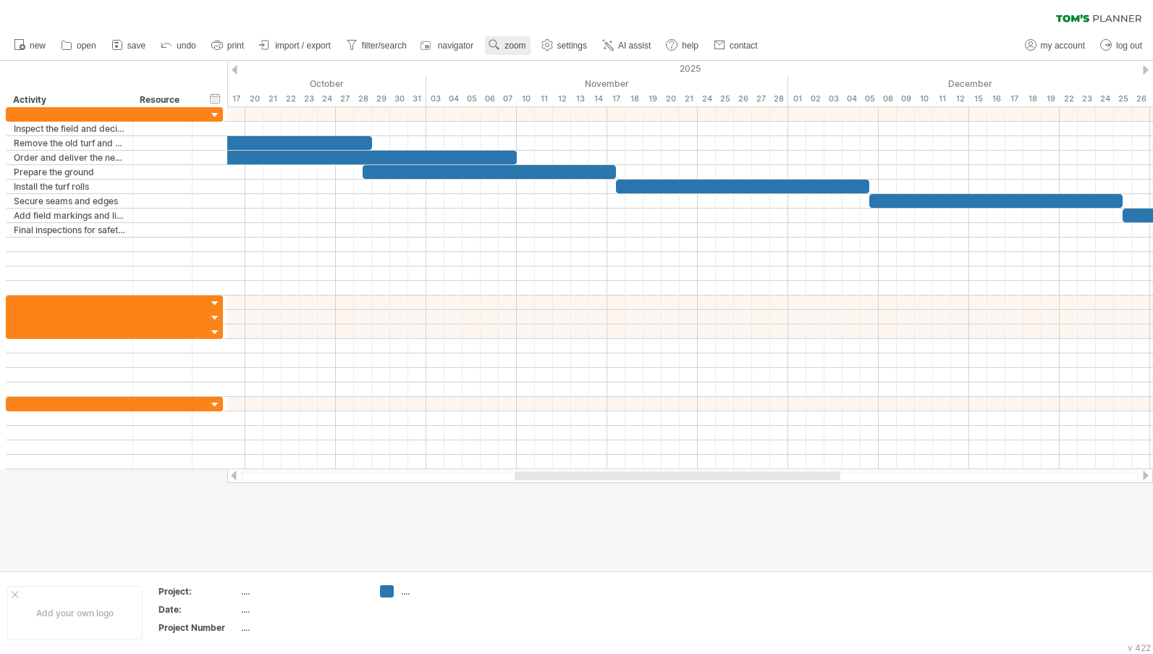
click at [500, 43] on use at bounding box center [494, 45] width 14 height 14
click at [558, 66] on div "Month" at bounding box center [547, 62] width 80 height 23
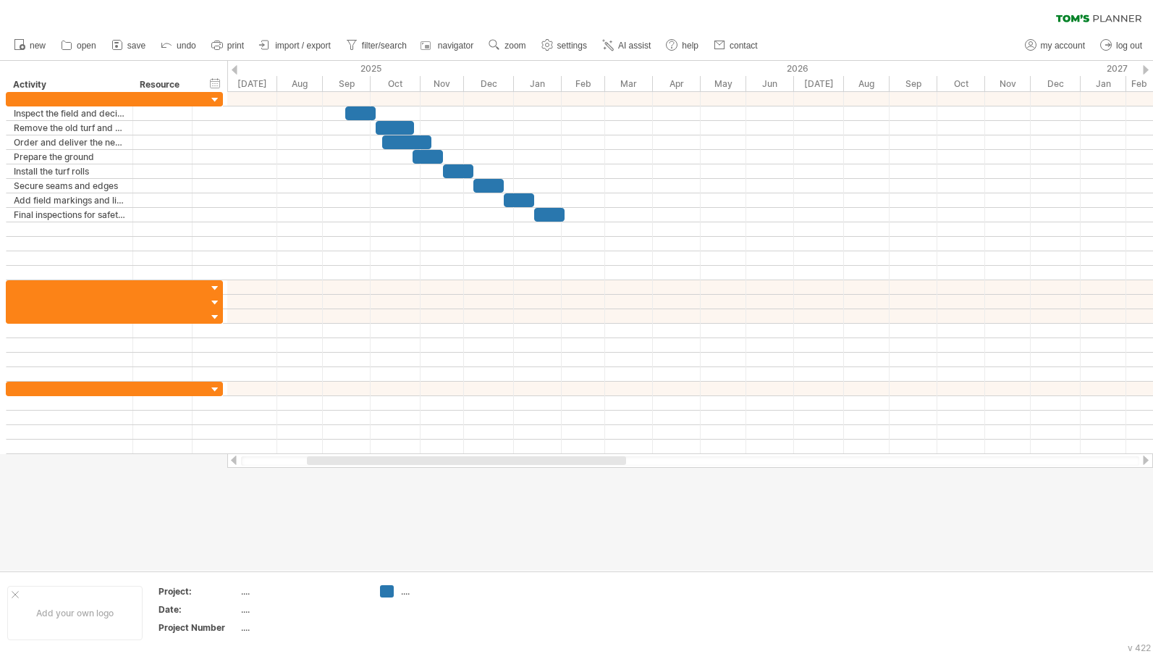
drag, startPoint x: 431, startPoint y: 458, endPoint x: 370, endPoint y: 475, distance: 63.0
click at [370, 475] on div "Trying to reach [DOMAIN_NAME] Connected again... 0% clear filter new" at bounding box center [576, 327] width 1153 height 654
drag, startPoint x: 551, startPoint y: 47, endPoint x: 516, endPoint y: 46, distance: 34.7
click at [516, 46] on ul "new open" at bounding box center [385, 45] width 757 height 30
click at [516, 46] on span "zoom" at bounding box center [514, 46] width 21 height 10
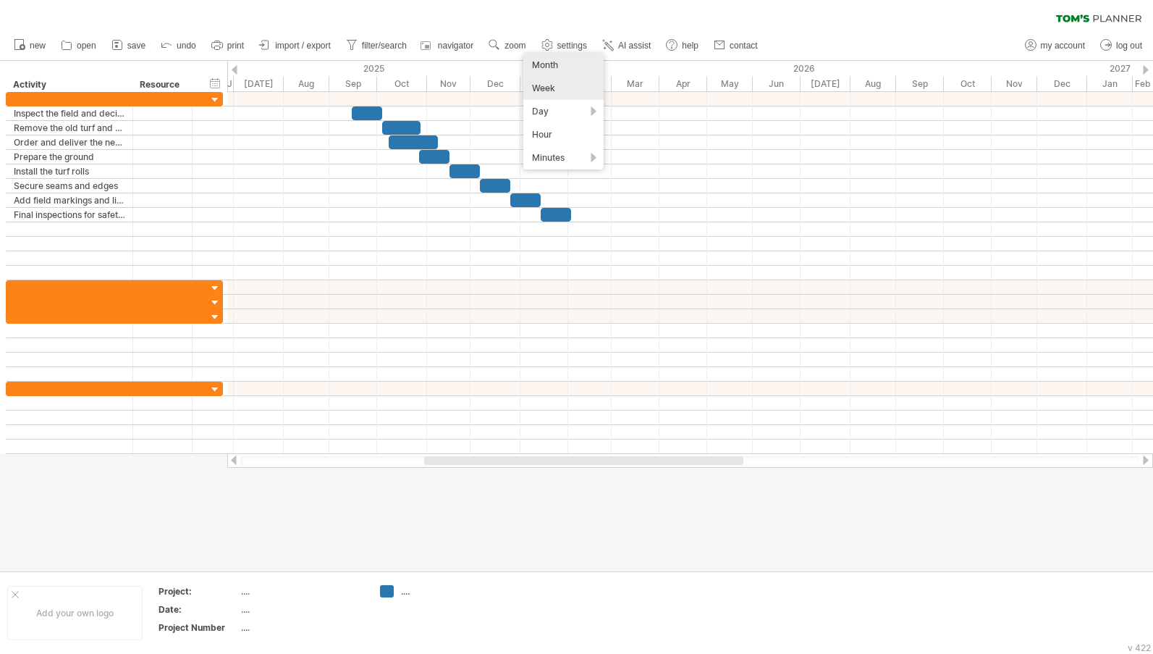
click at [546, 88] on div "Week" at bounding box center [563, 88] width 80 height 23
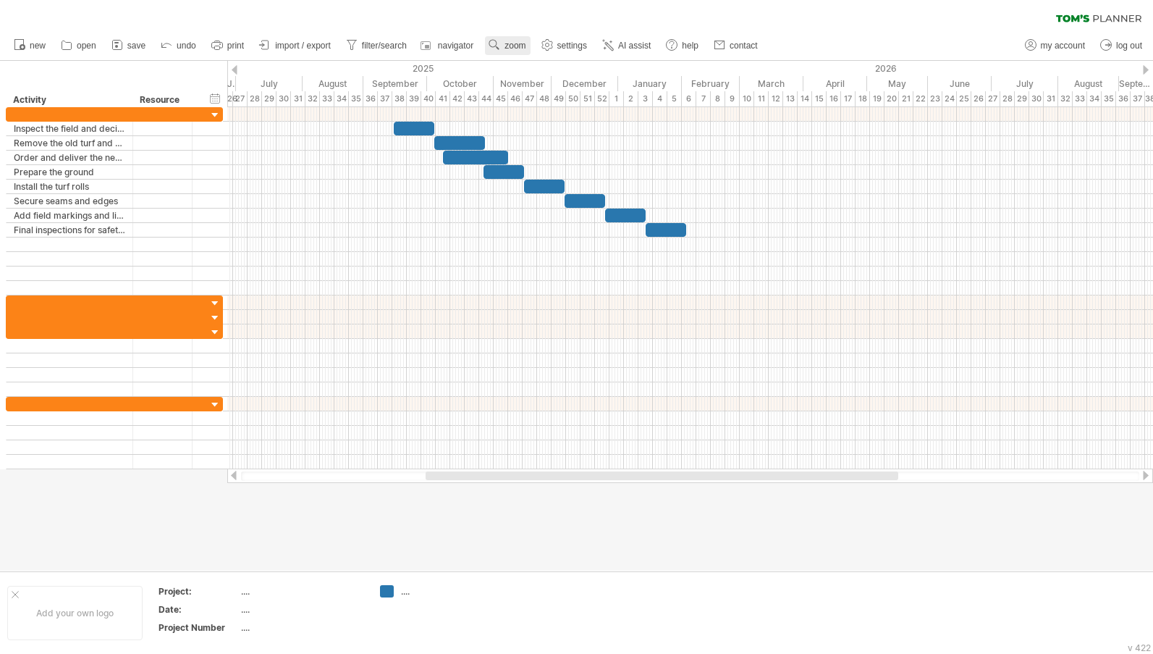
click at [508, 49] on span "zoom" at bounding box center [514, 46] width 21 height 10
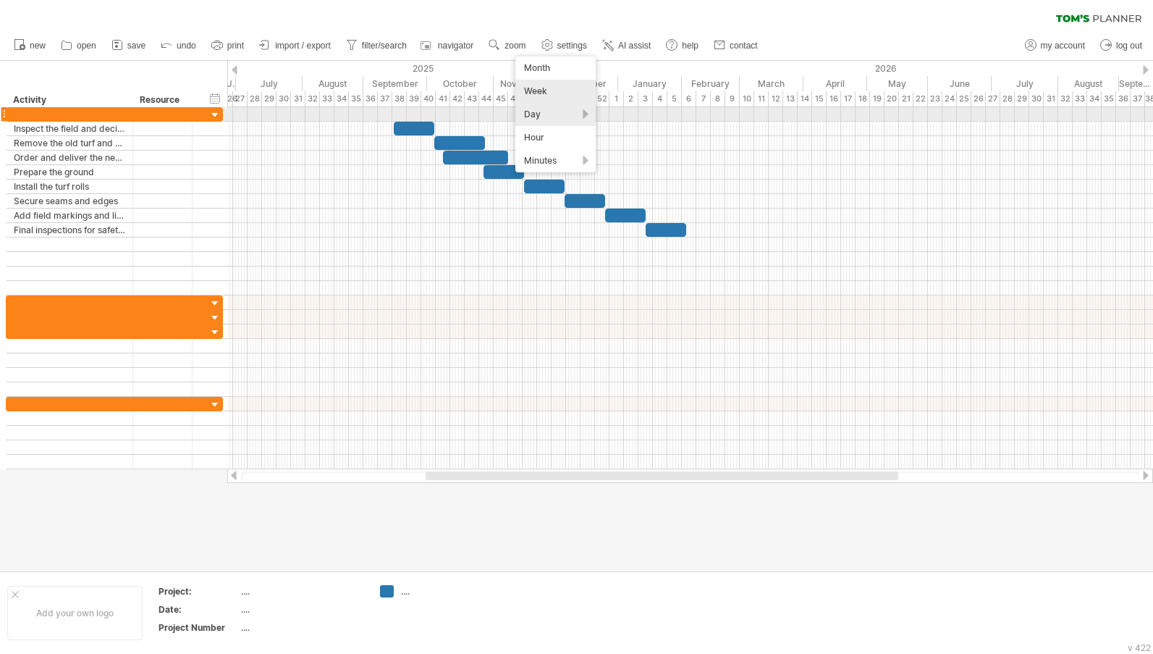
click at [587, 114] on div "Day" at bounding box center [555, 114] width 80 height 23
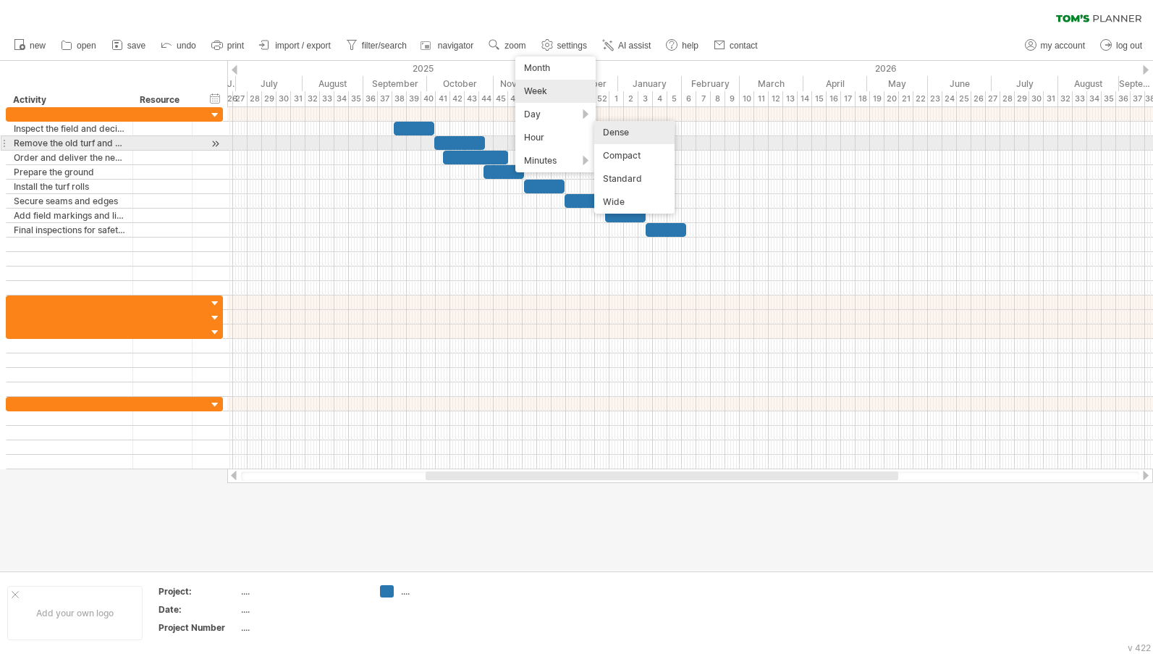
click at [651, 143] on div "Dense" at bounding box center [634, 132] width 80 height 23
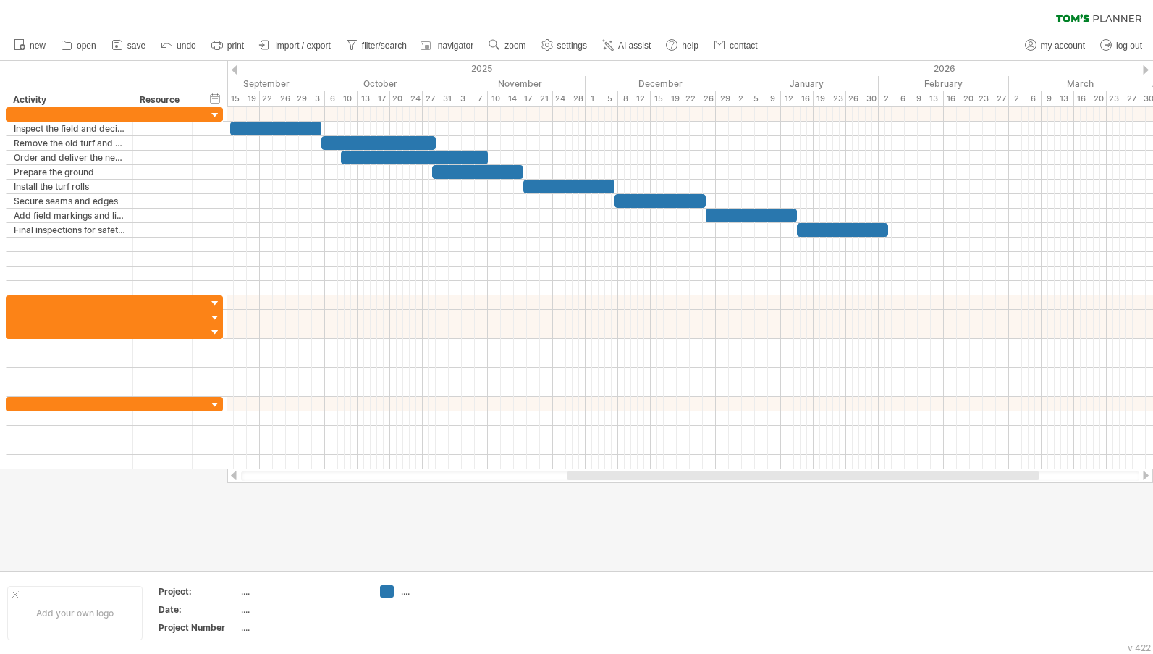
drag, startPoint x: 585, startPoint y: 471, endPoint x: 751, endPoint y: 471, distance: 165.0
click at [751, 471] on div at bounding box center [803, 475] width 473 height 9
click at [115, 41] on icon at bounding box center [117, 45] width 14 height 14
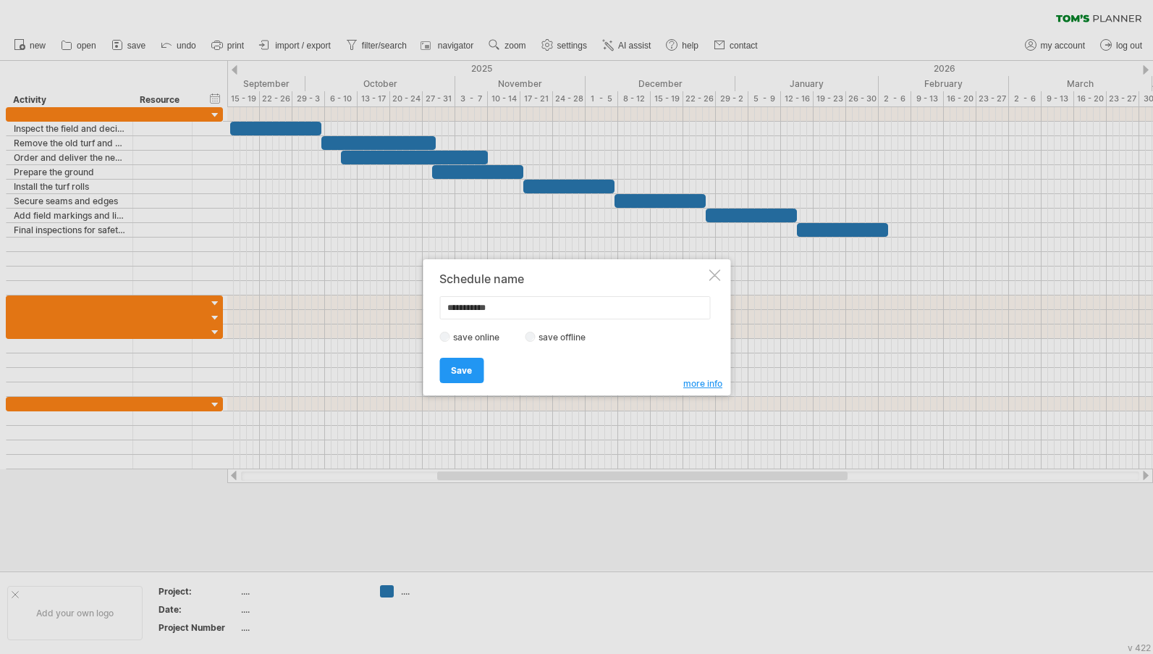
type input "**********"
click at [471, 365] on span "Save" at bounding box center [461, 370] width 21 height 11
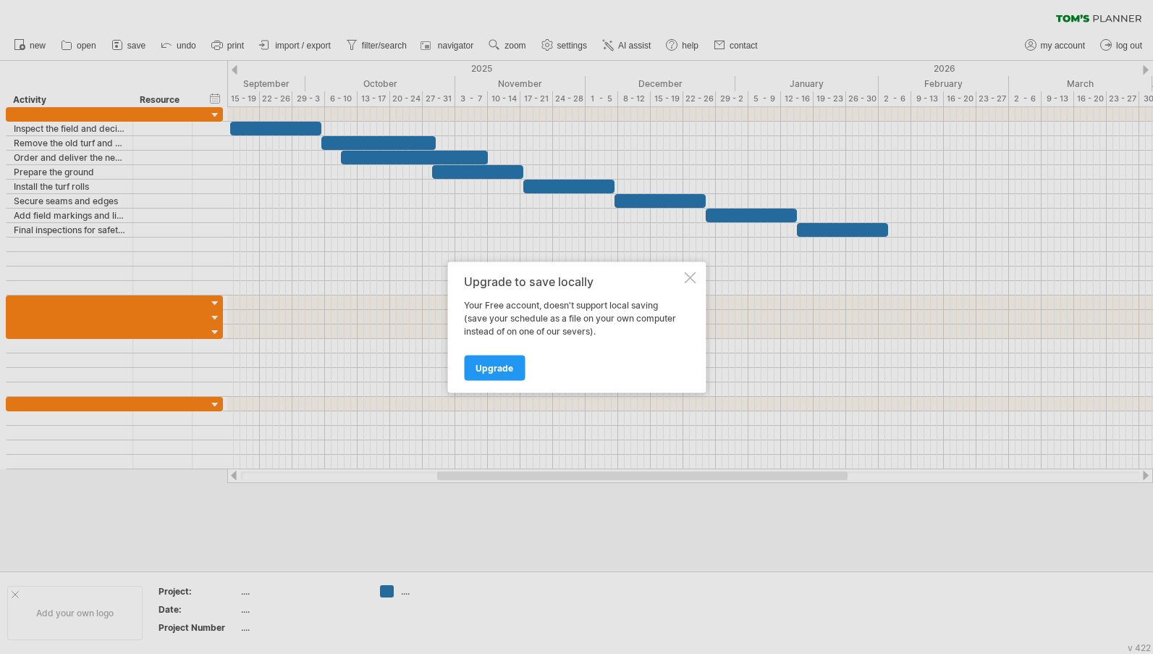
click at [691, 277] on div at bounding box center [690, 277] width 12 height 12
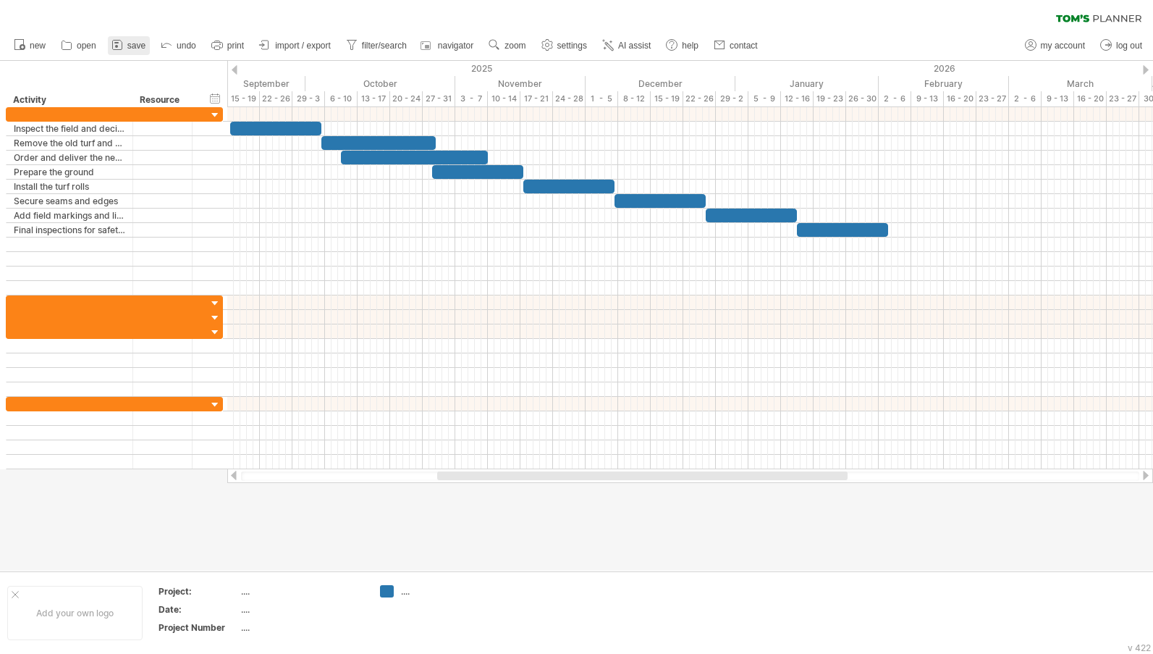
click at [132, 48] on span "save" at bounding box center [136, 46] width 18 height 10
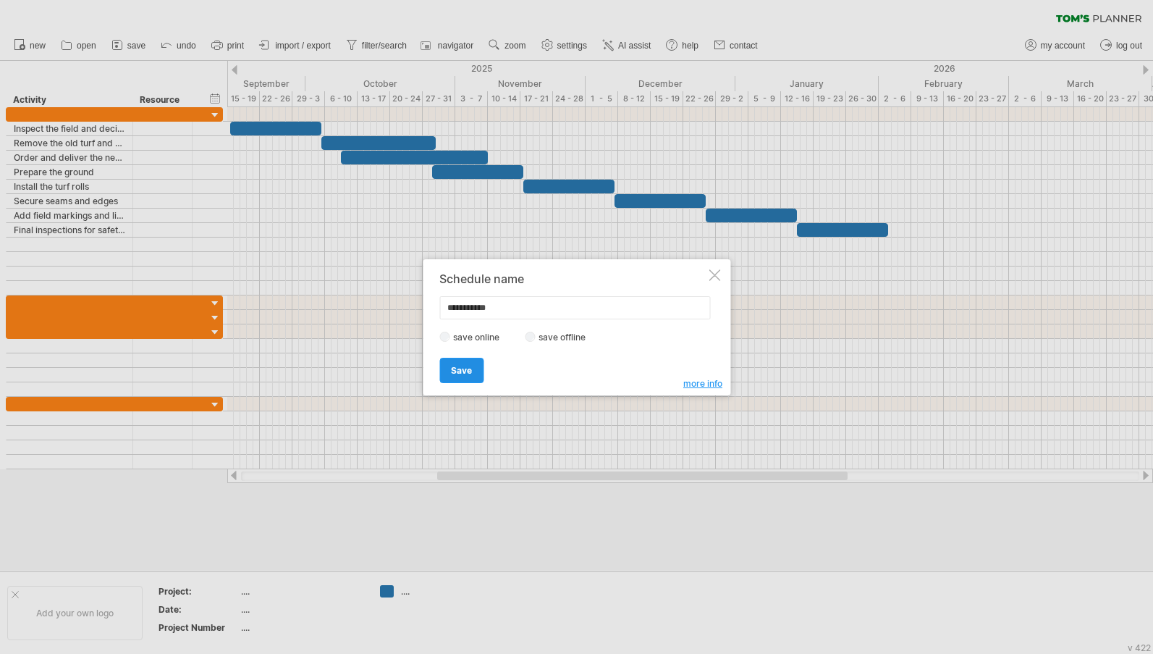
type input "**********"
click at [457, 363] on link "Save" at bounding box center [461, 370] width 44 height 25
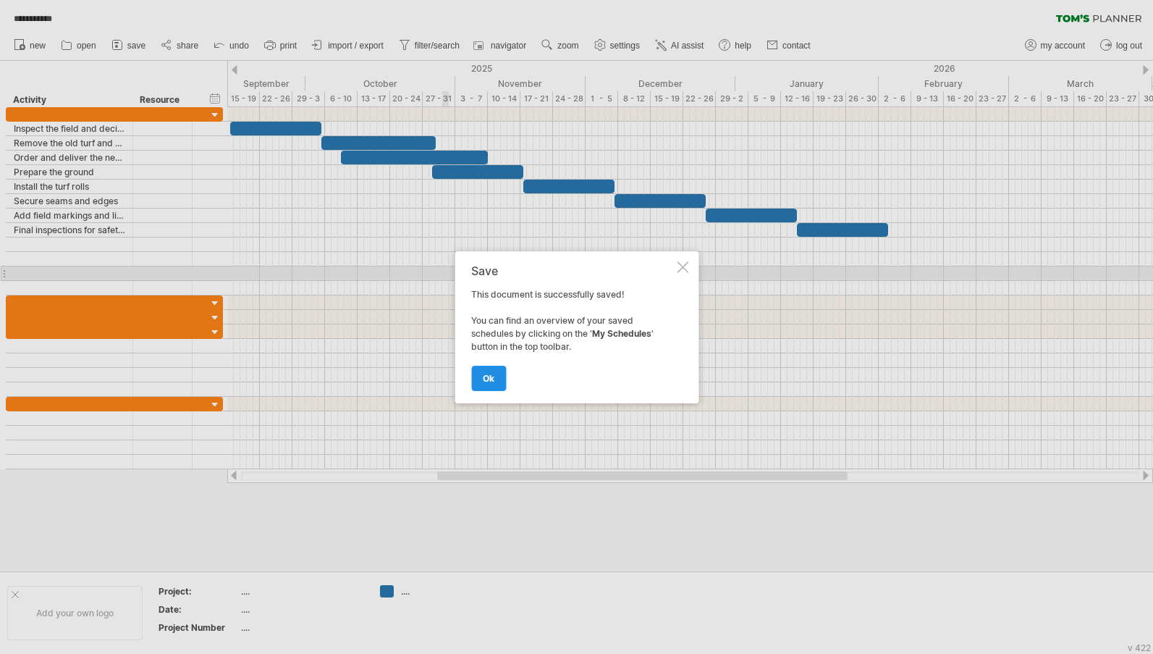
click at [497, 376] on link "ok" at bounding box center [488, 377] width 35 height 25
